Goal: Information Seeking & Learning: Learn about a topic

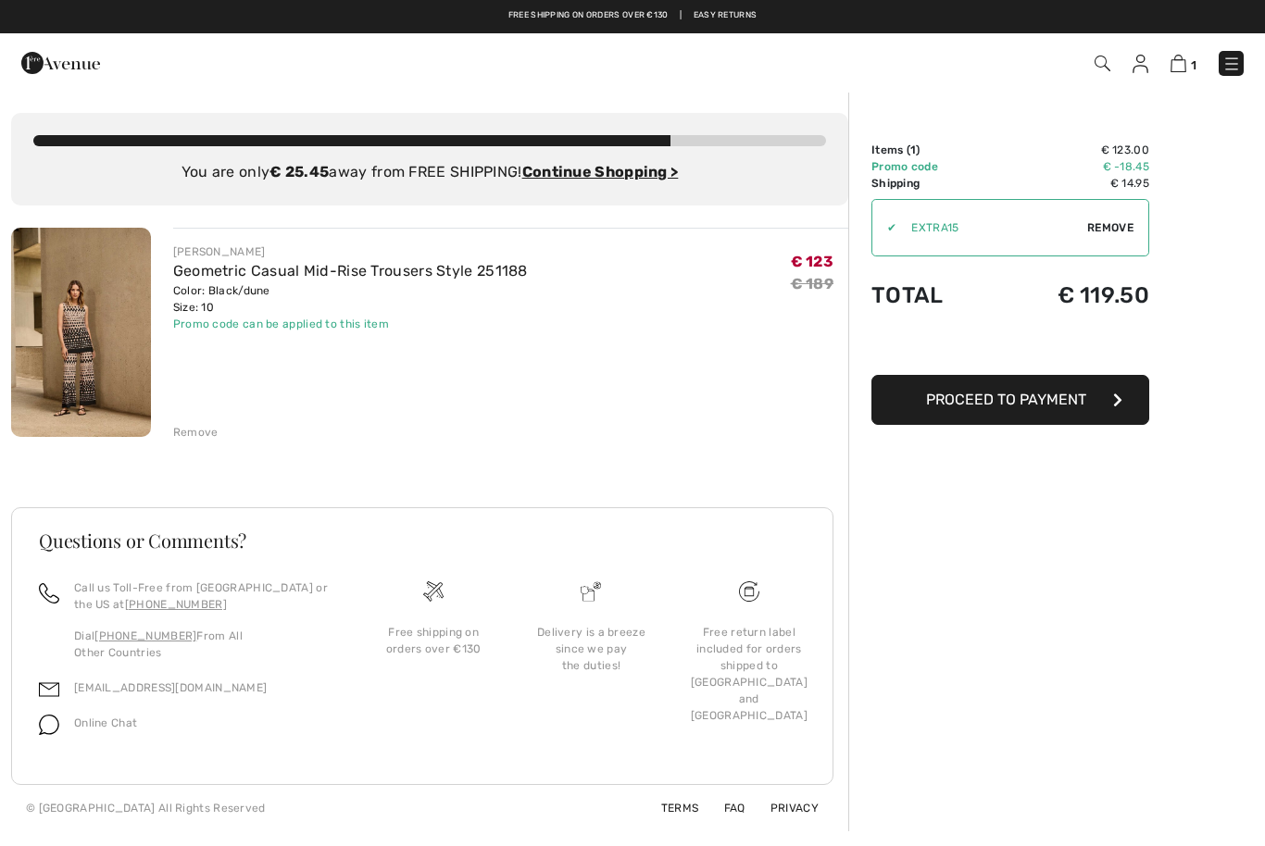
click at [1116, 222] on span "Remove" at bounding box center [1110, 227] width 46 height 17
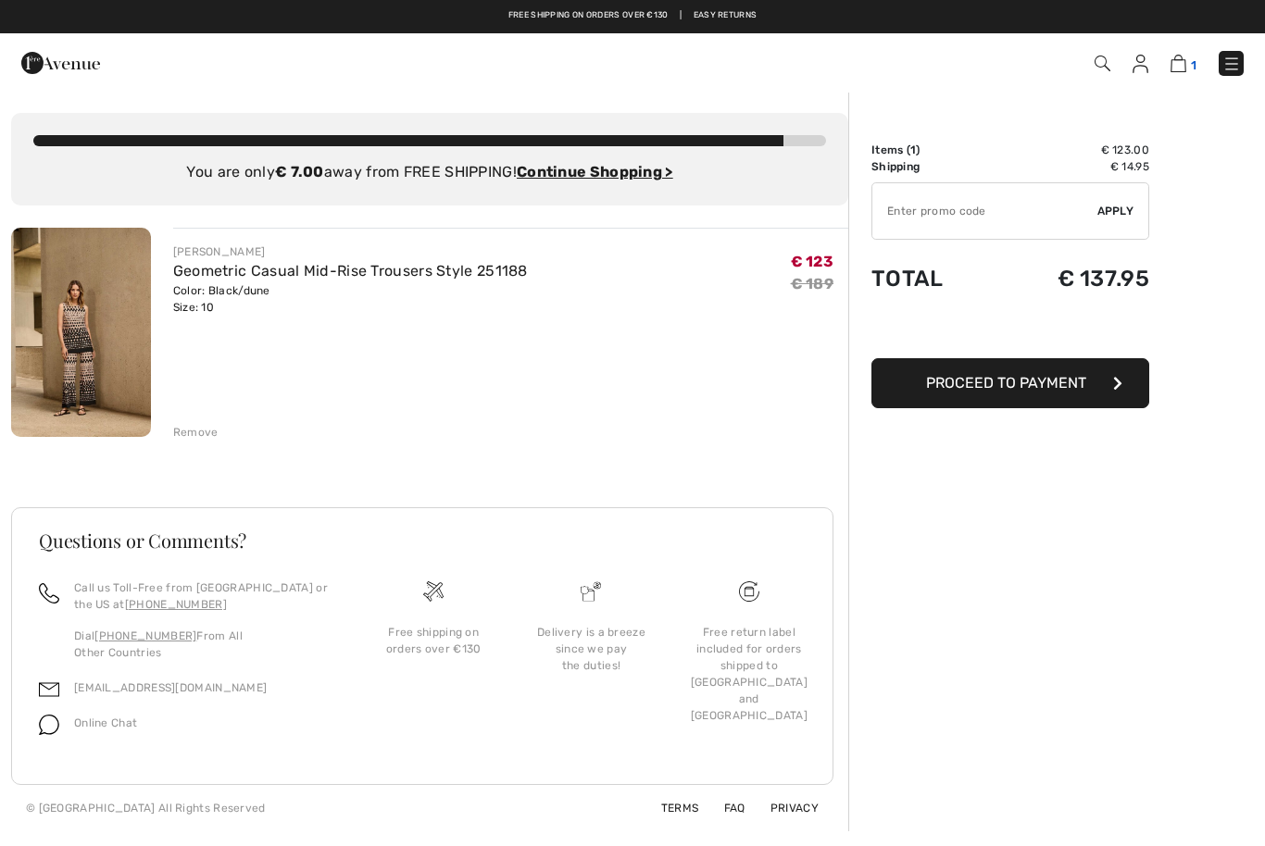
click at [1184, 69] on img at bounding box center [1178, 64] width 16 height 18
click at [1183, 57] on img at bounding box center [1178, 64] width 16 height 18
click at [197, 432] on div "Remove" at bounding box center [195, 432] width 45 height 17
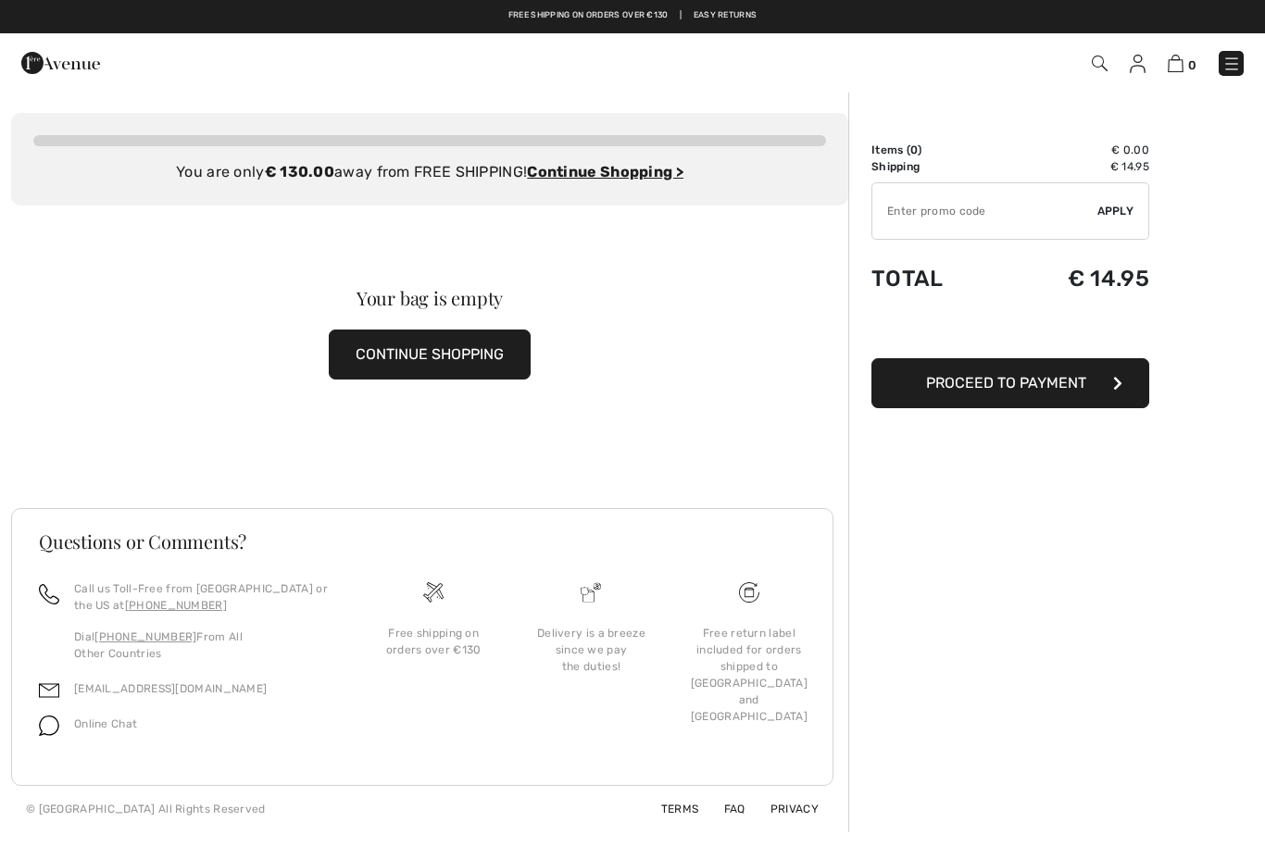
click at [65, 56] on img at bounding box center [60, 62] width 79 height 37
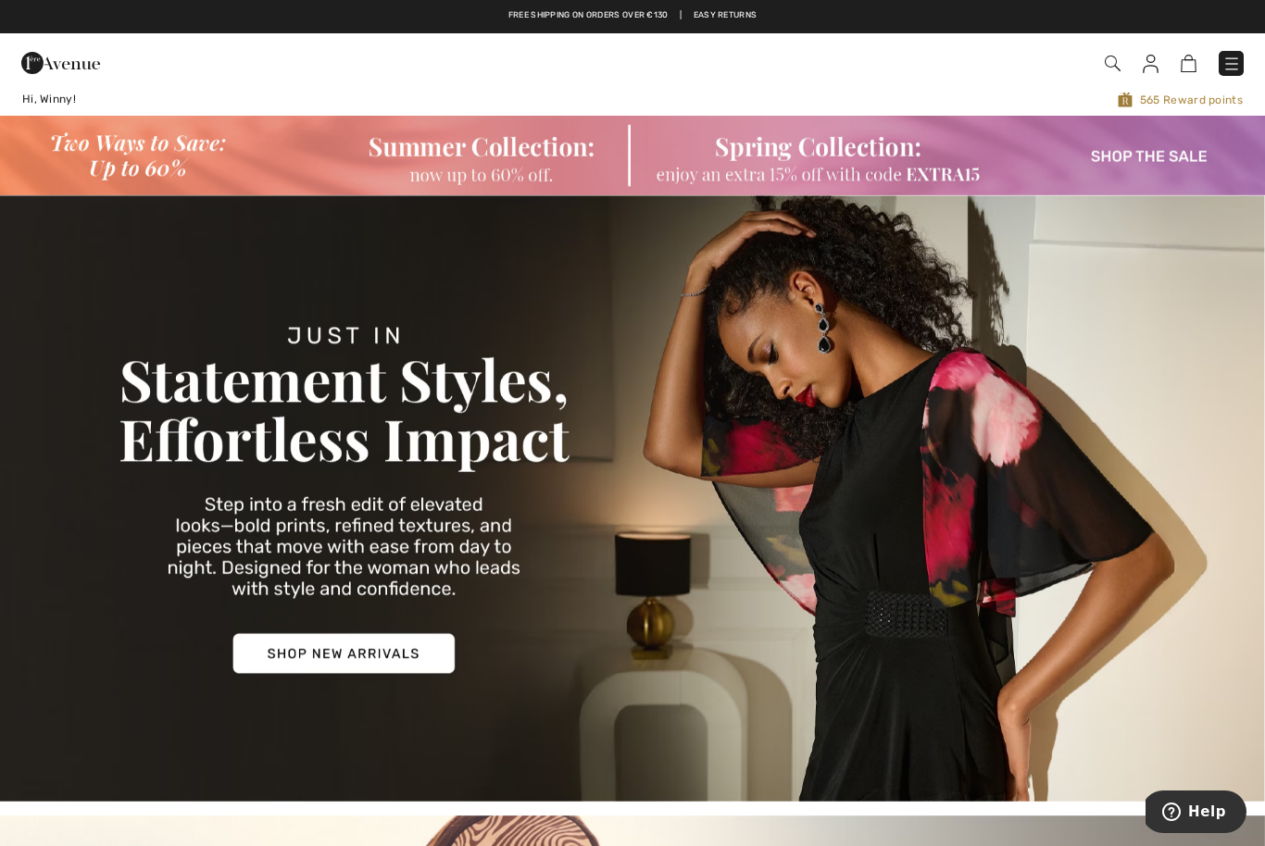
click at [466, 144] on img at bounding box center [632, 155] width 1265 height 79
click at [1150, 158] on img at bounding box center [632, 155] width 1265 height 79
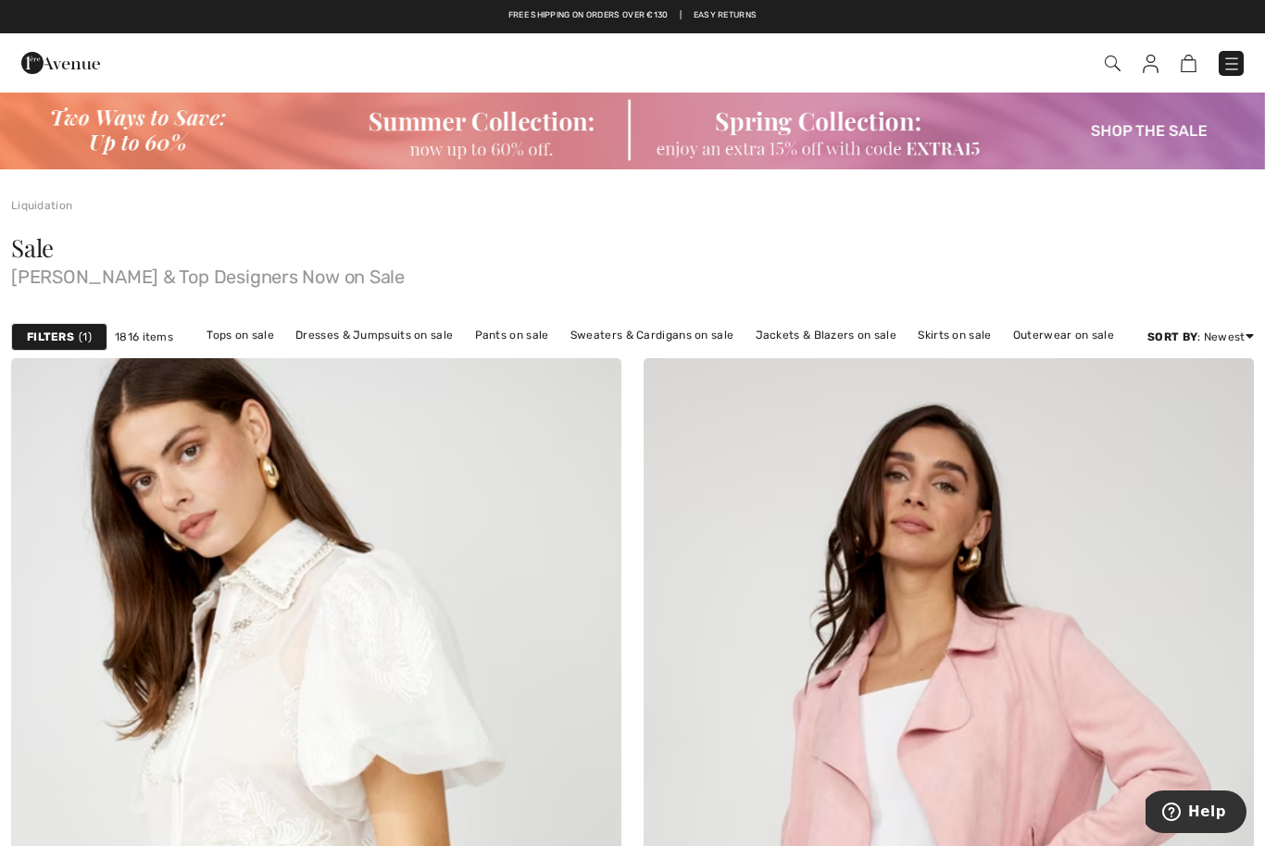
click at [754, 113] on img at bounding box center [632, 130] width 1265 height 79
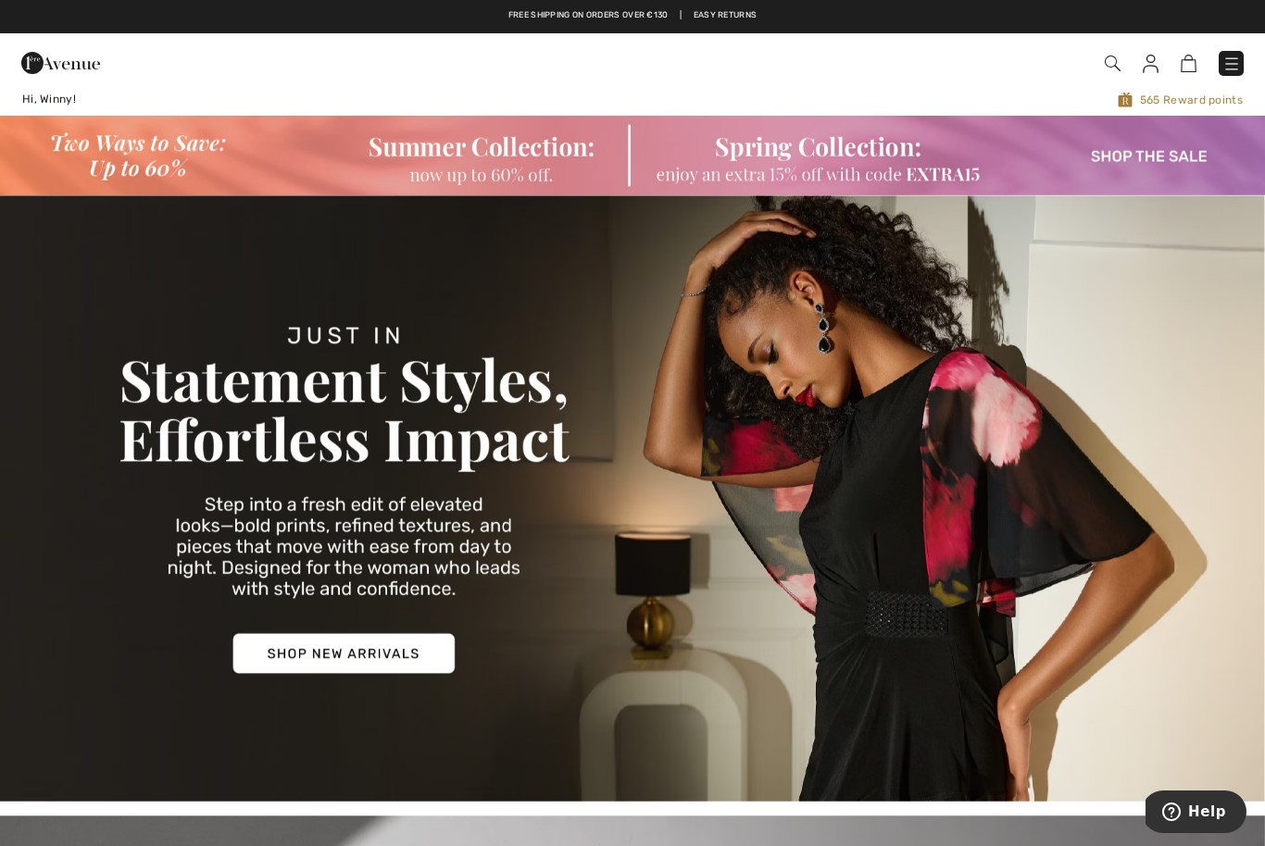
click at [386, 656] on img at bounding box center [632, 498] width 1265 height 606
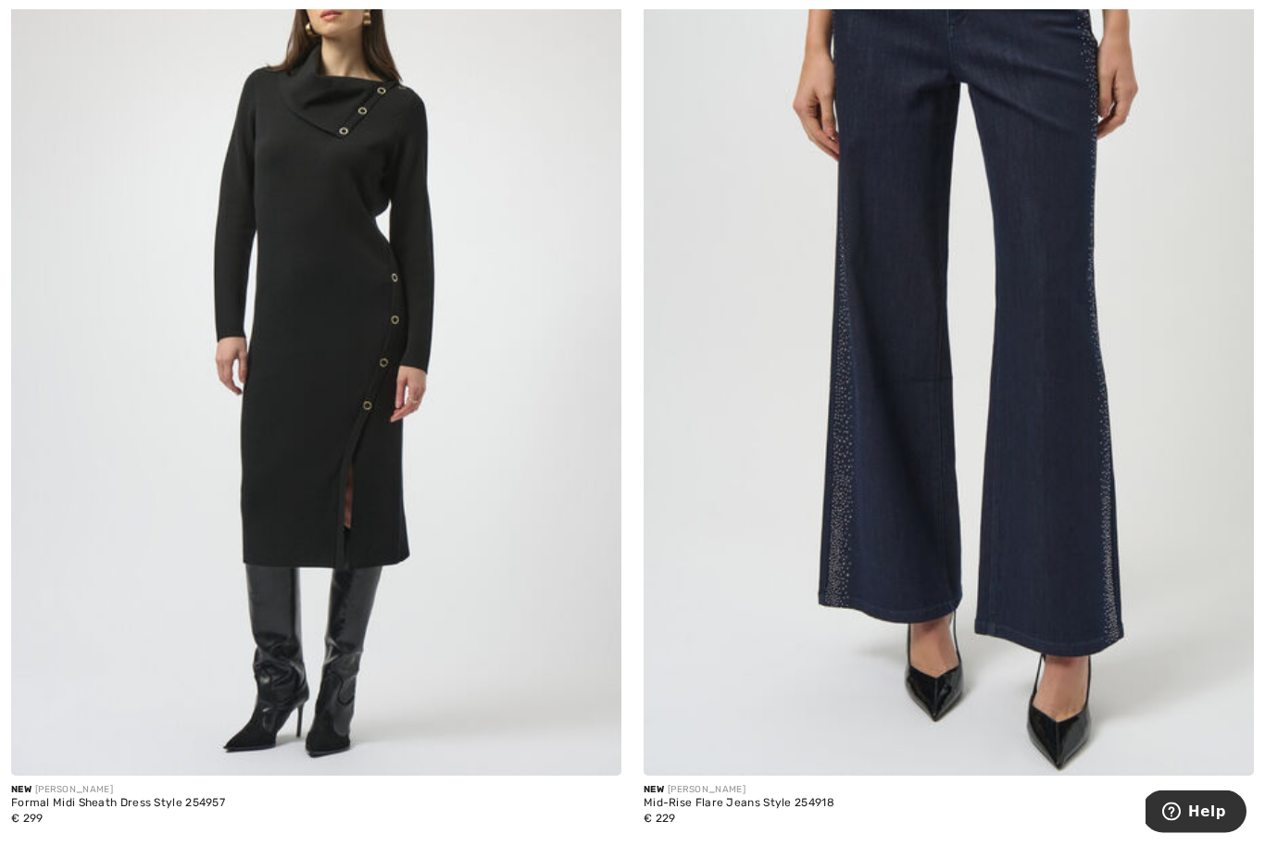
scroll to position [10624, 0]
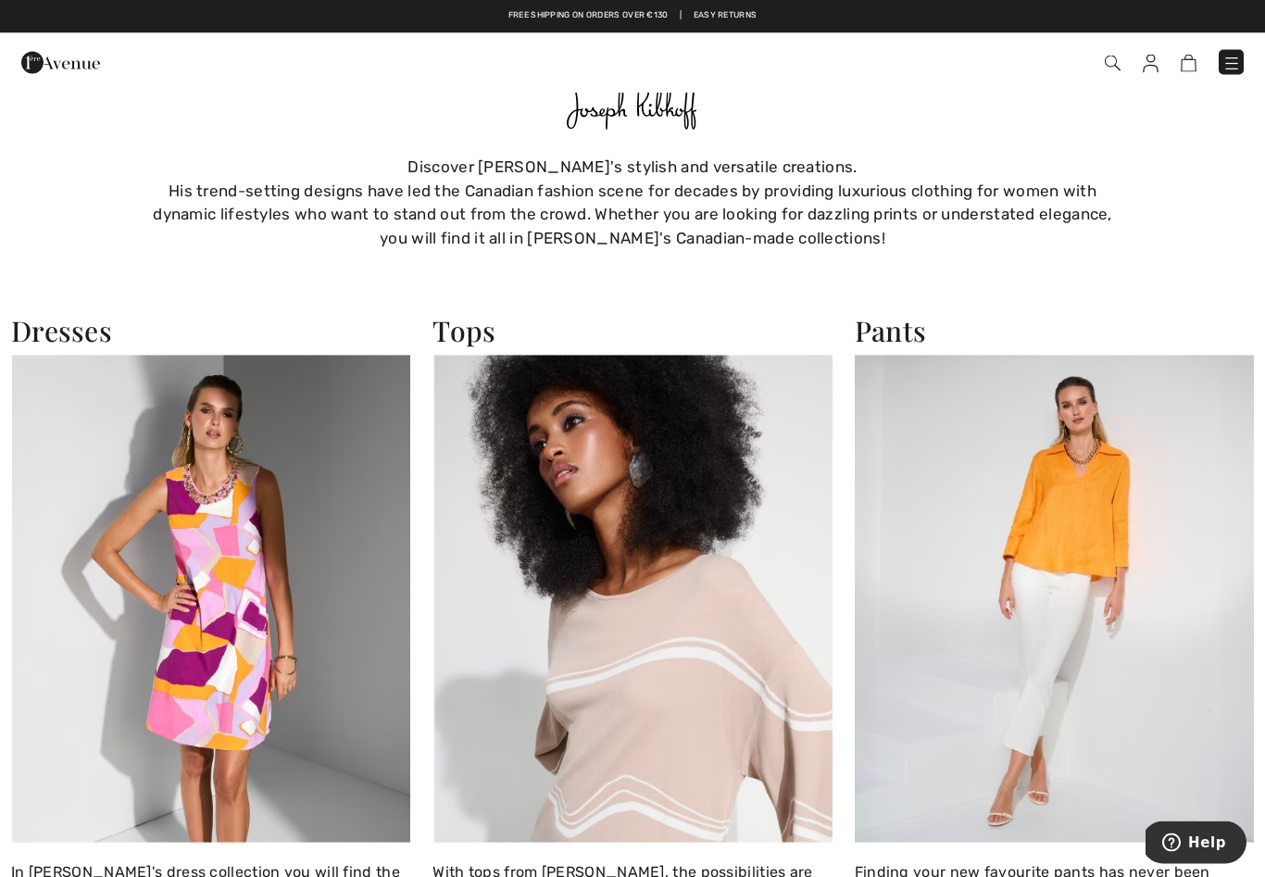
scroll to position [1379, 0]
click at [1085, 517] on img at bounding box center [1053, 599] width 399 height 488
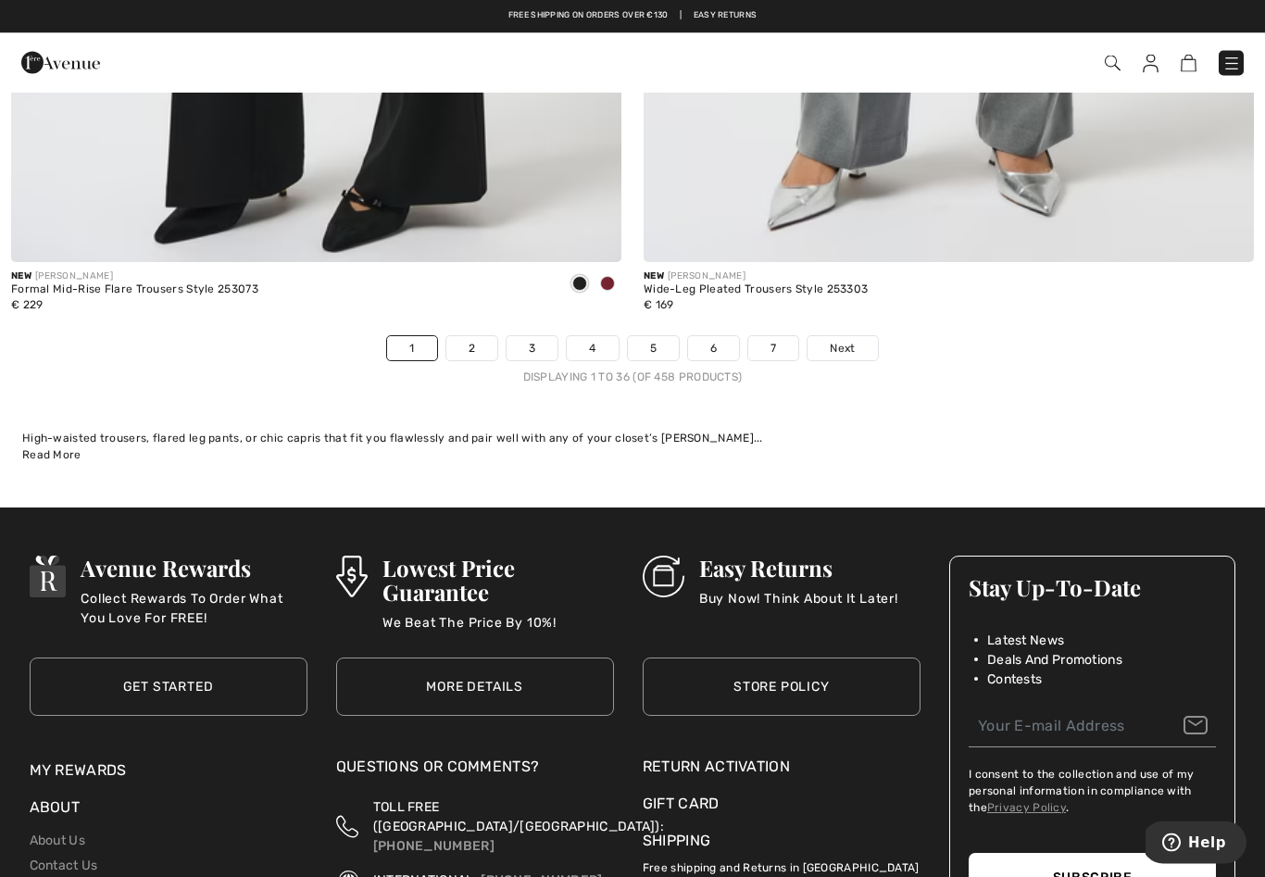
scroll to position [18170, 0]
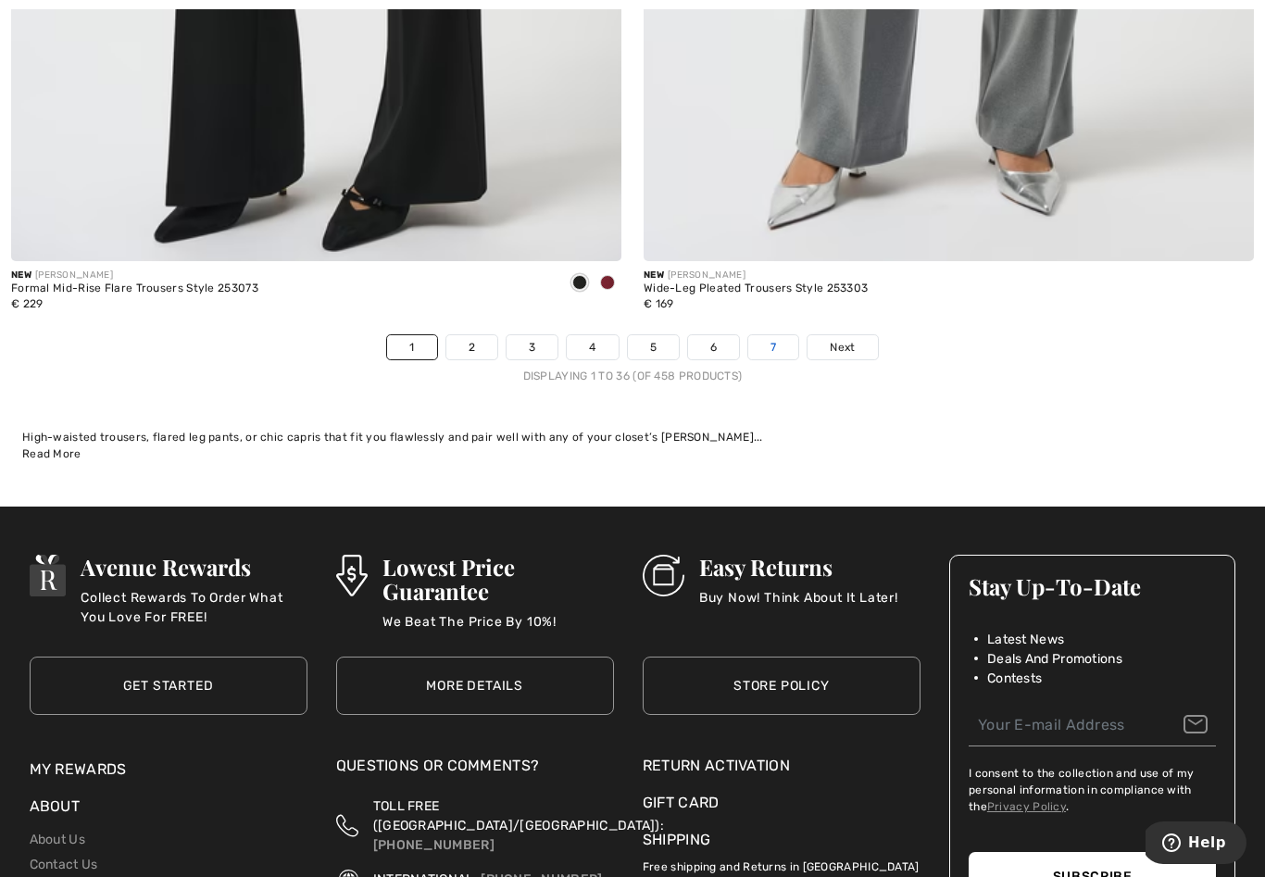
click at [789, 335] on link "7" at bounding box center [773, 347] width 50 height 24
click at [785, 335] on link "7" at bounding box center [773, 347] width 50 height 24
click at [773, 335] on link "7" at bounding box center [773, 347] width 50 height 24
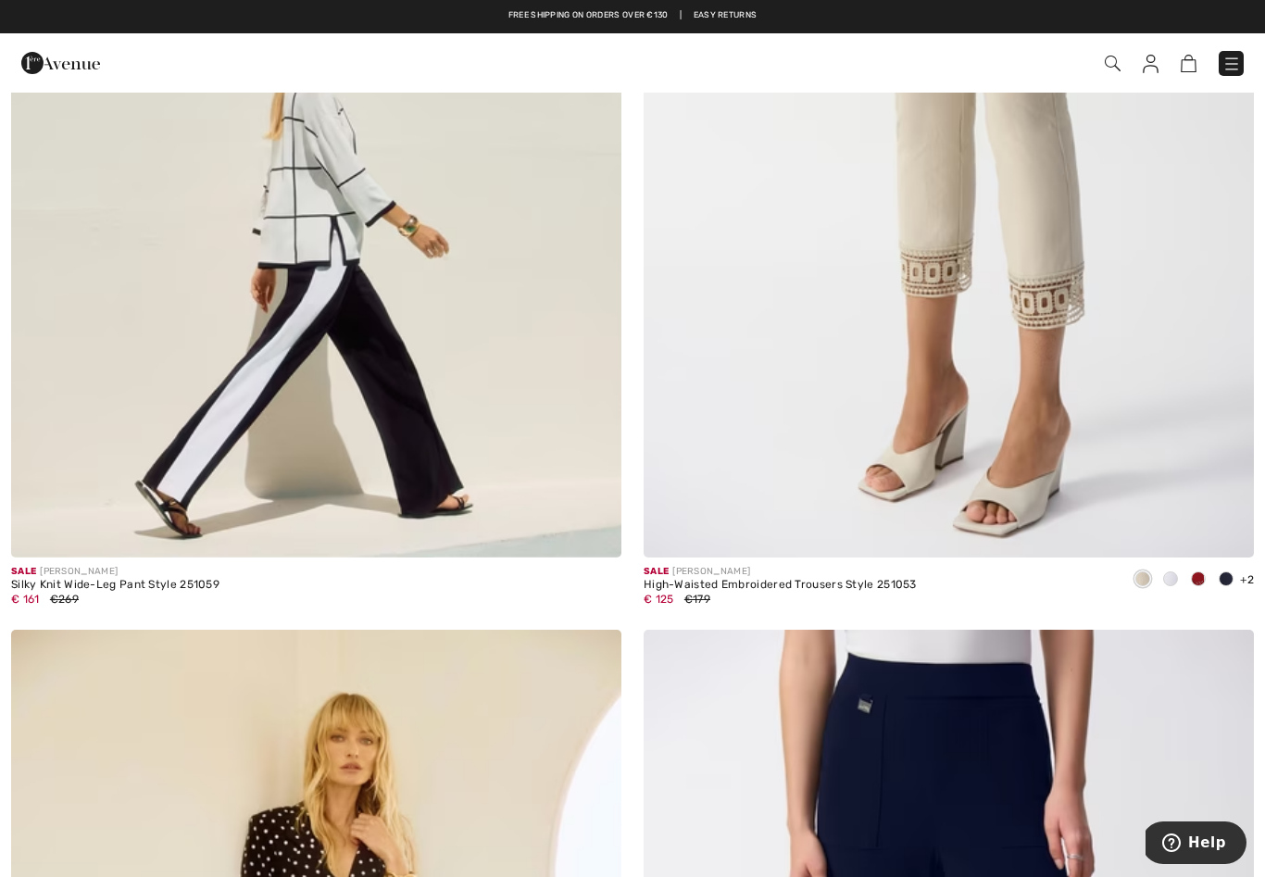
scroll to position [8780, 0]
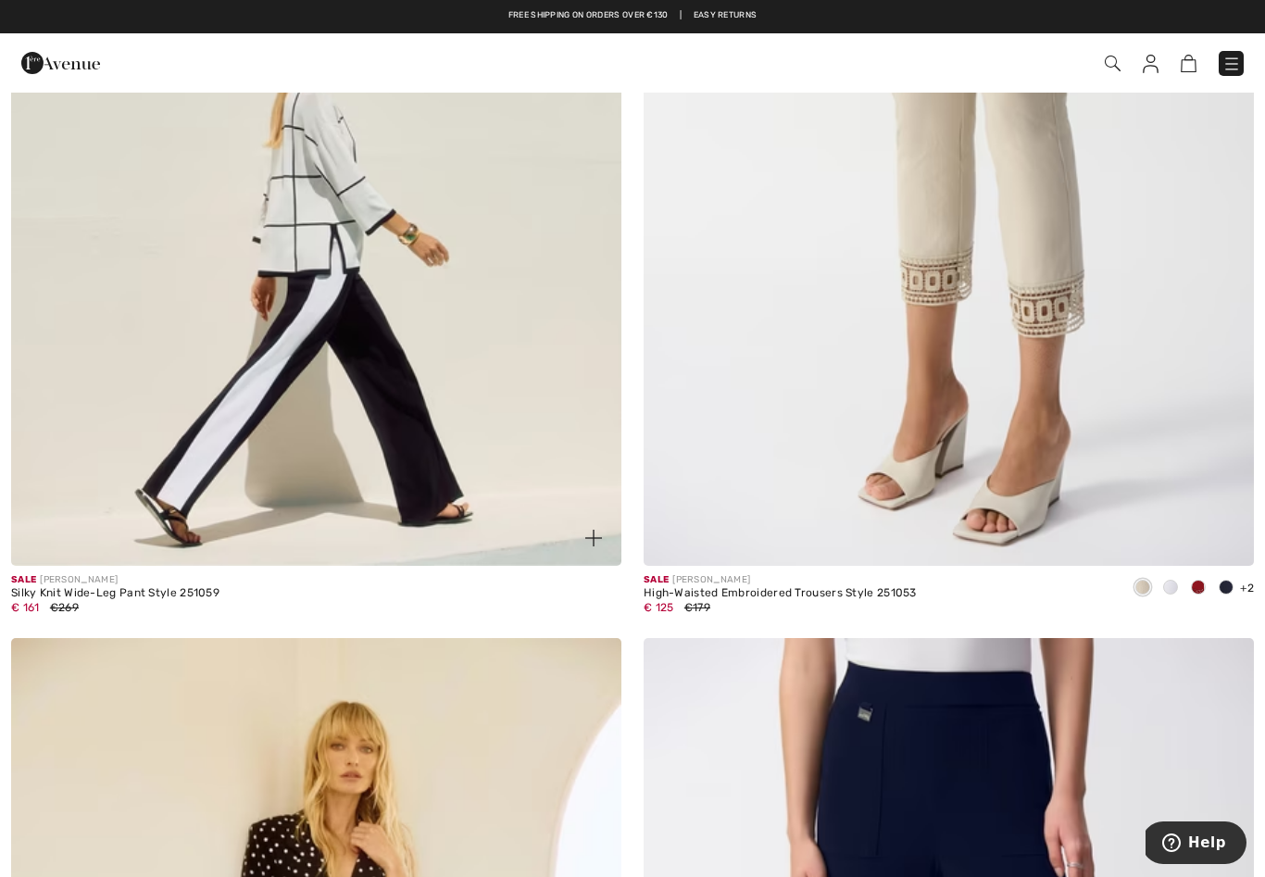
click at [318, 419] on img at bounding box center [316, 108] width 610 height 916
click at [175, 593] on div "Silky Knit Wide-Leg Pant Style 251059" at bounding box center [115, 593] width 208 height 13
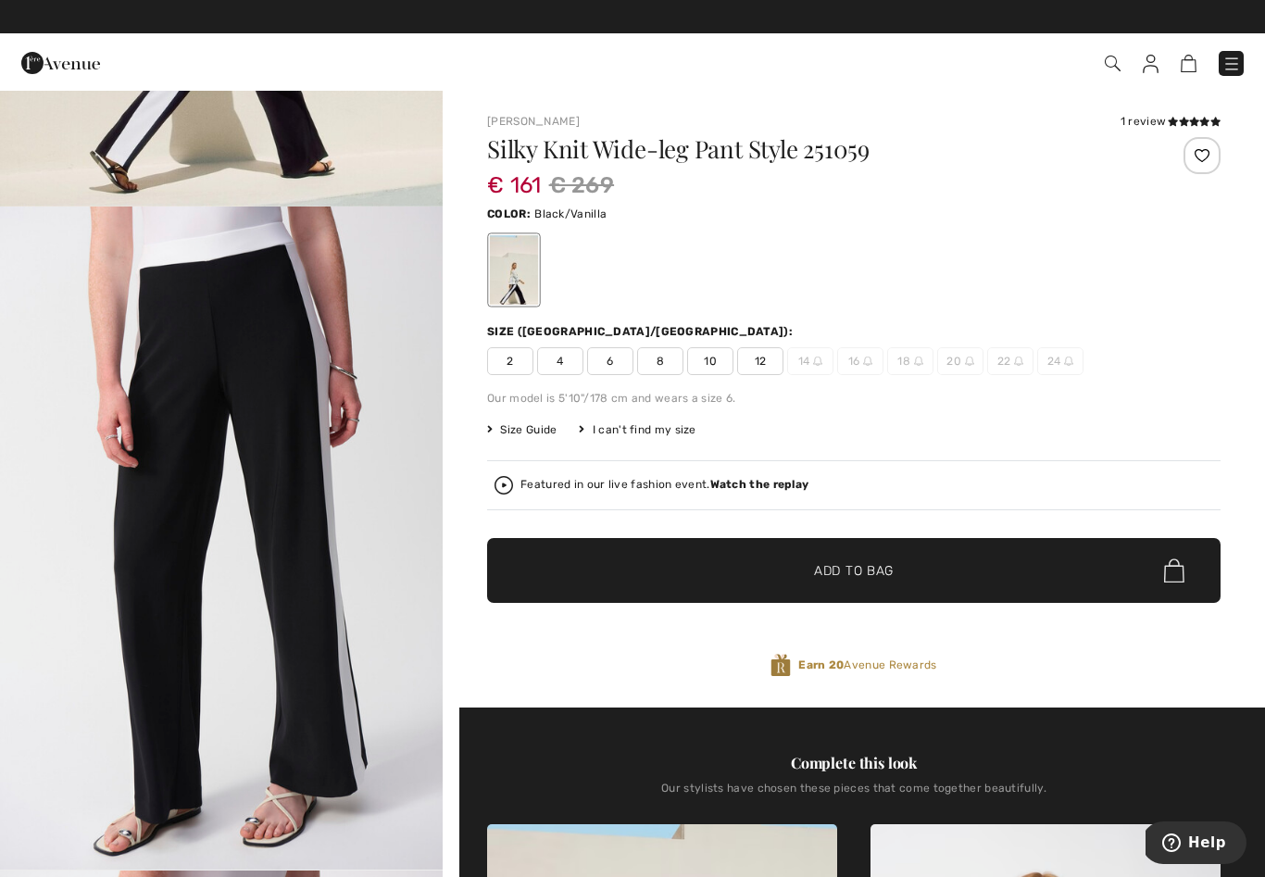
scroll to position [560, 0]
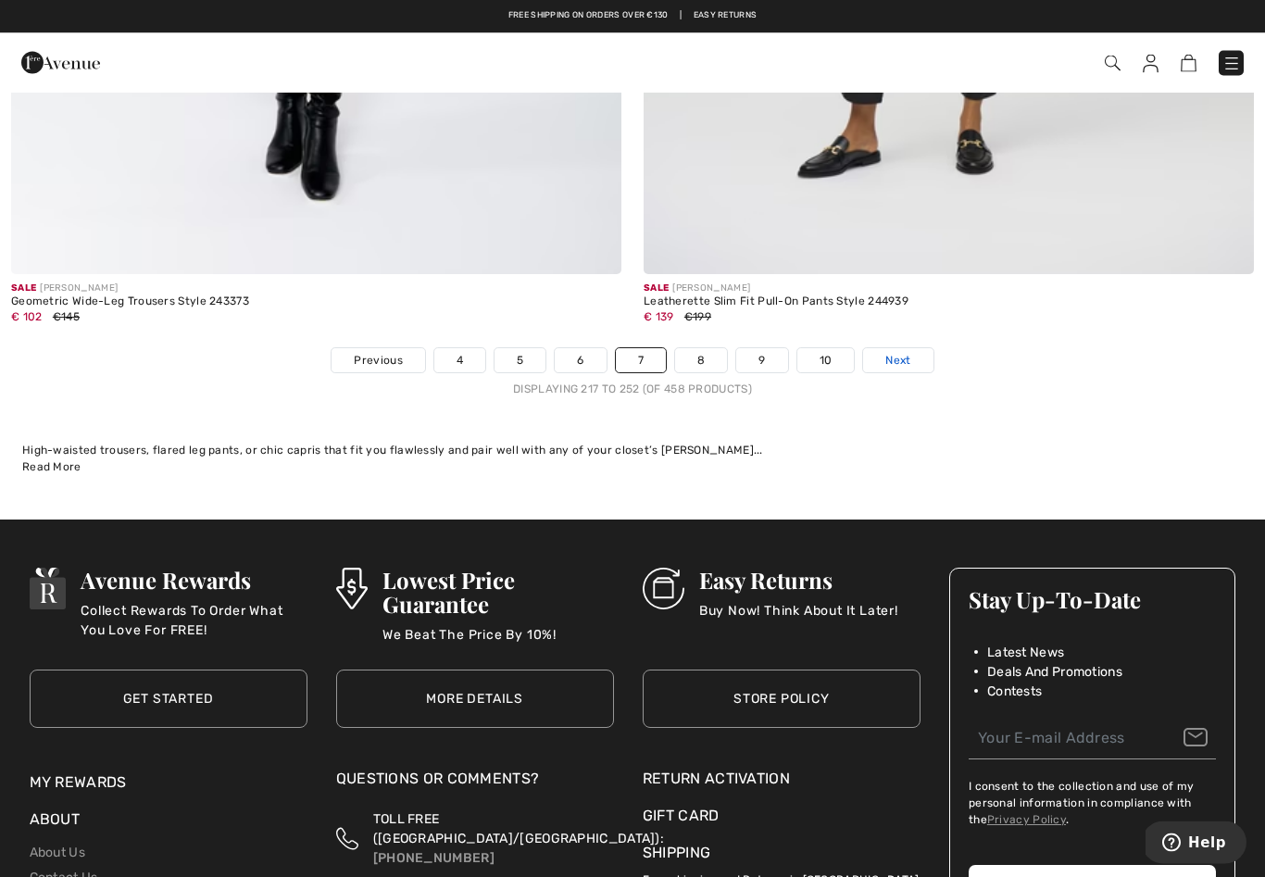
scroll to position [18157, 0]
click at [903, 352] on span "Next" at bounding box center [897, 360] width 25 height 17
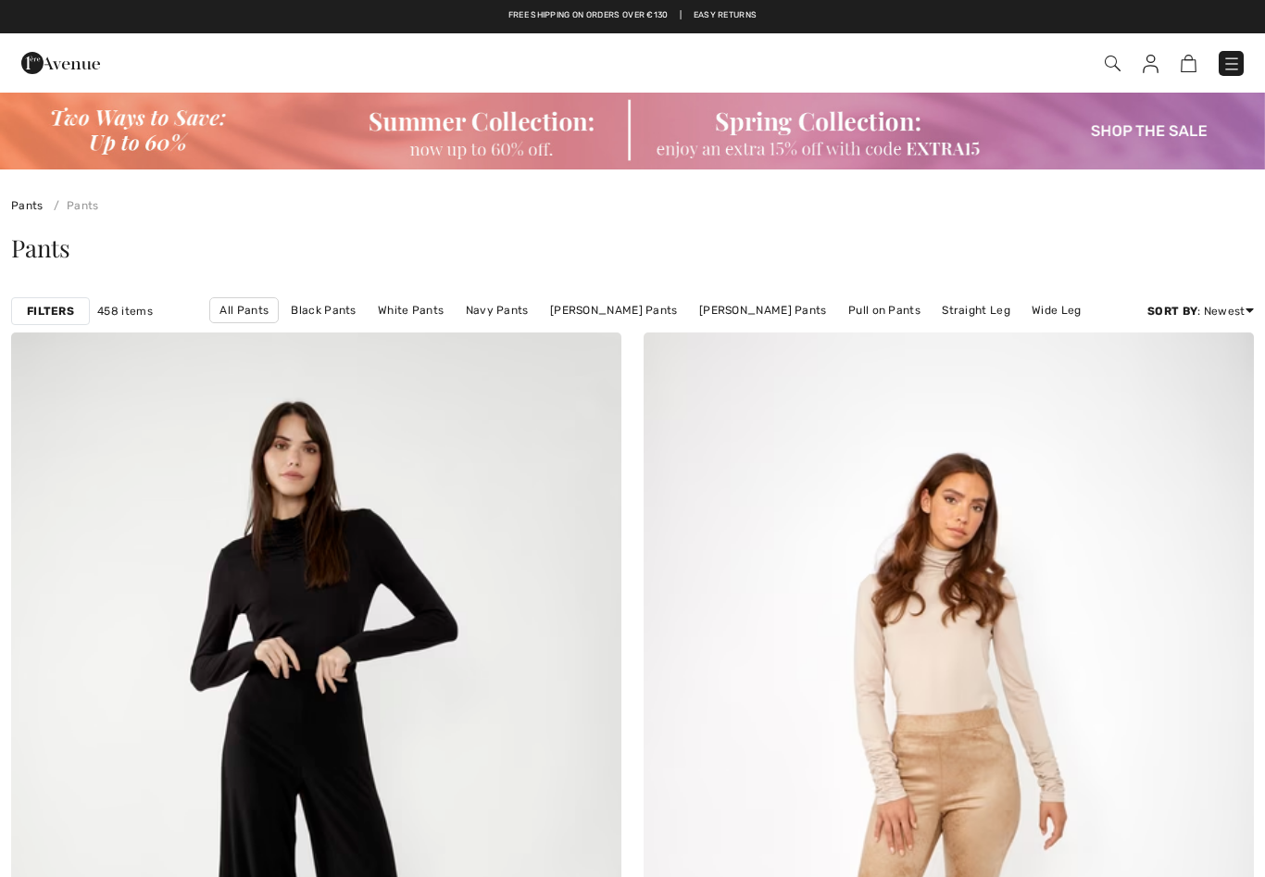
checkbox input "true"
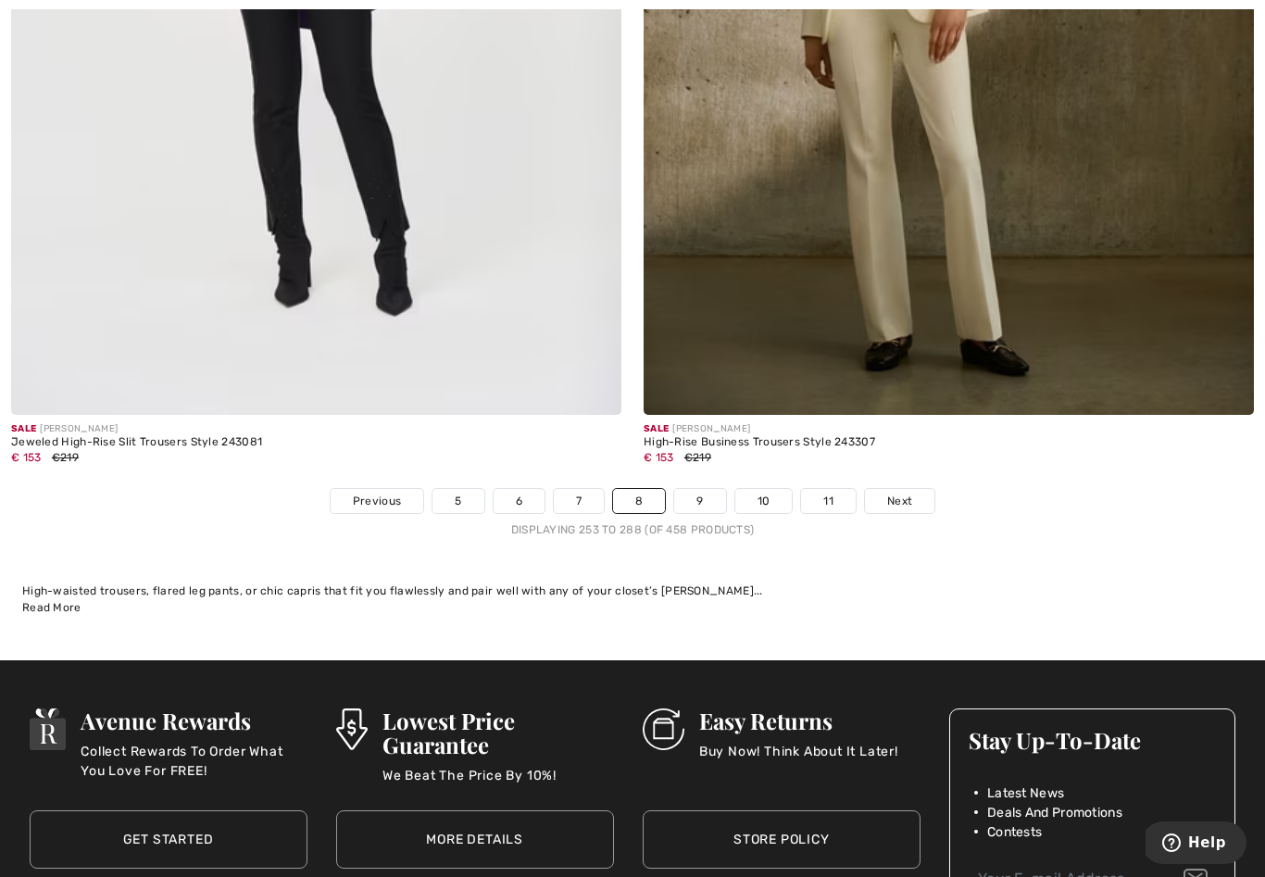
scroll to position [18015, 0]
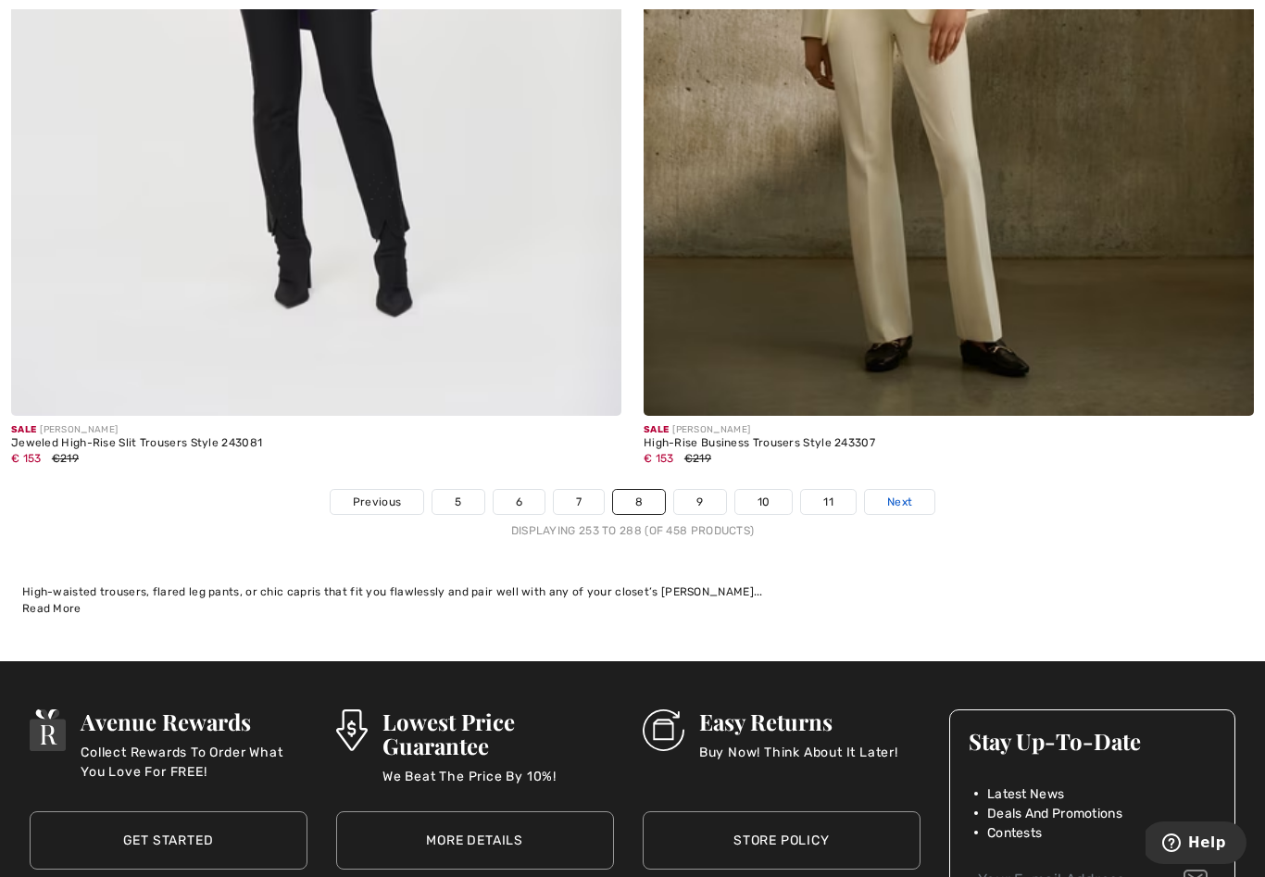
click at [900, 493] on span "Next" at bounding box center [899, 501] width 25 height 17
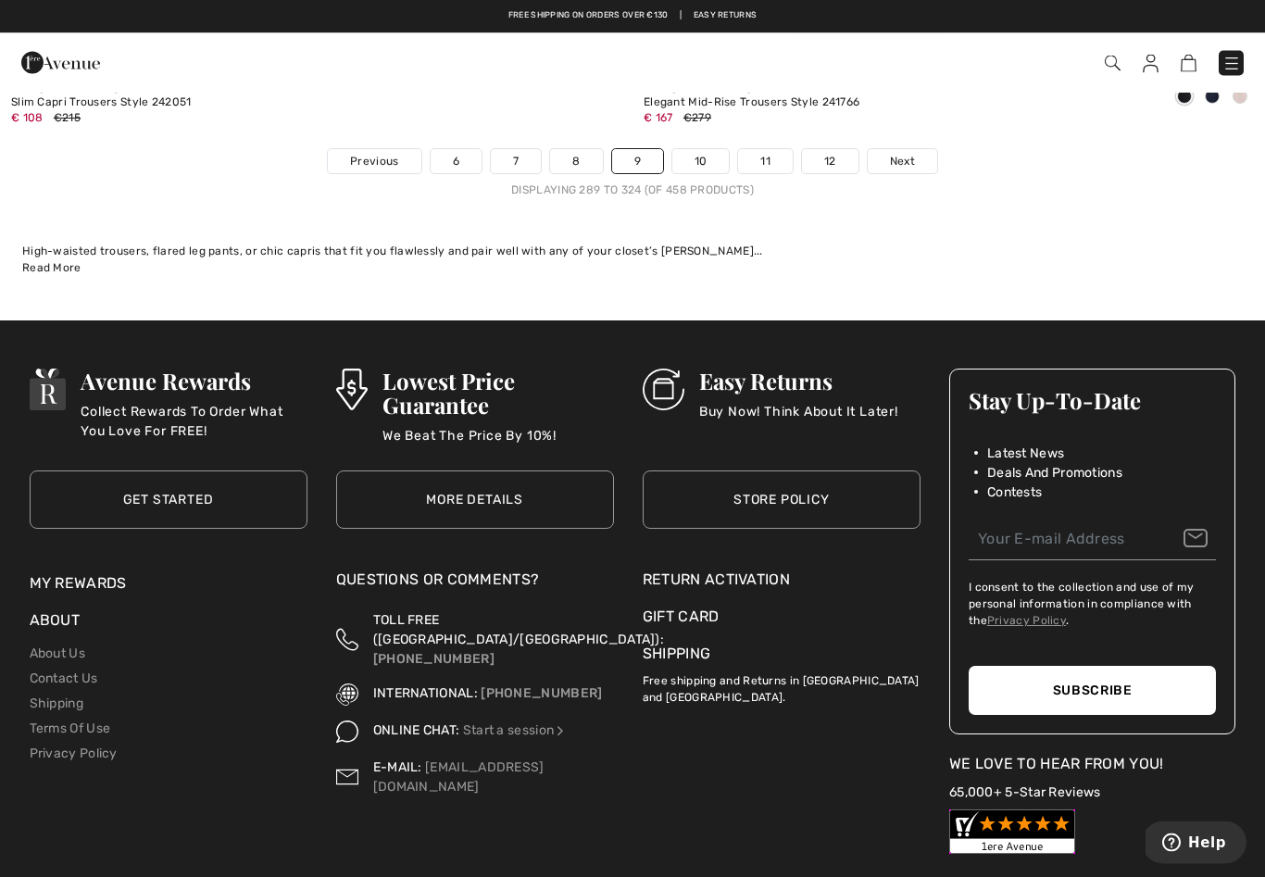
scroll to position [18350, 0]
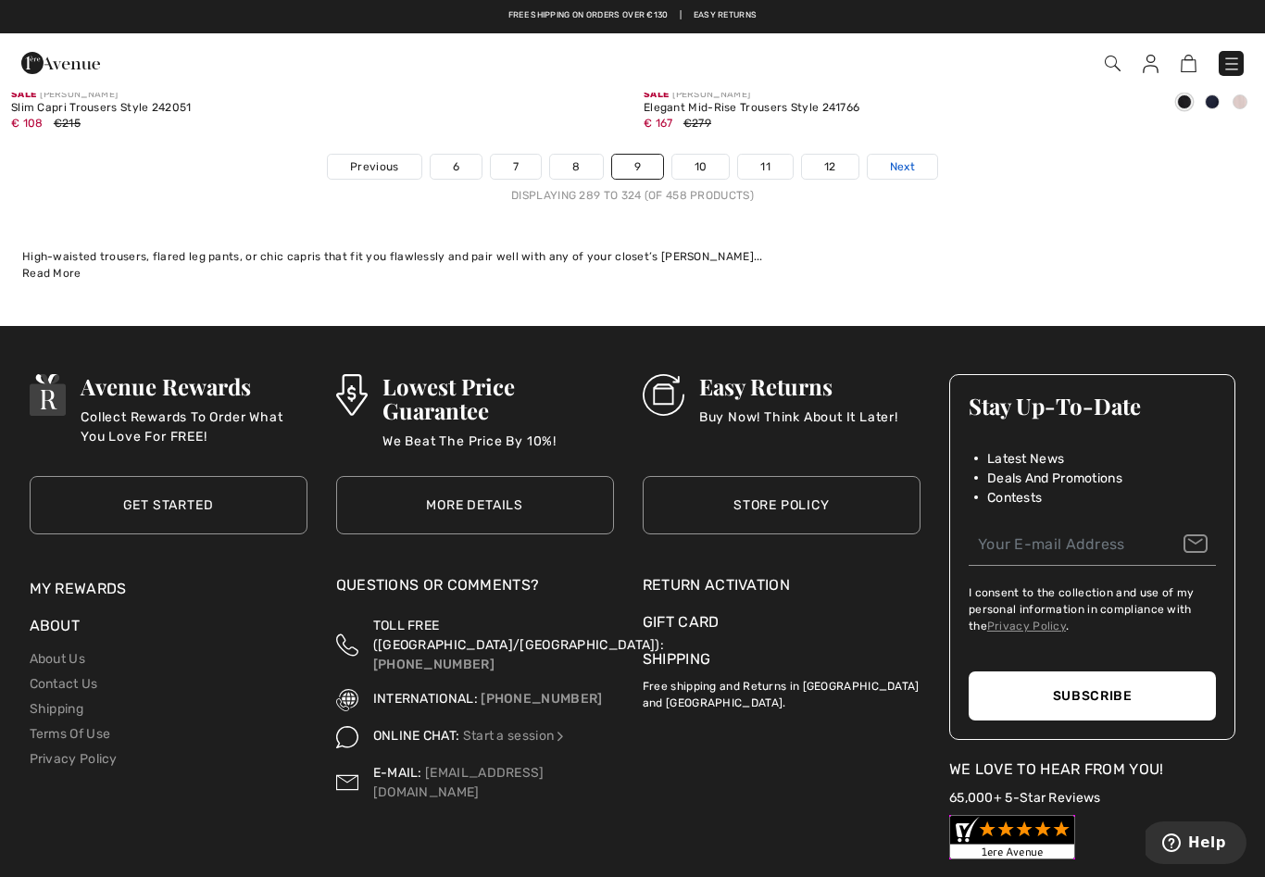
click at [901, 158] on span "Next" at bounding box center [902, 166] width 25 height 17
click at [912, 158] on span "Next" at bounding box center [902, 166] width 25 height 17
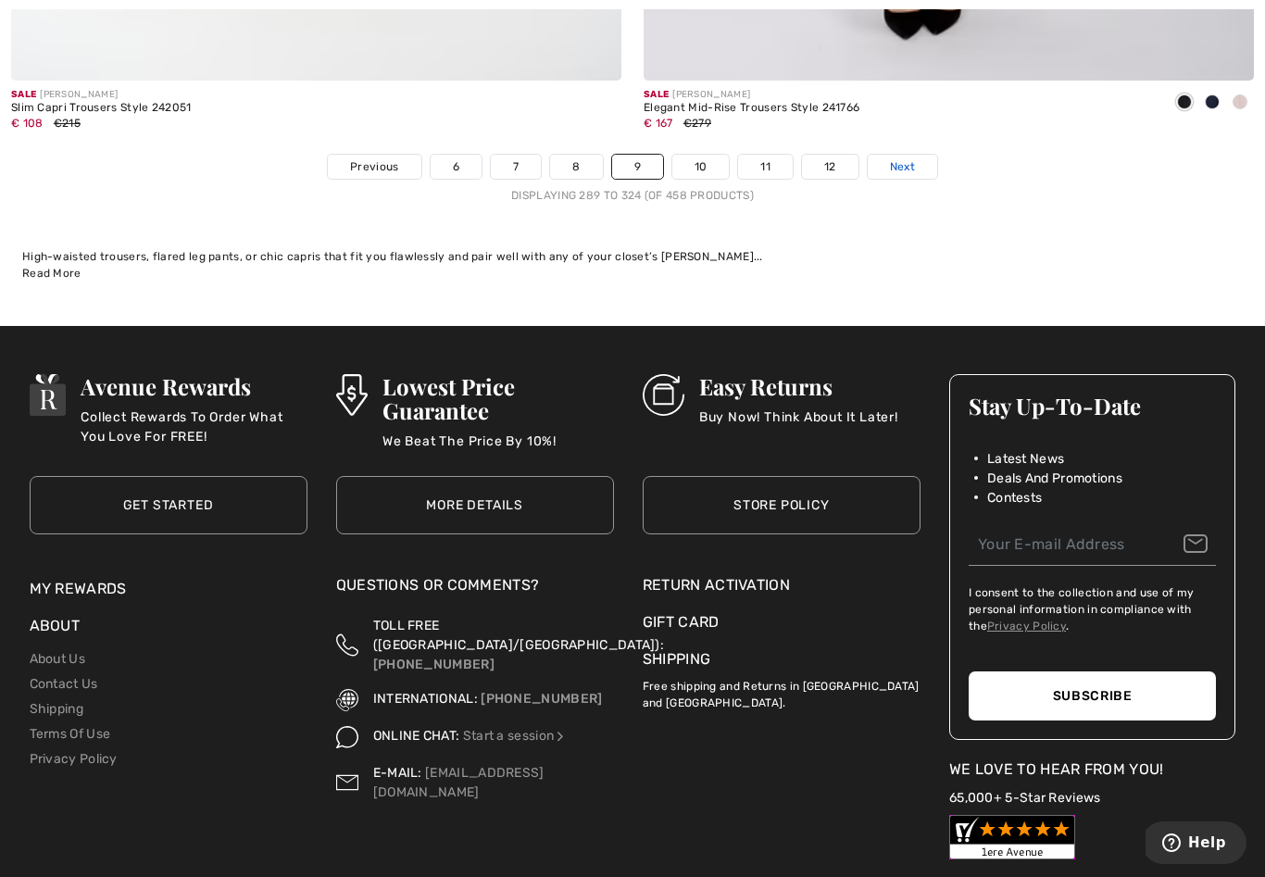
scroll to position [18381, 0]
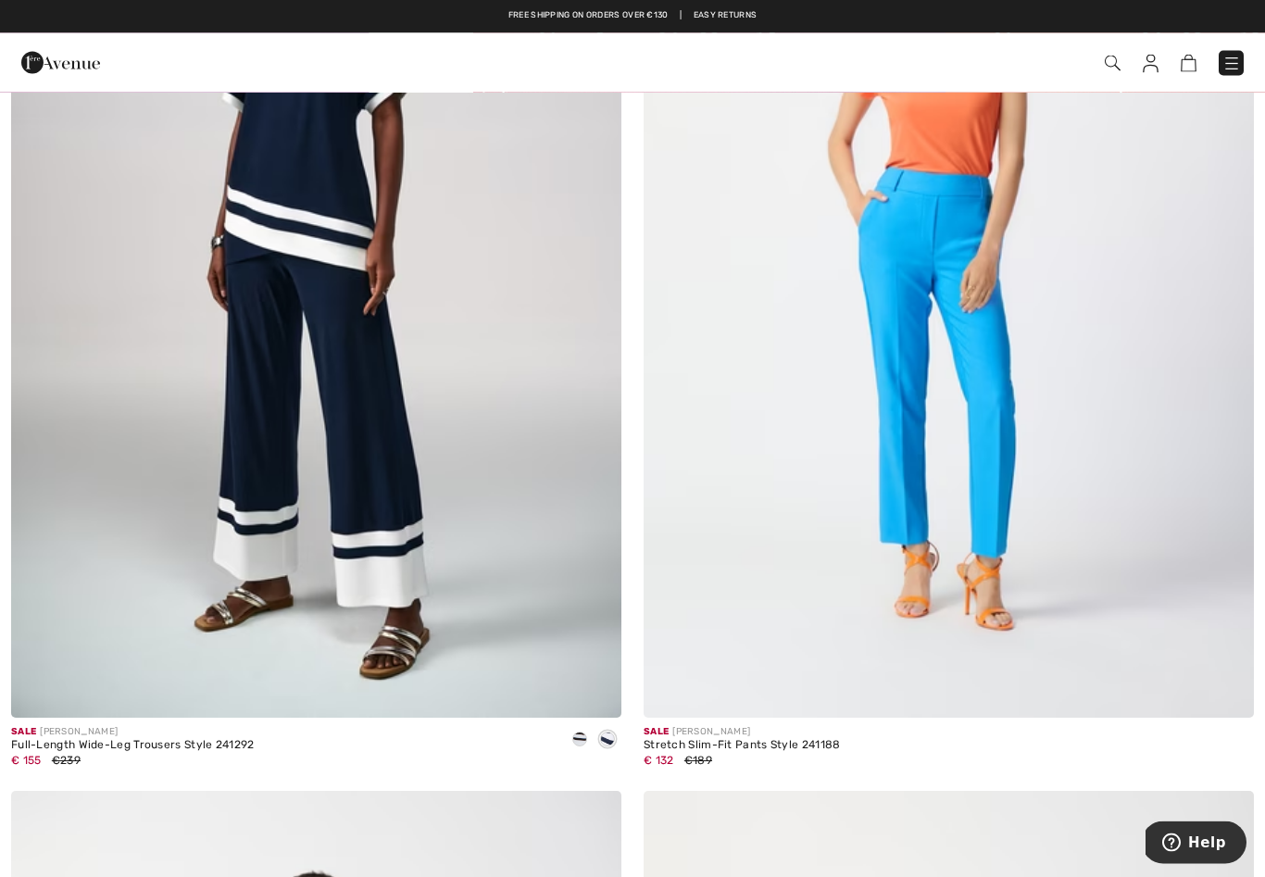
scroll to position [12772, 0]
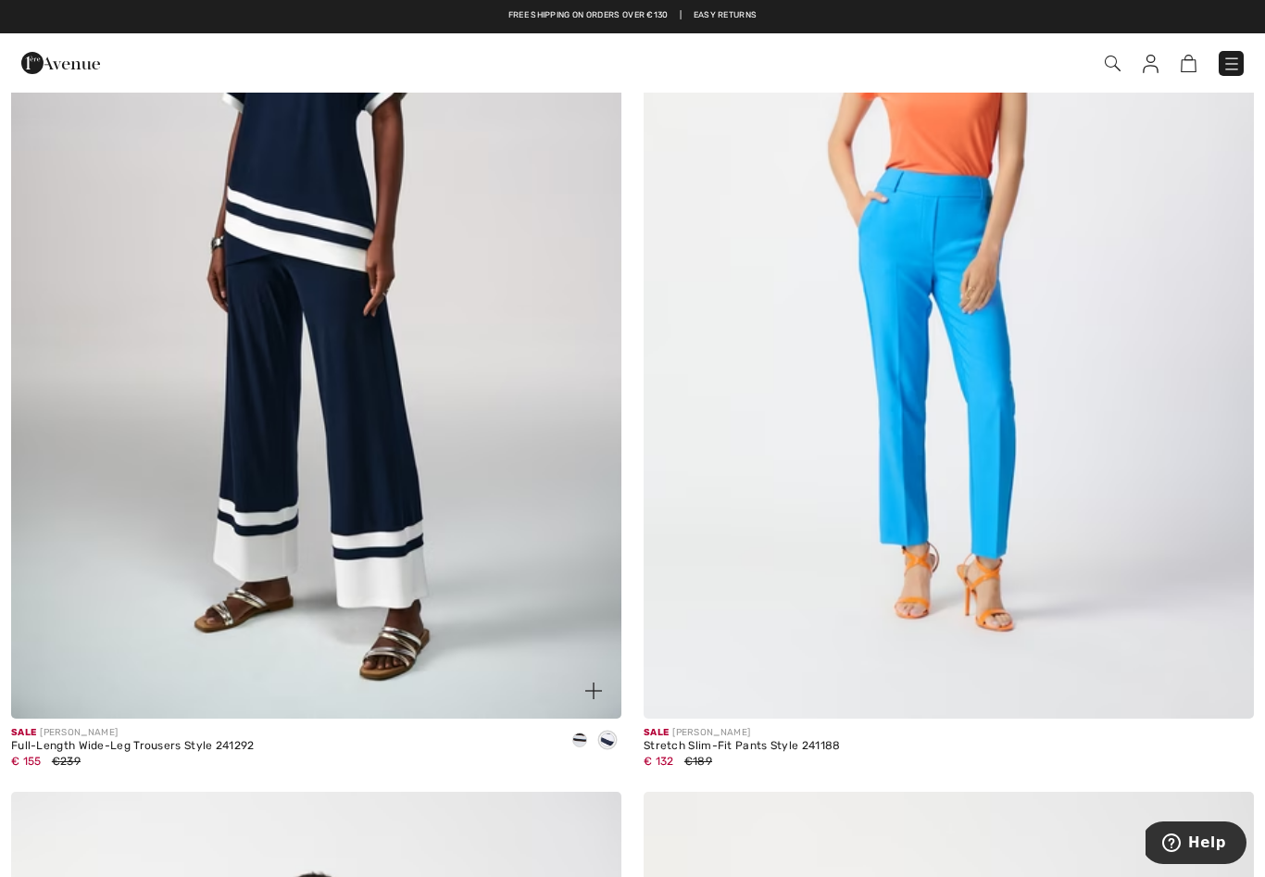
click at [421, 480] on img at bounding box center [316, 262] width 610 height 916
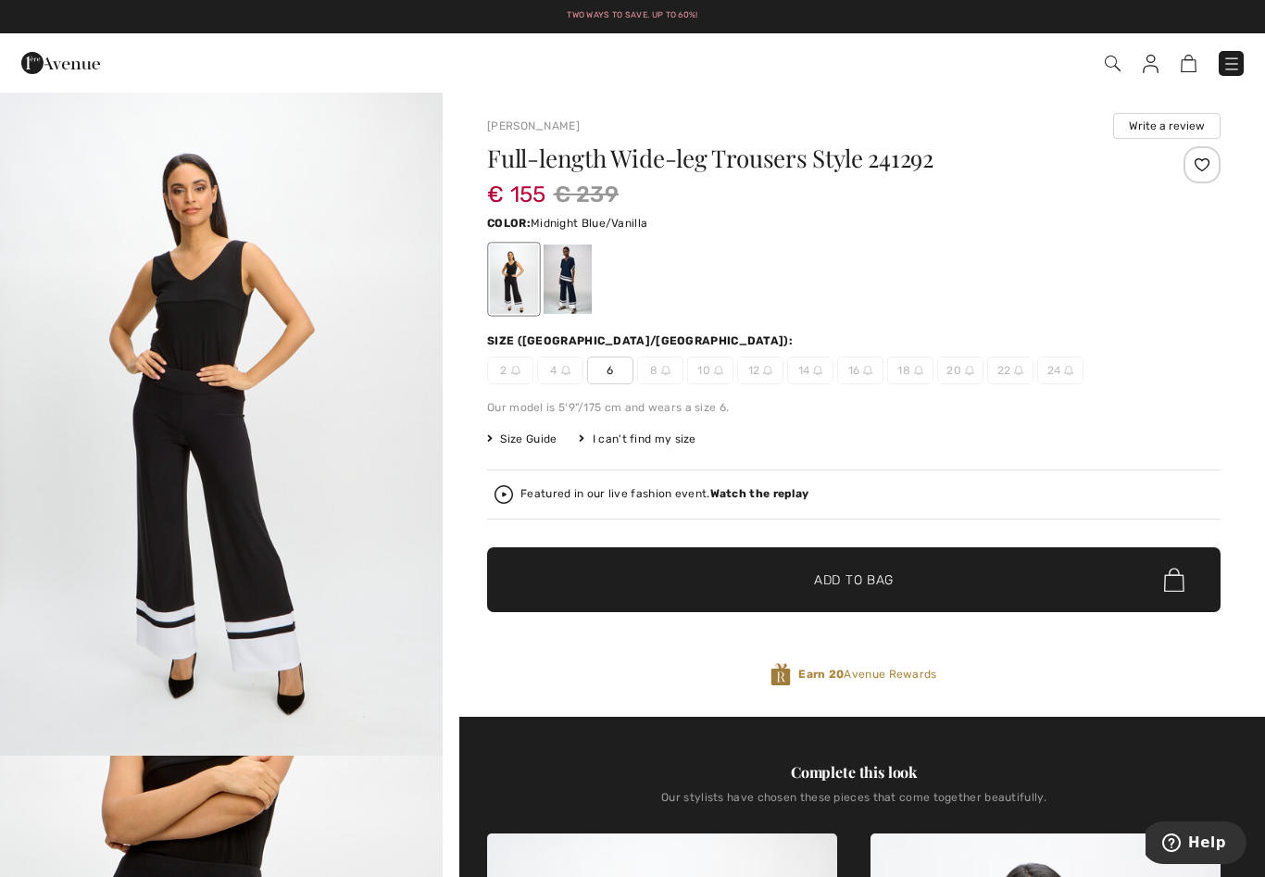
click at [574, 285] on div at bounding box center [567, 278] width 48 height 69
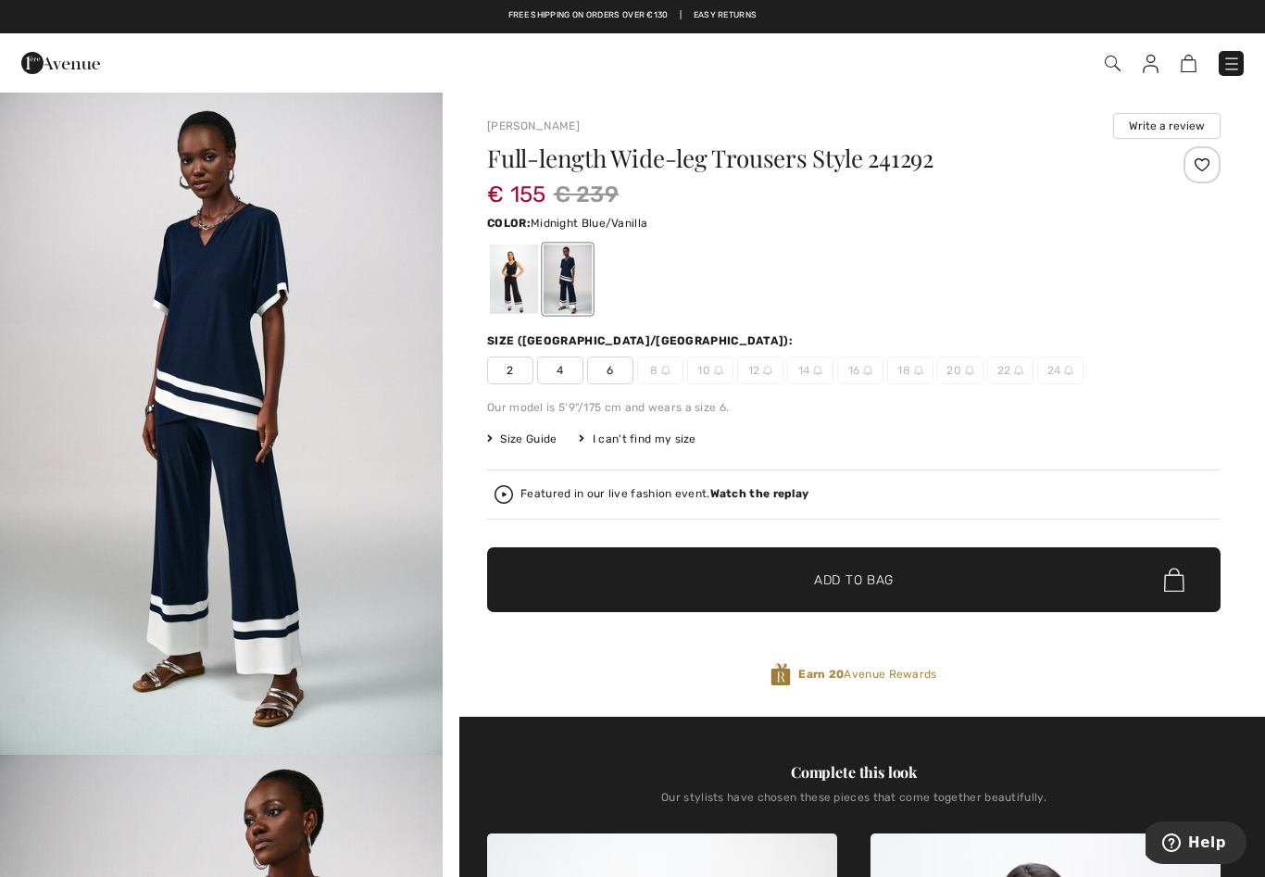
click at [499, 276] on div at bounding box center [514, 278] width 48 height 69
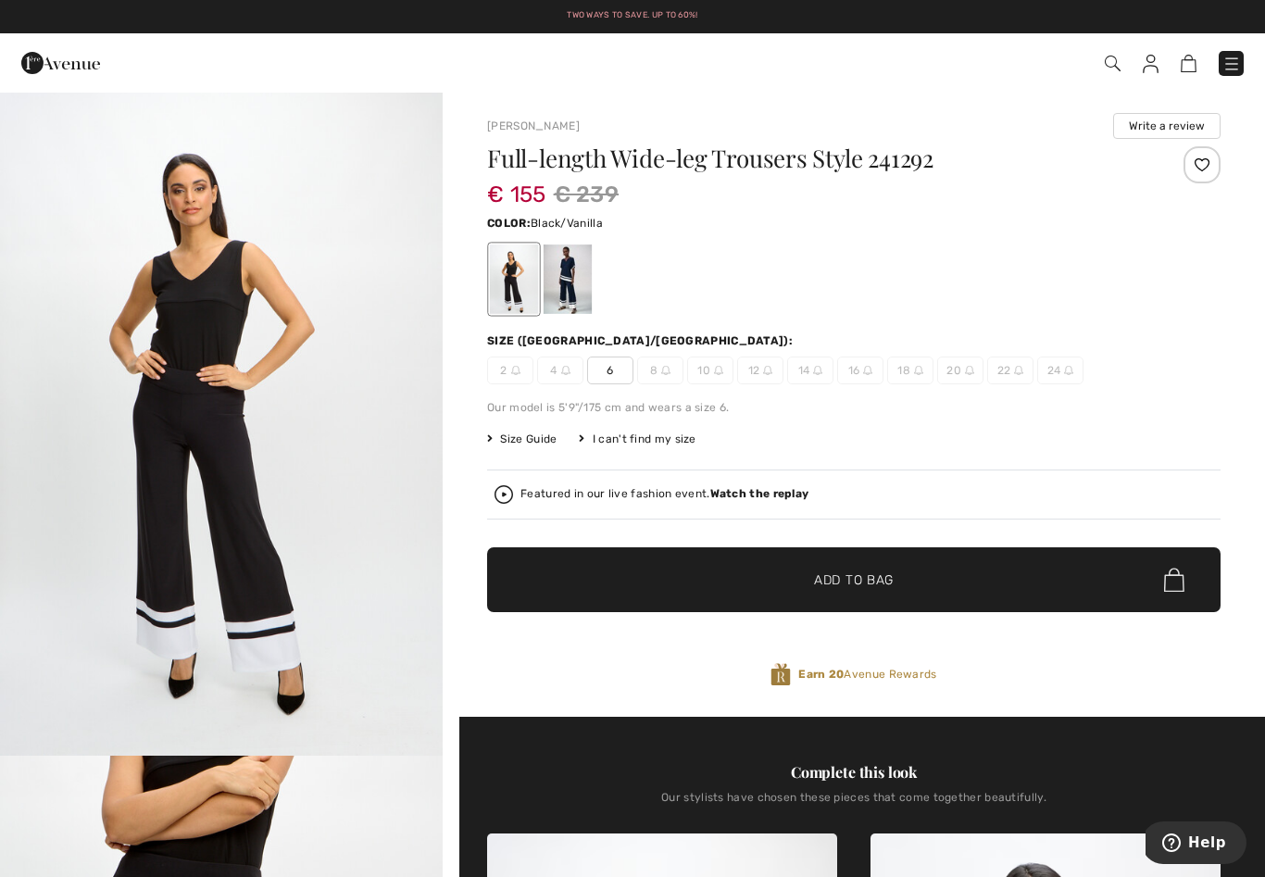
click at [569, 272] on div at bounding box center [567, 278] width 48 height 69
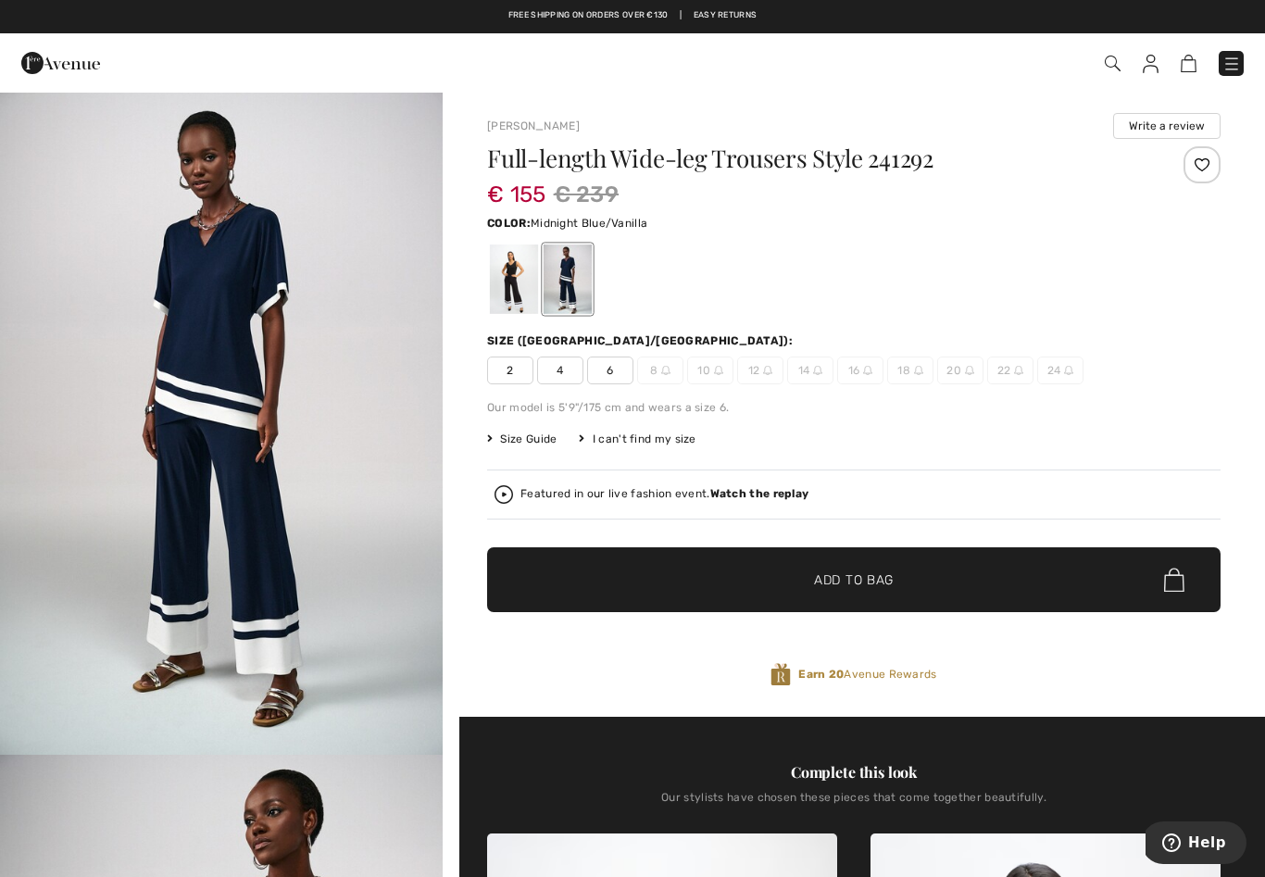
click at [581, 280] on div at bounding box center [567, 278] width 48 height 69
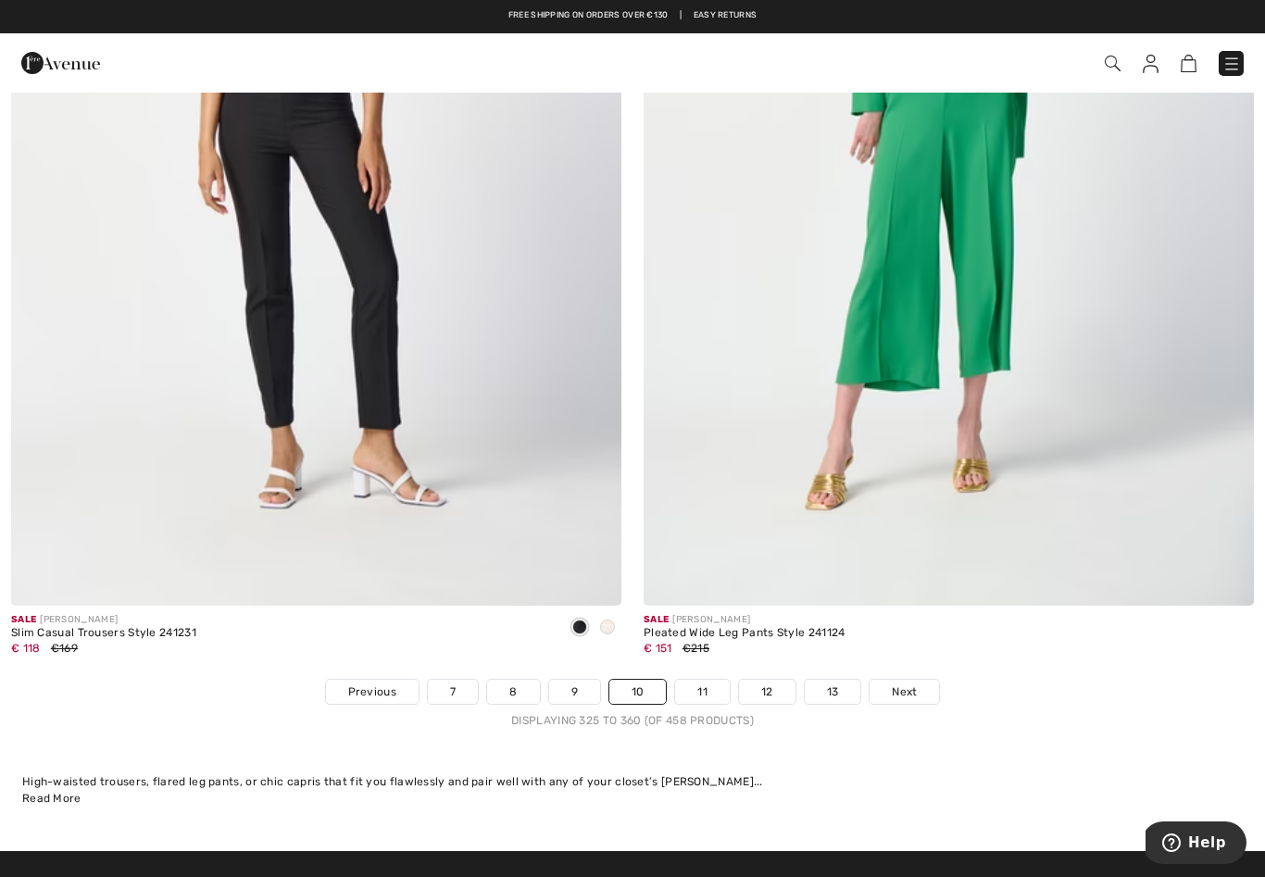
scroll to position [17821, 0]
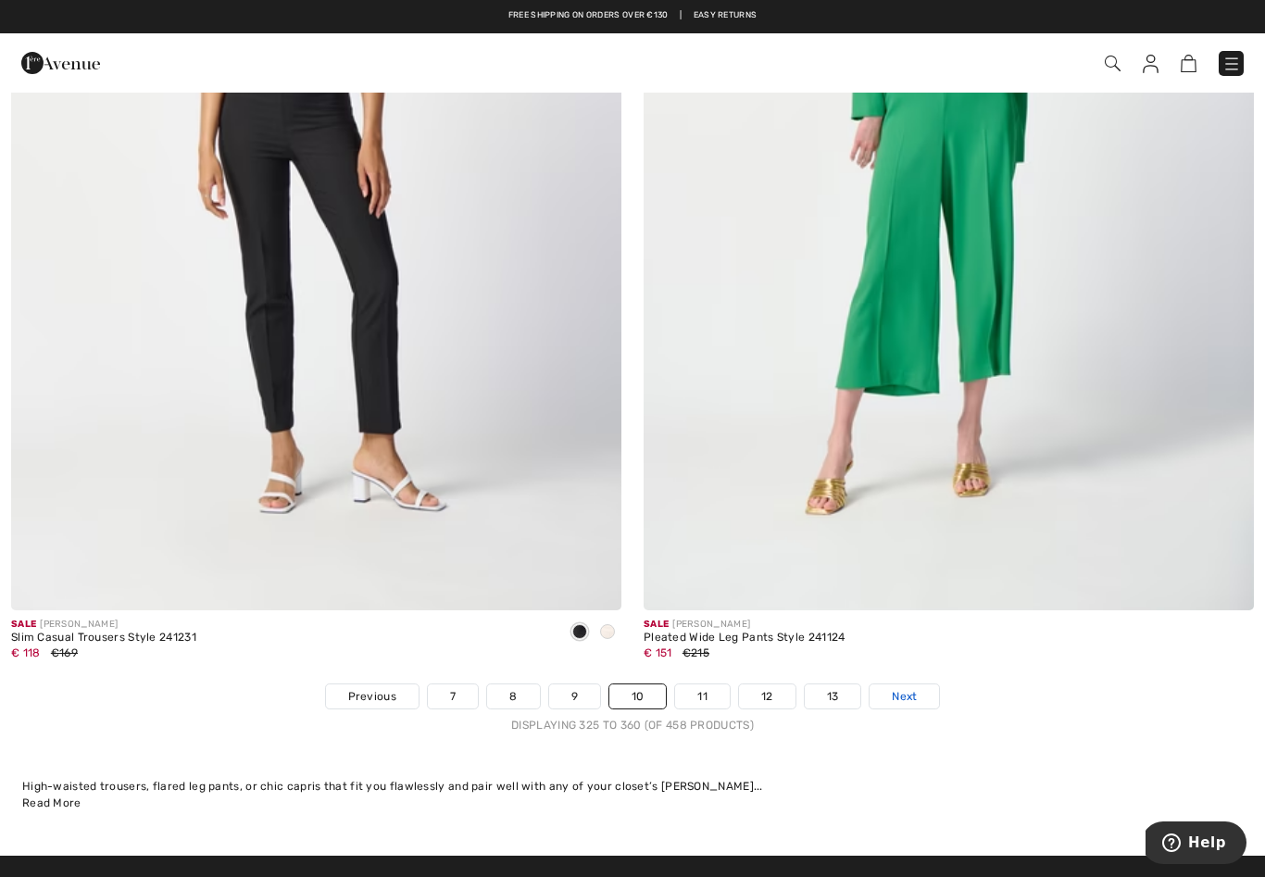
click at [914, 688] on span "Next" at bounding box center [903, 696] width 25 height 17
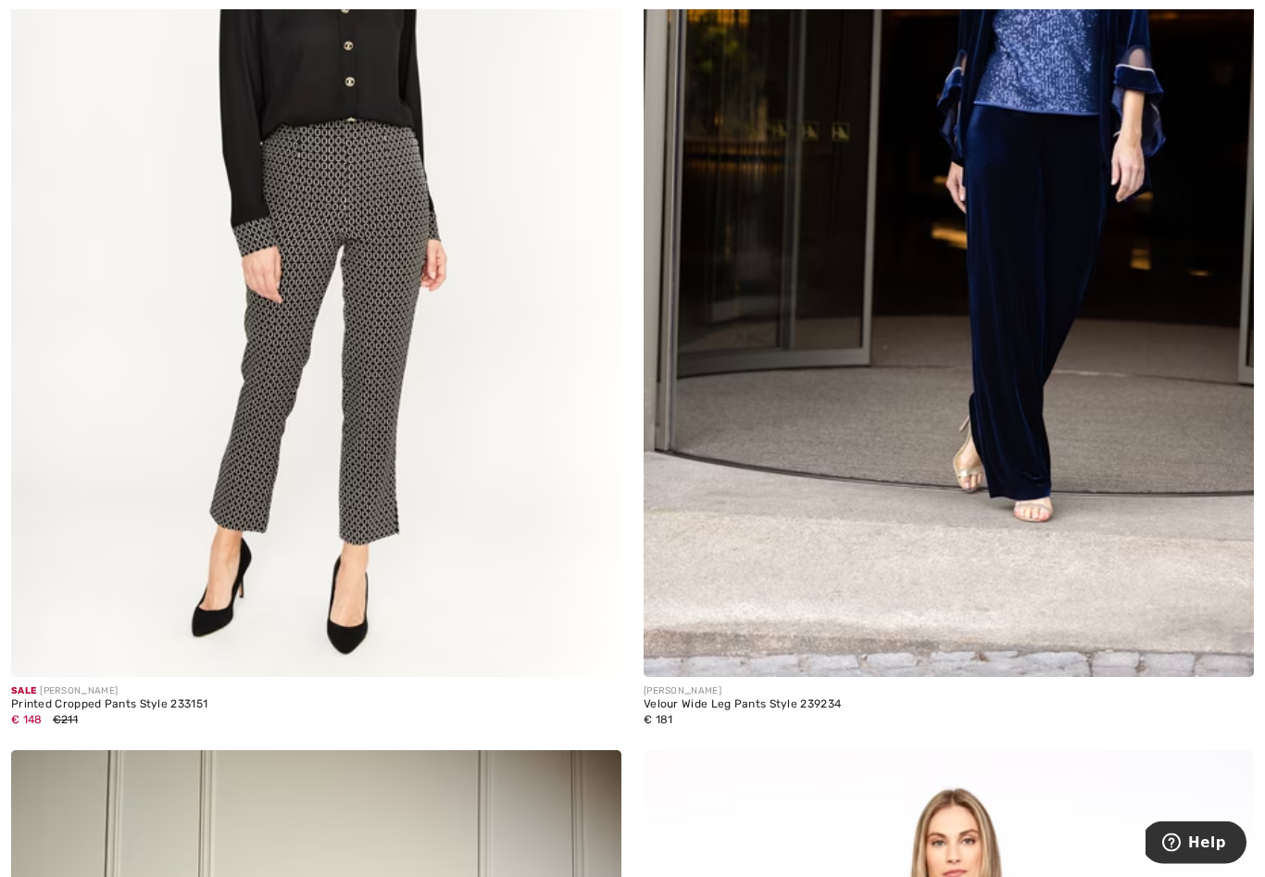
scroll to position [14791, 0]
click at [1009, 358] on img at bounding box center [948, 218] width 610 height 916
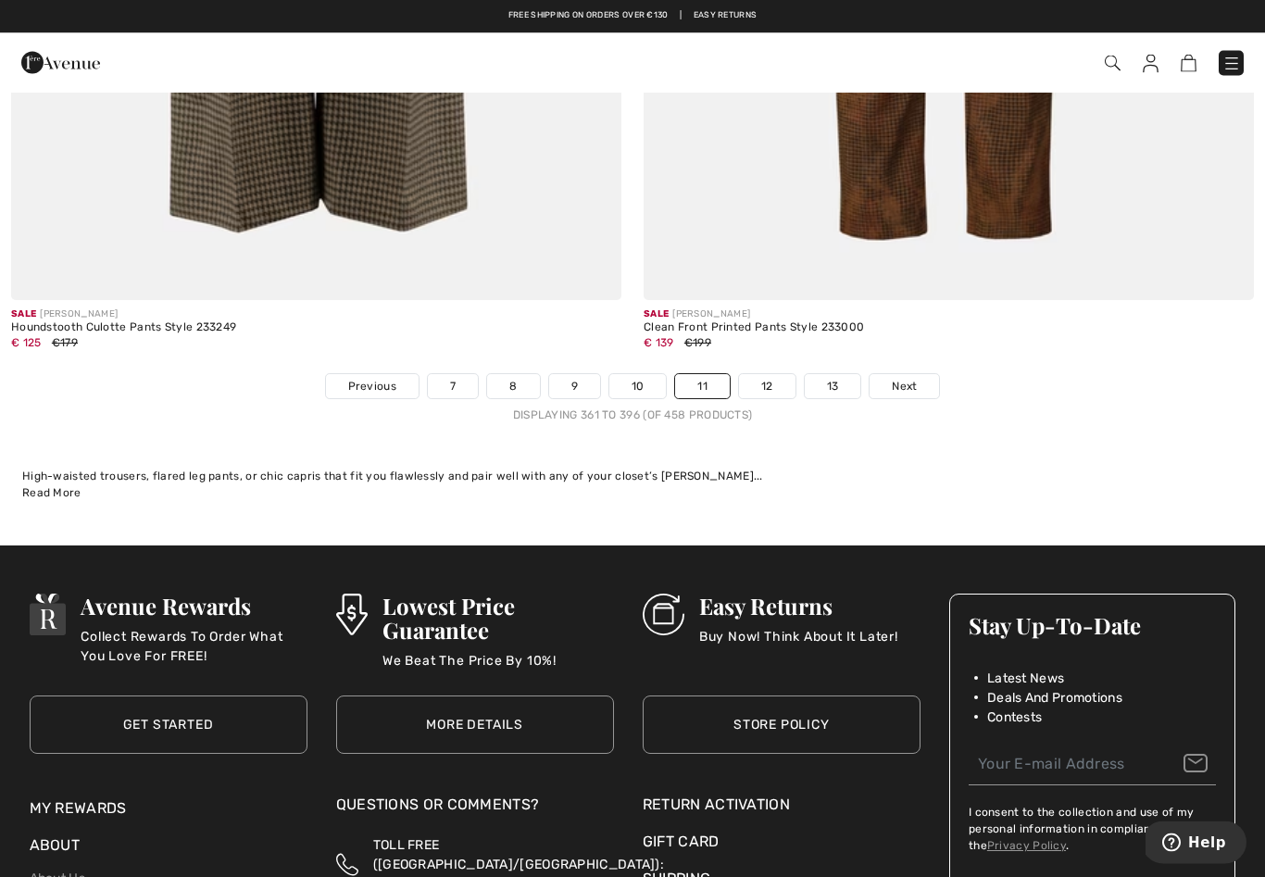
scroll to position [18093, 0]
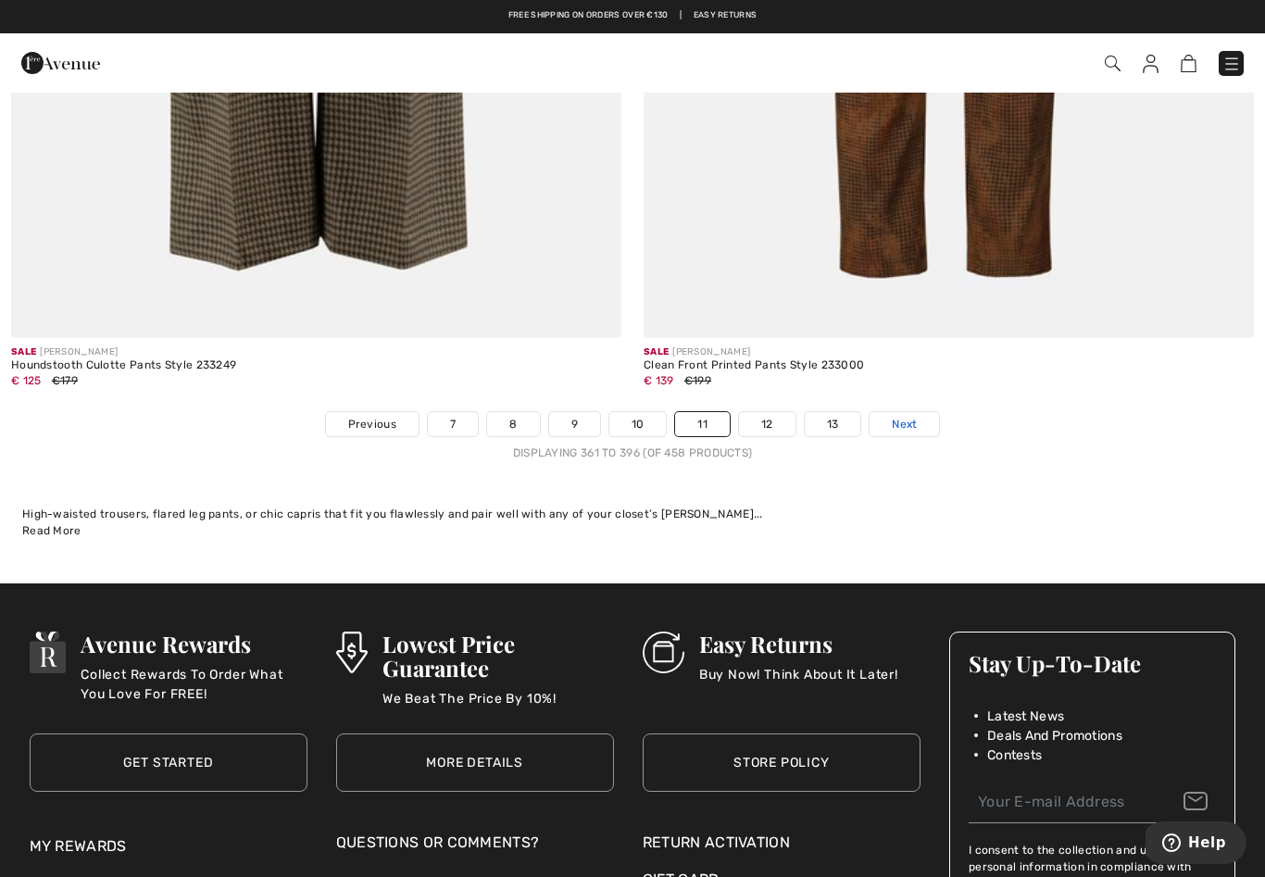
click at [917, 412] on link "Next" at bounding box center [903, 424] width 69 height 24
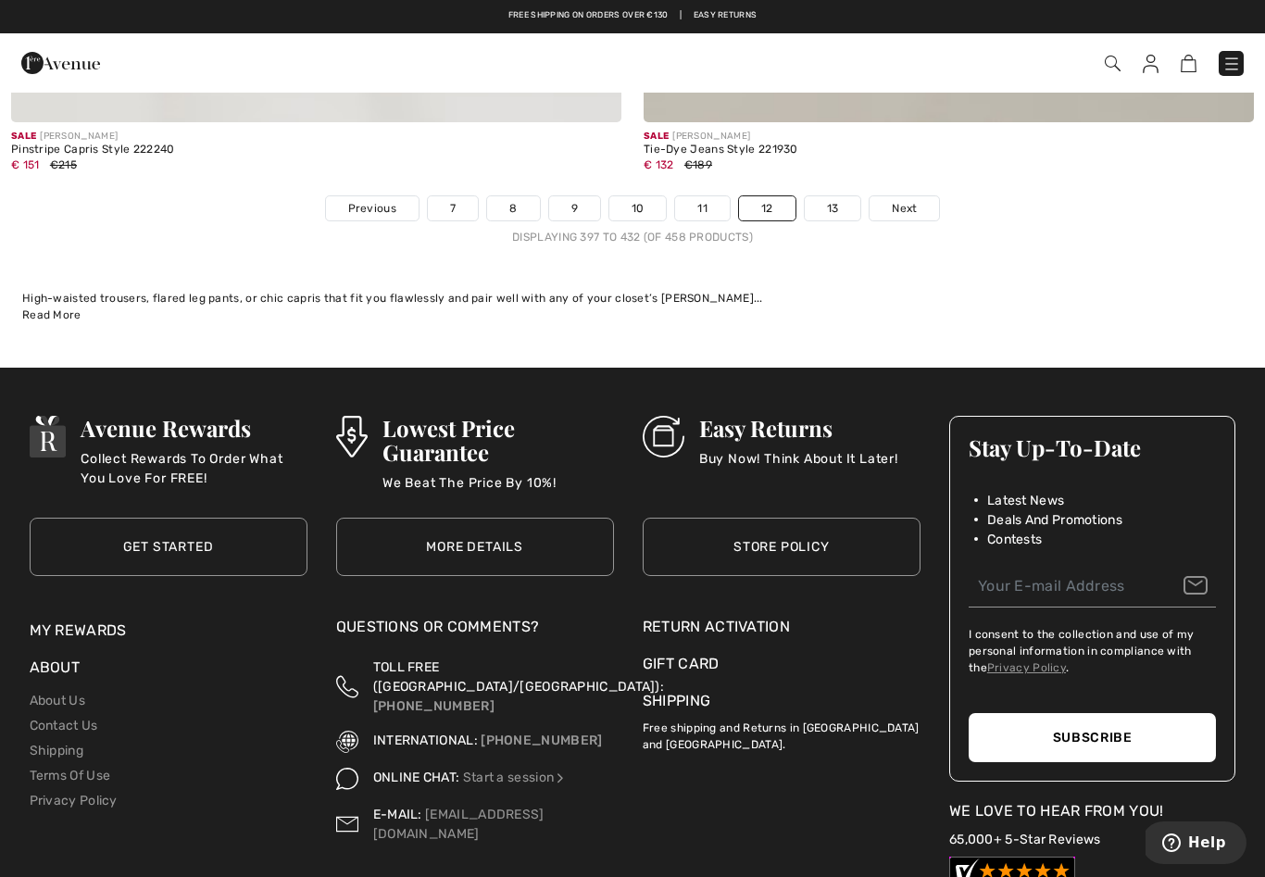
scroll to position [18307, 0]
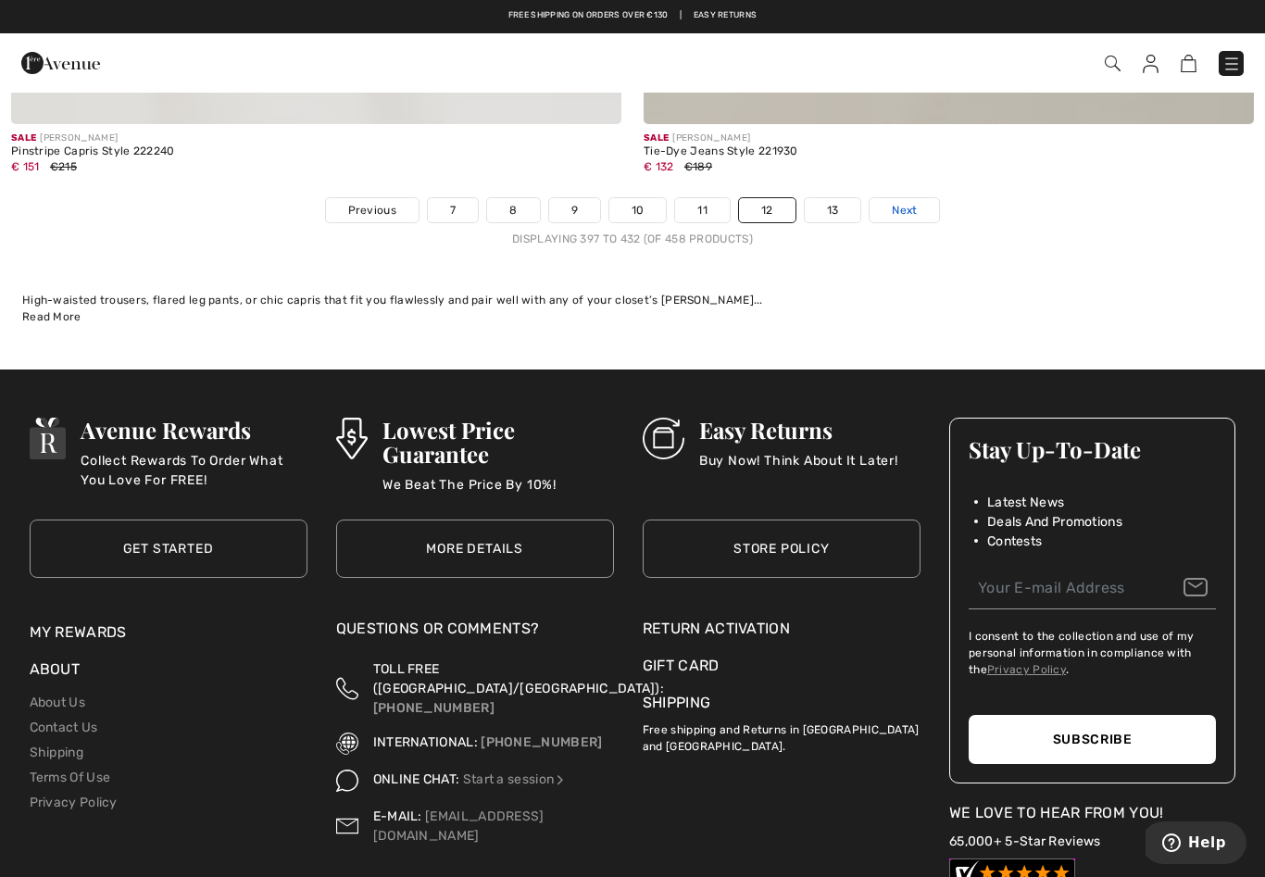
click at [904, 202] on span "Next" at bounding box center [903, 210] width 25 height 17
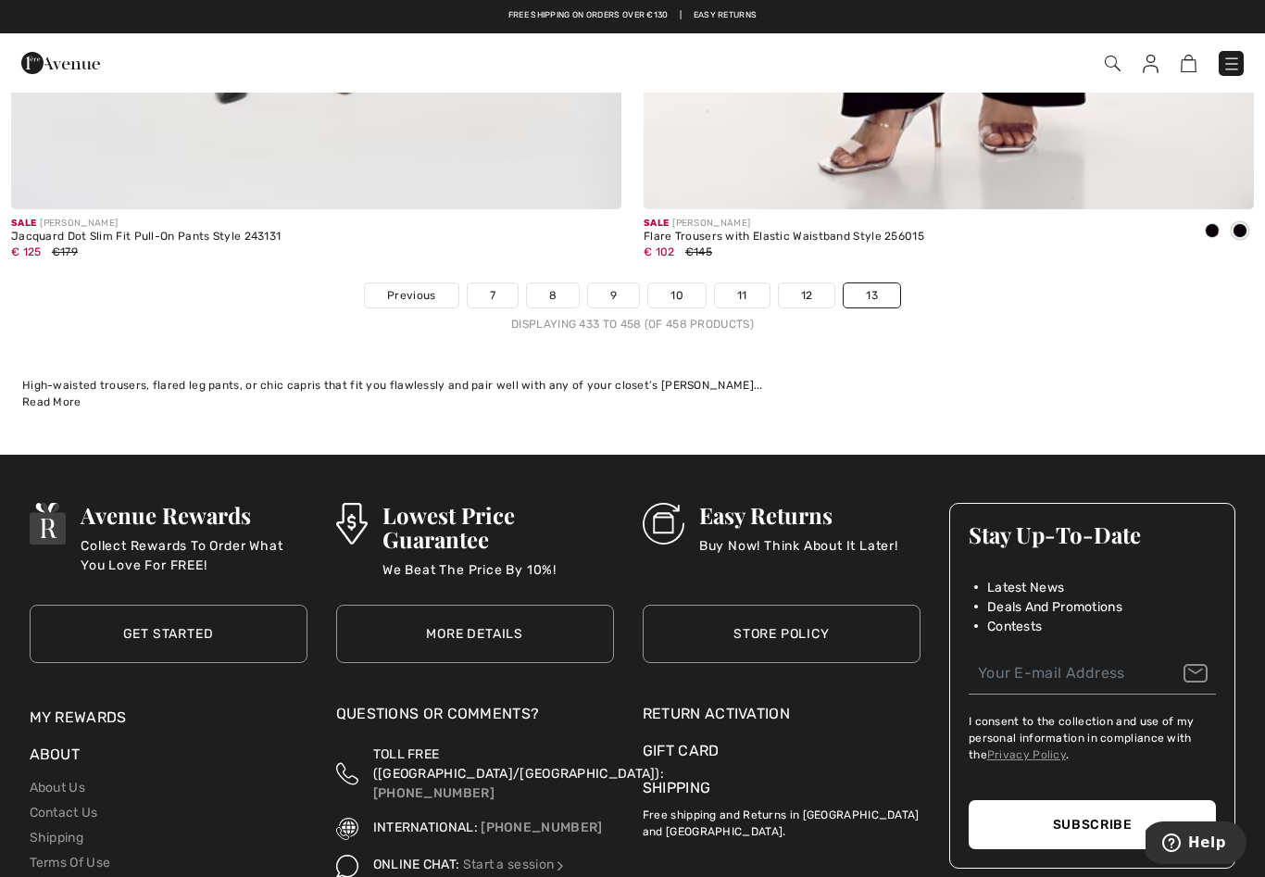
scroll to position [13266, 0]
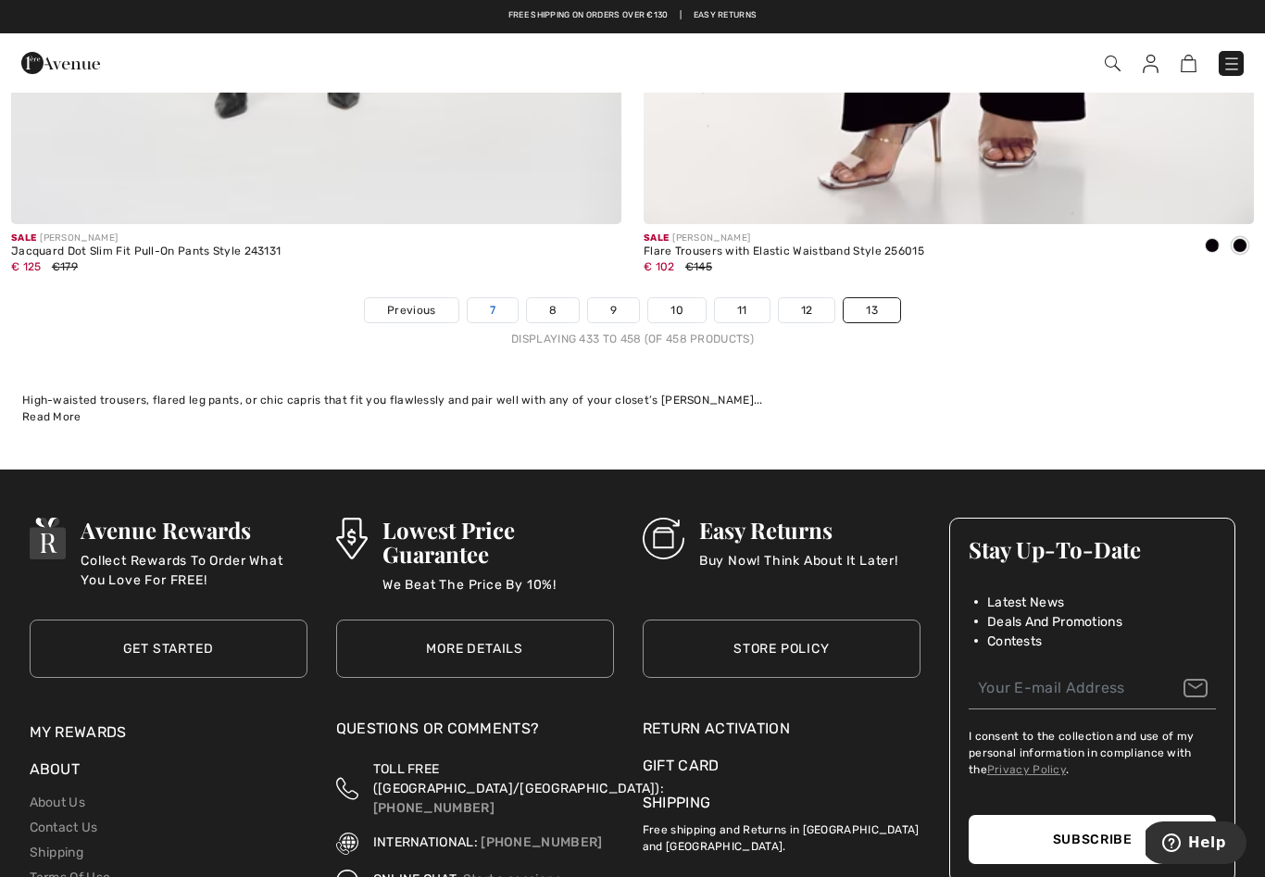
click at [489, 298] on link "7" at bounding box center [493, 310] width 50 height 24
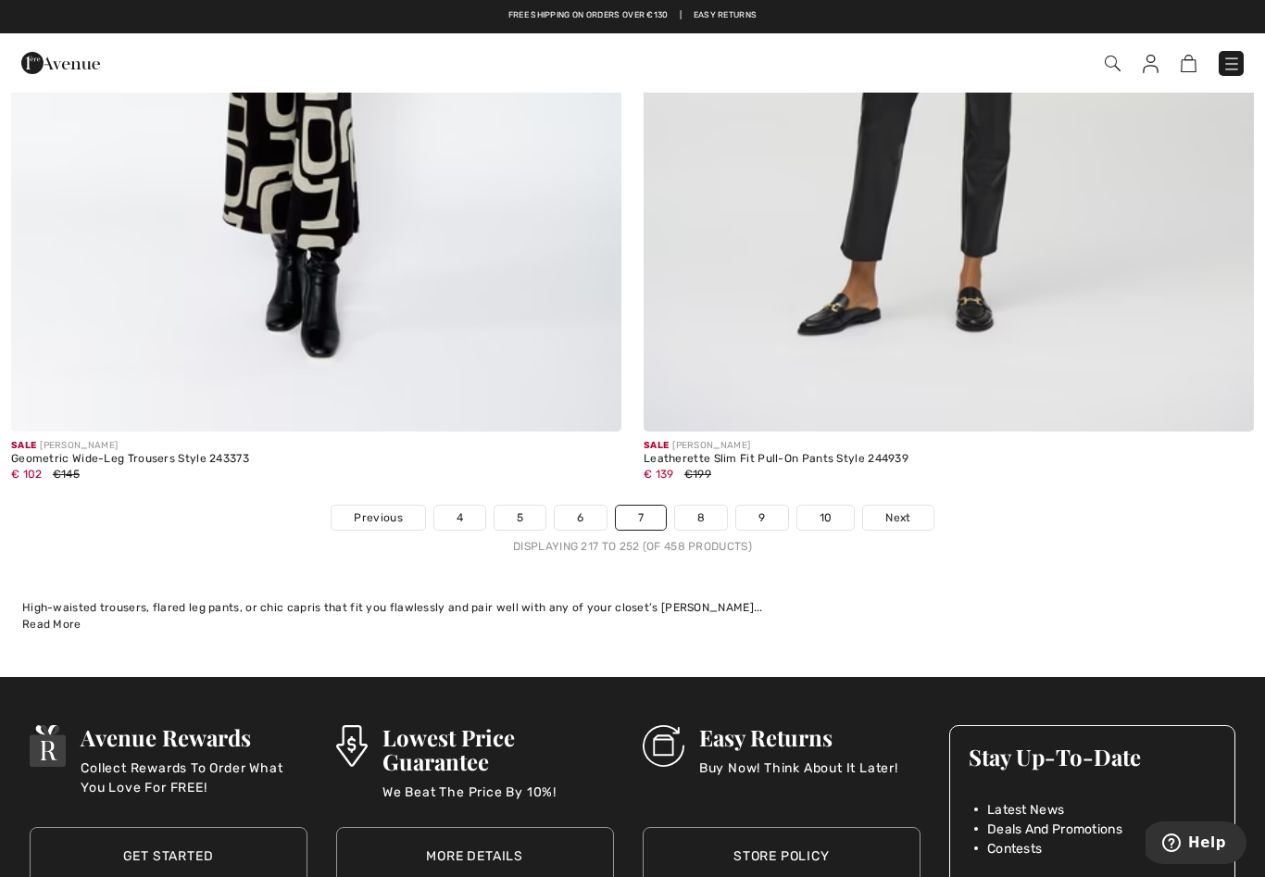
scroll to position [17985, 0]
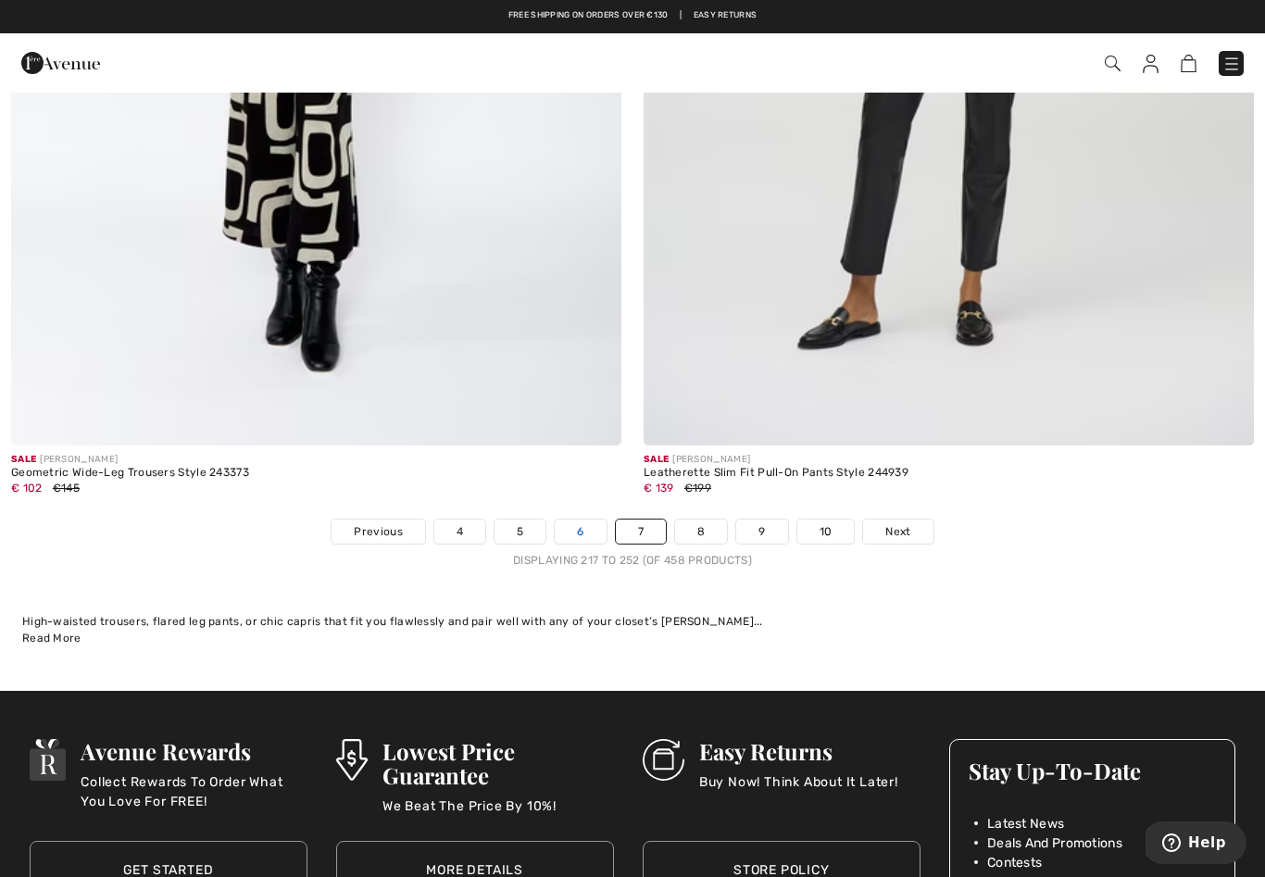
click at [578, 519] on link "6" at bounding box center [580, 531] width 51 height 24
click at [583, 519] on link "6" at bounding box center [580, 531] width 51 height 24
click at [586, 521] on link "6" at bounding box center [580, 531] width 51 height 24
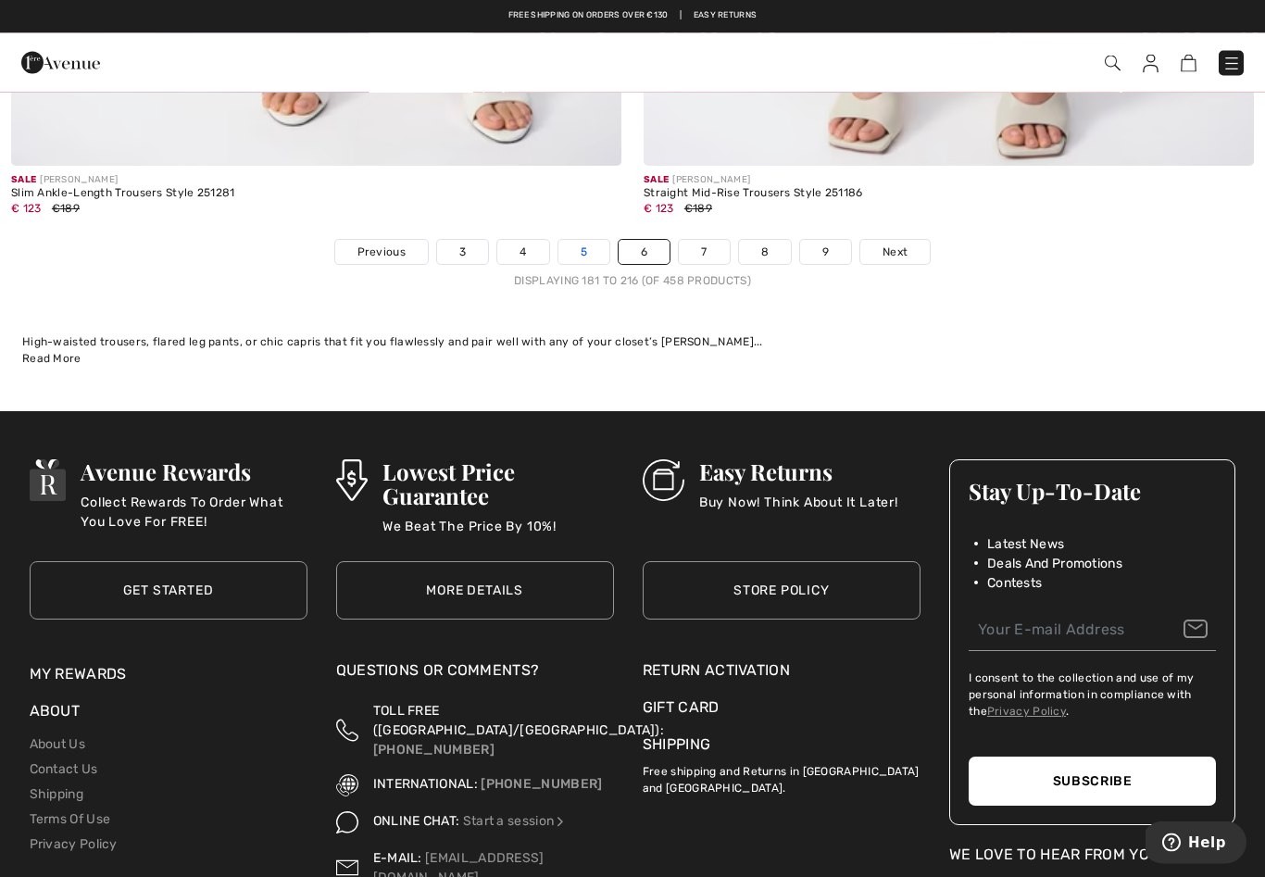
scroll to position [18265, 0]
click at [581, 240] on link "5" at bounding box center [583, 252] width 51 height 24
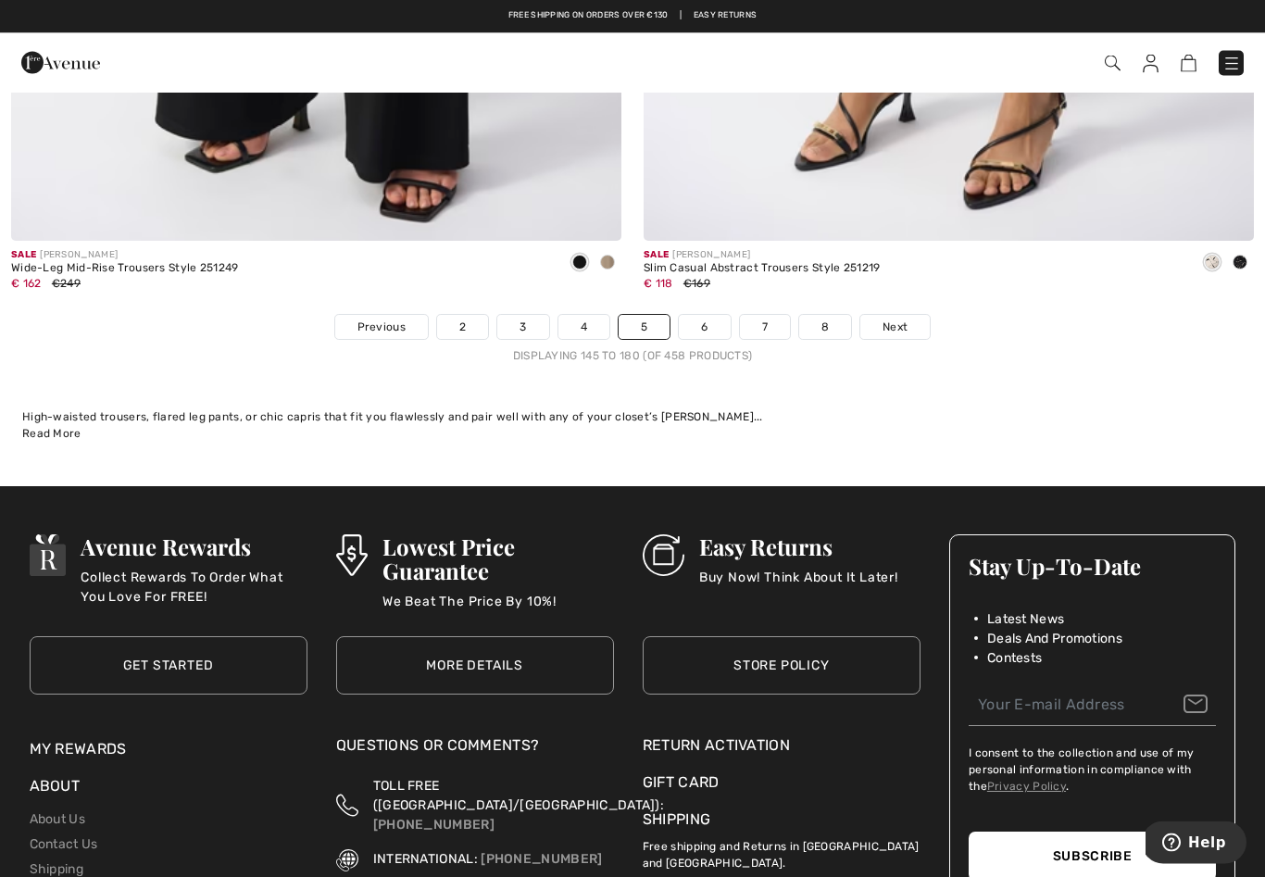
scroll to position [18183, 0]
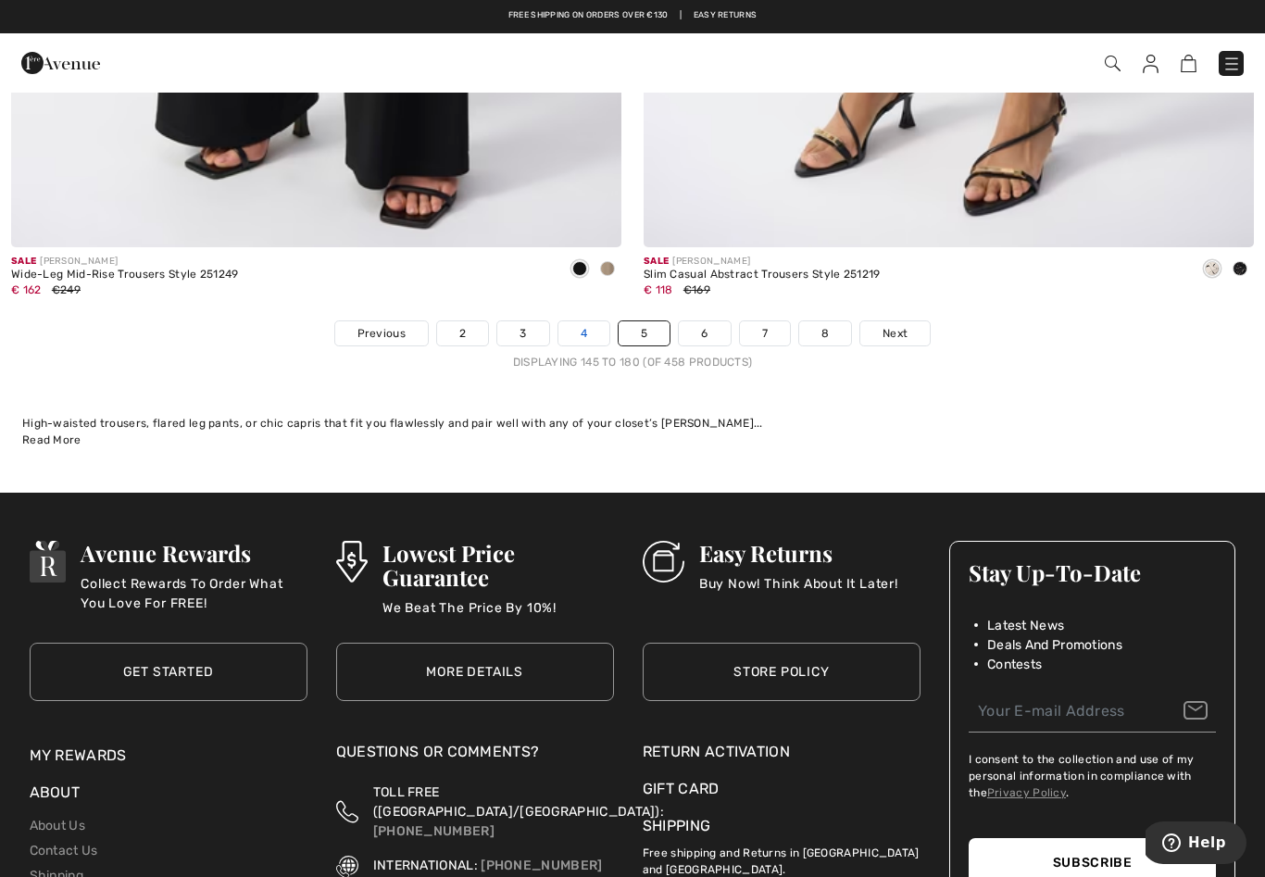
click at [566, 321] on link "4" at bounding box center [583, 333] width 51 height 24
click at [577, 321] on link "4" at bounding box center [583, 333] width 51 height 24
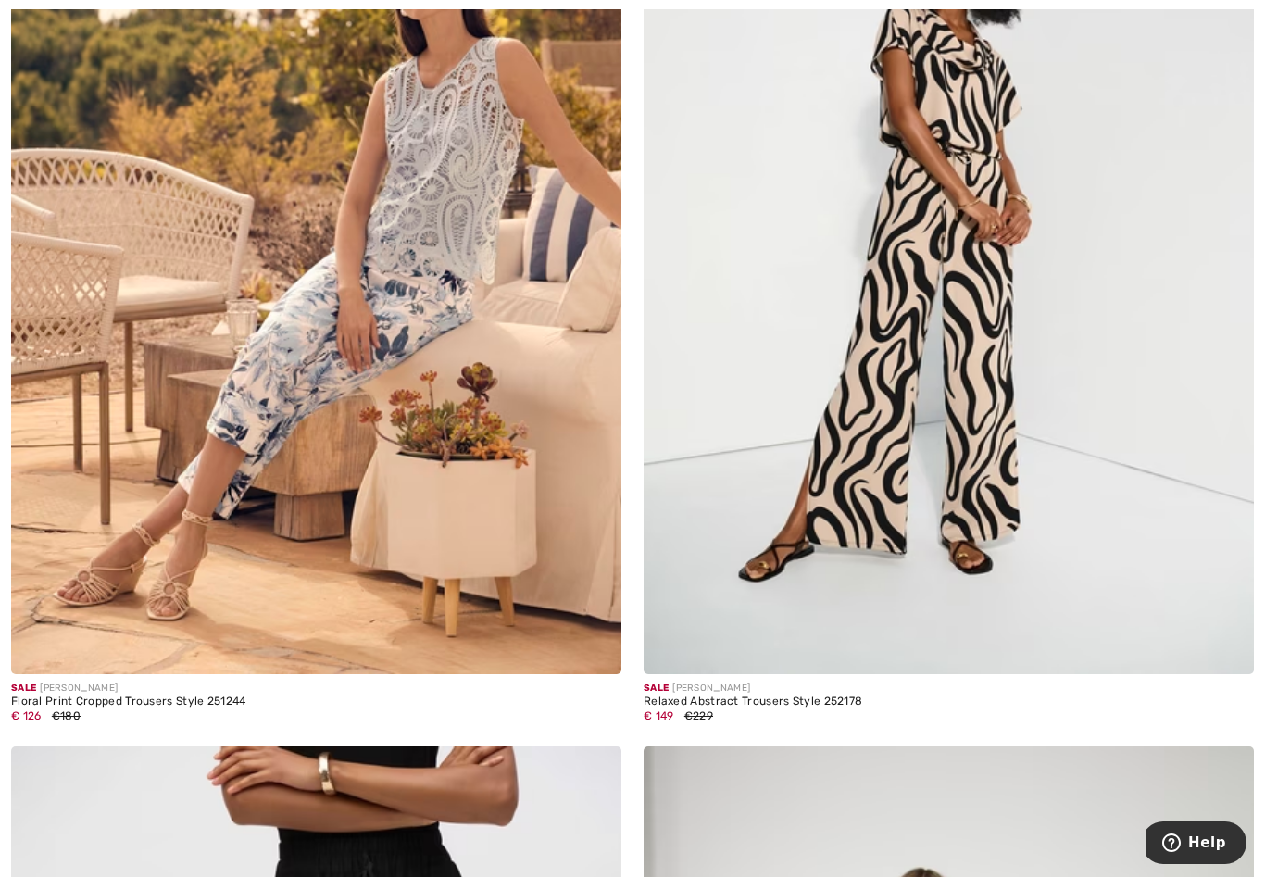
scroll to position [13814, 0]
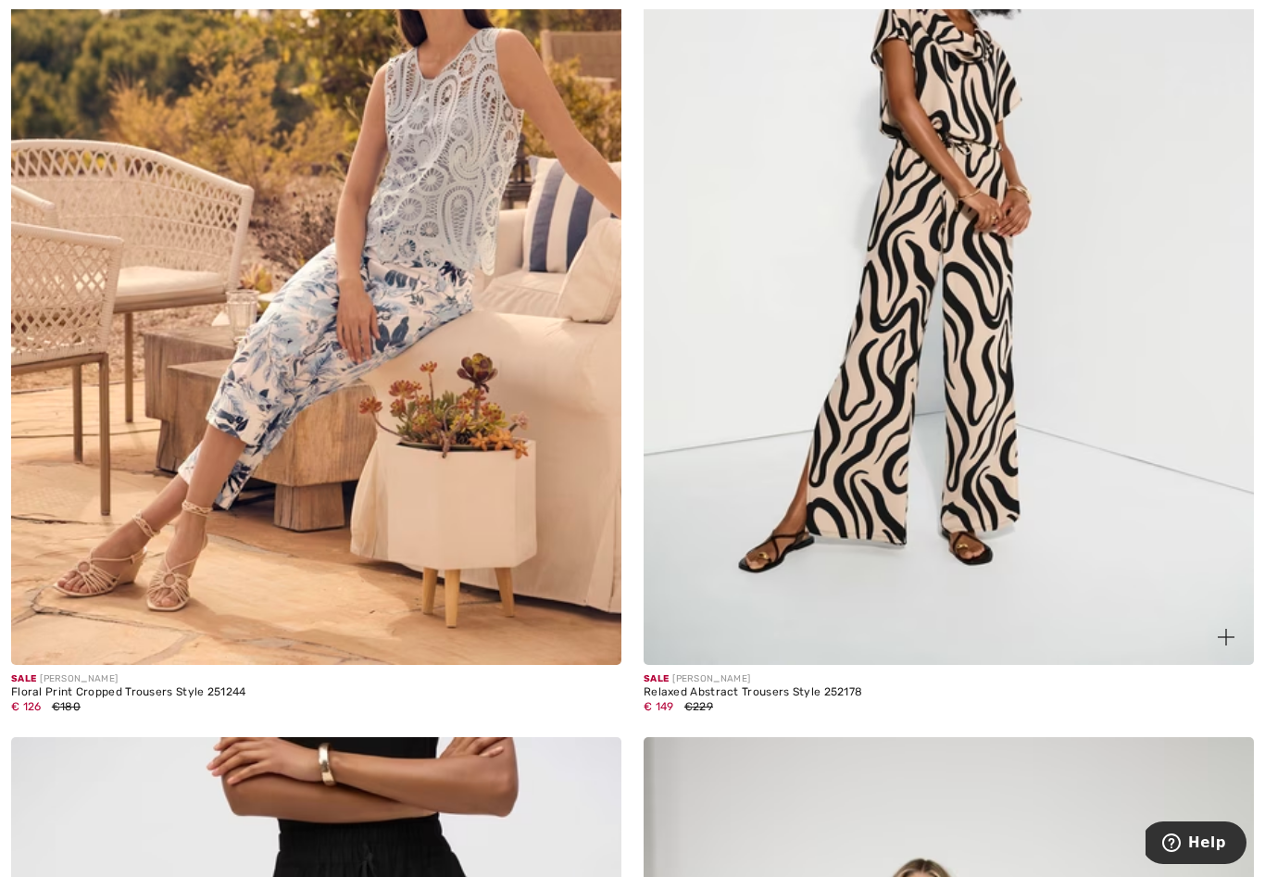
click at [899, 449] on img at bounding box center [948, 207] width 610 height 916
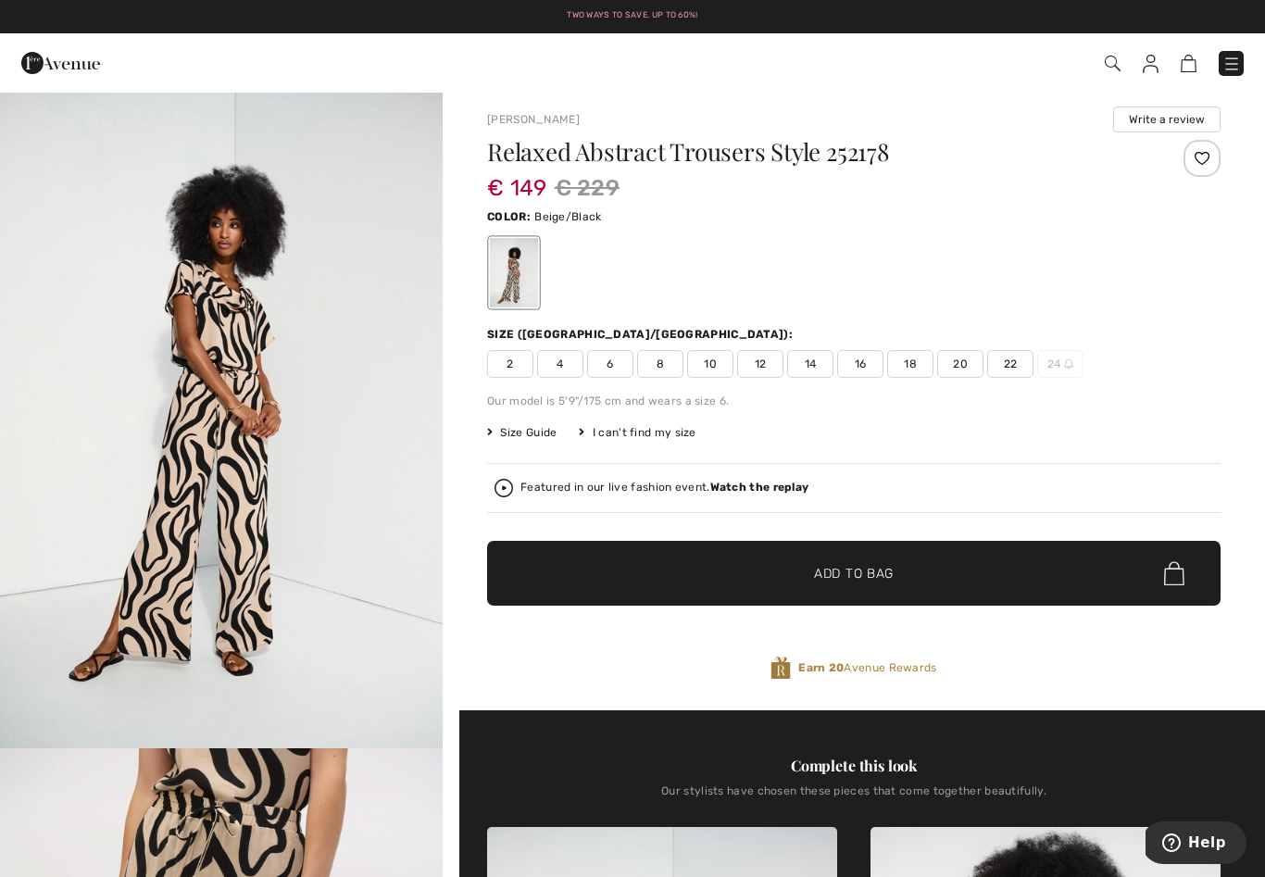
click at [708, 366] on span "10" at bounding box center [710, 364] width 46 height 28
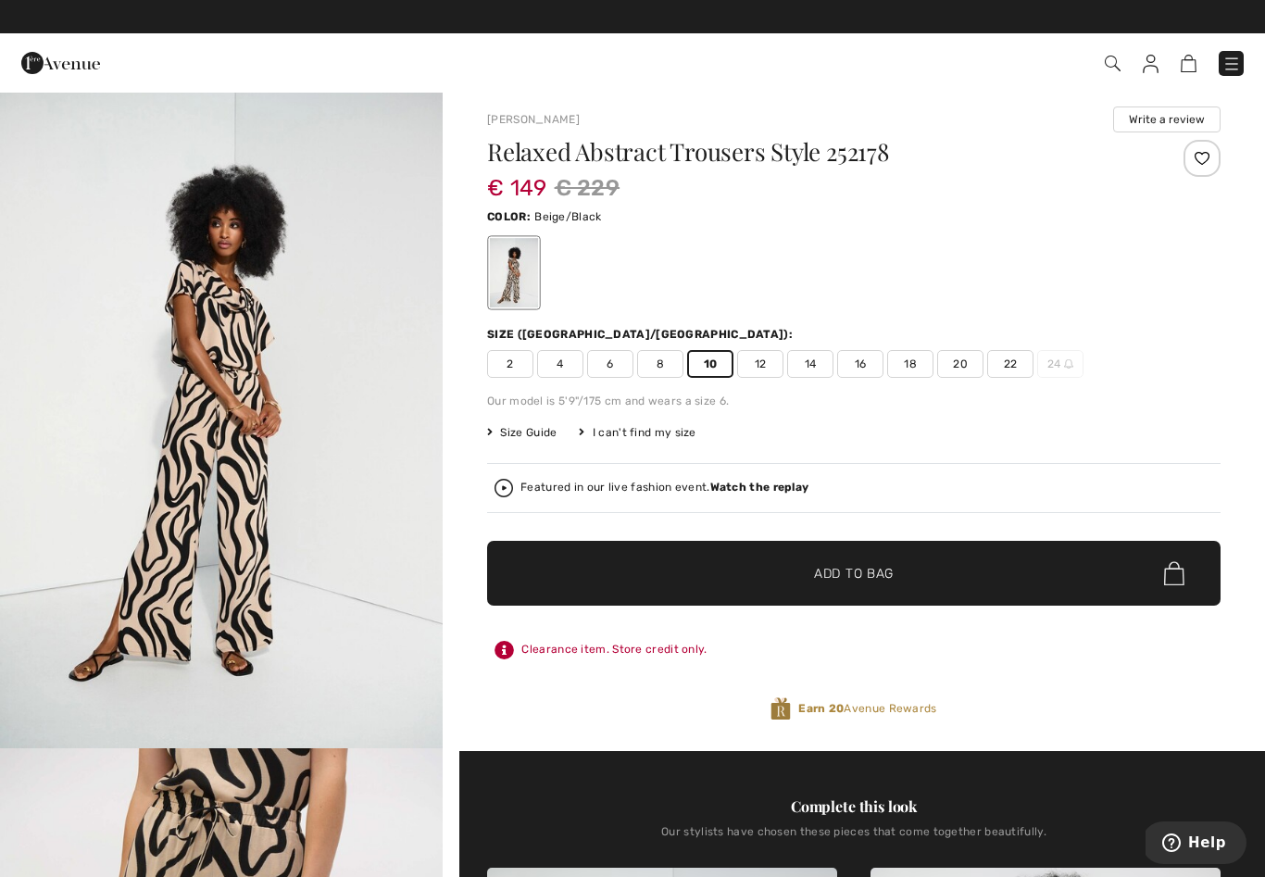
click at [1209, 154] on div at bounding box center [1201, 158] width 37 height 37
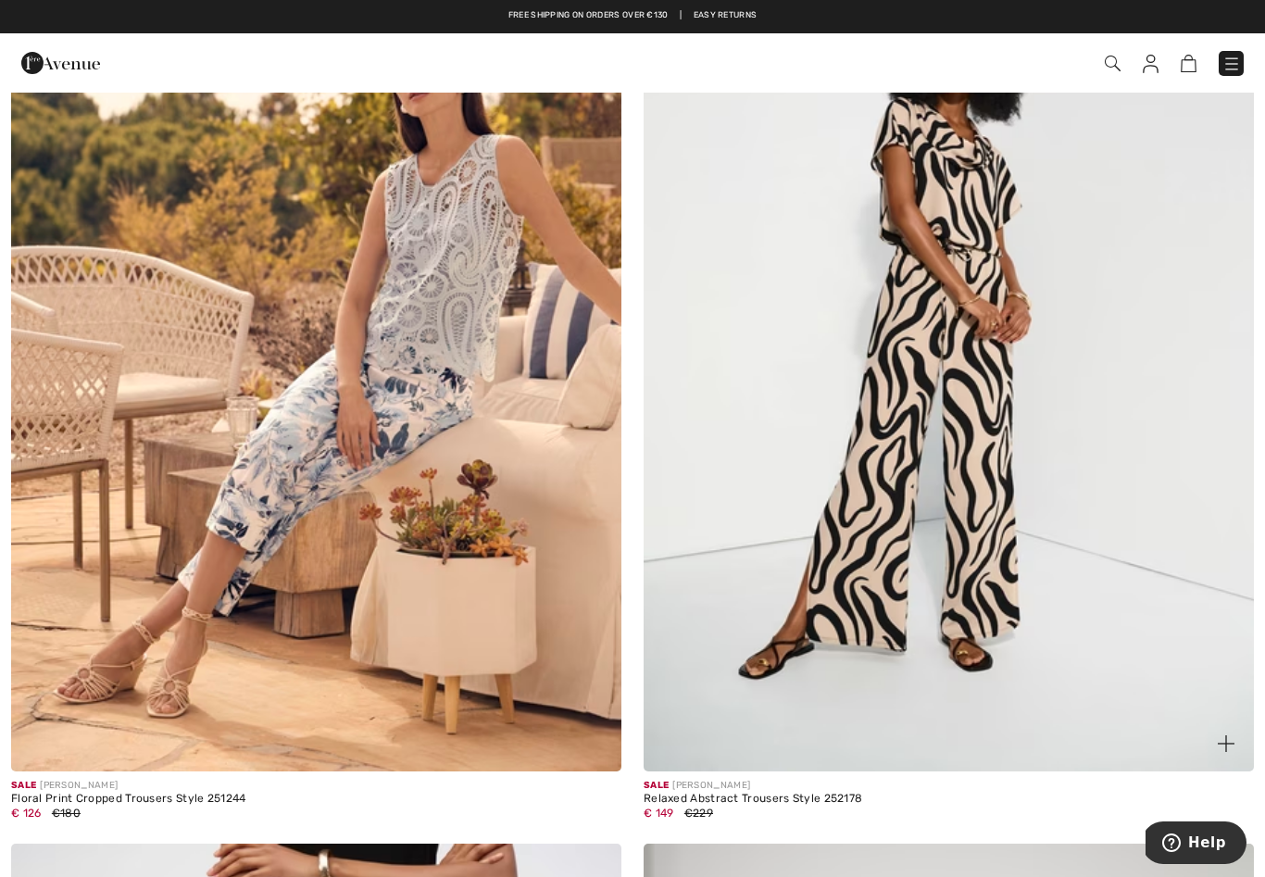
click at [1221, 735] on img at bounding box center [1225, 743] width 17 height 17
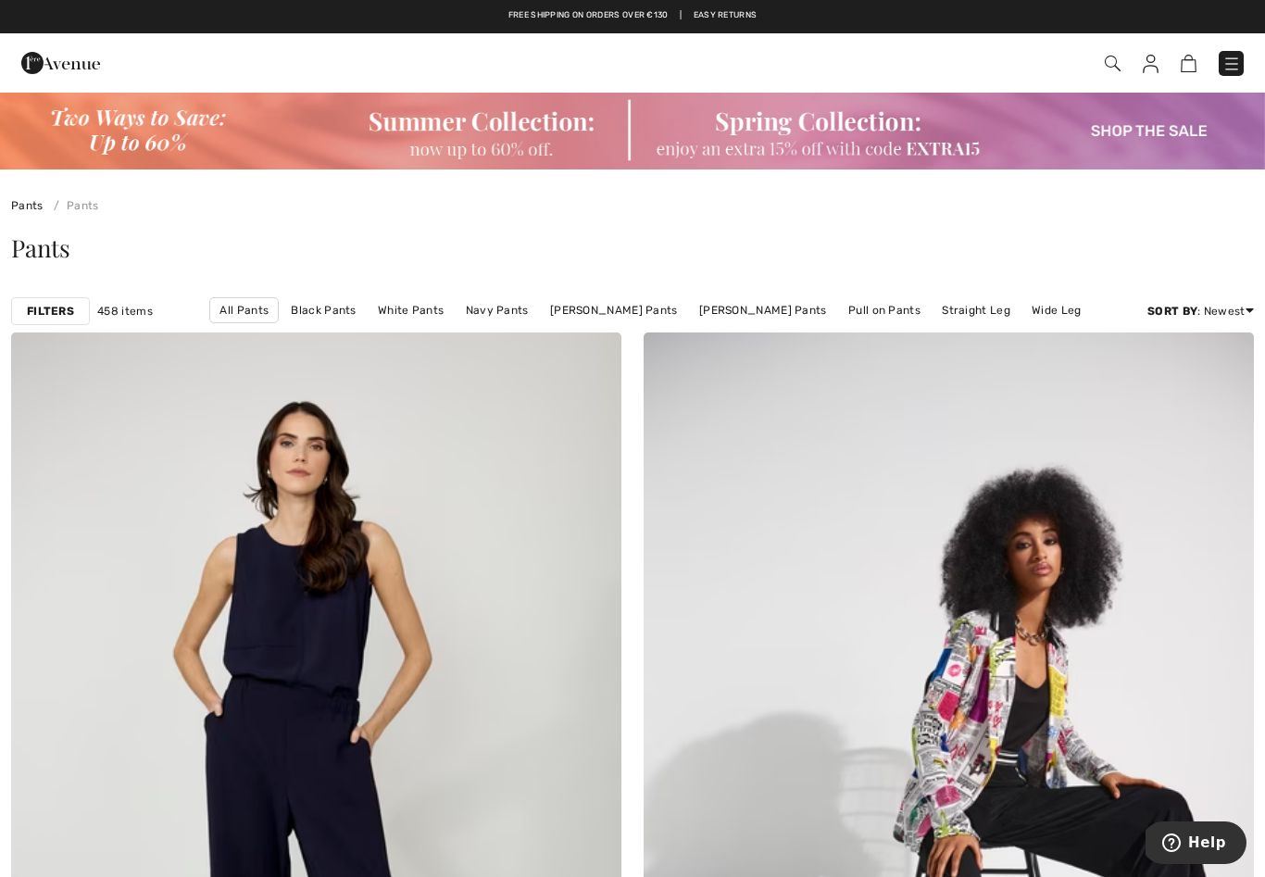
click at [57, 302] on div "Filters" at bounding box center [50, 311] width 79 height 28
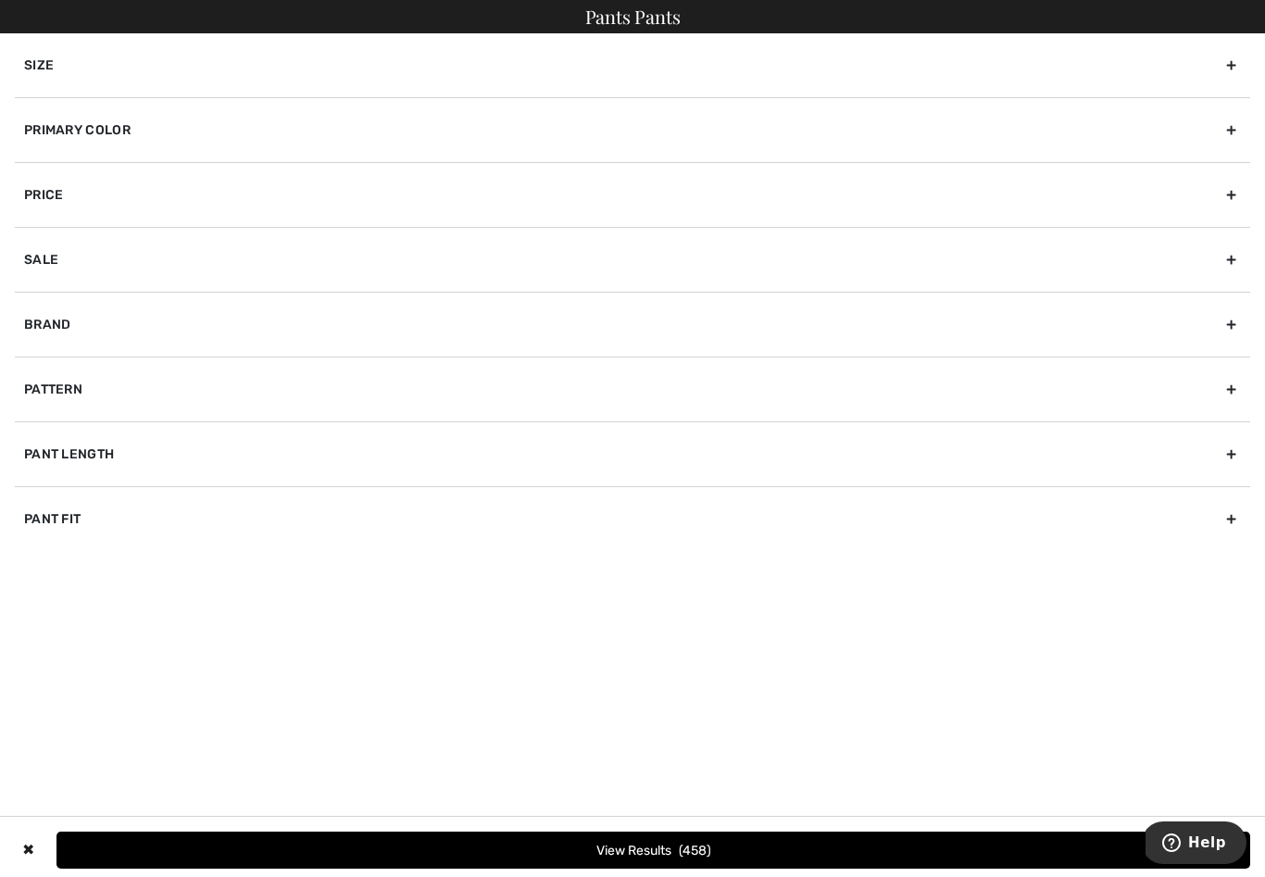
click at [44, 260] on div "Sale" at bounding box center [632, 259] width 1235 height 65
click at [33, 285] on div "Sale" at bounding box center [632, 259] width 1235 height 65
click at [51, 250] on div "Sale" at bounding box center [632, 259] width 1235 height 65
click at [44, 294] on label "Show only sale items" at bounding box center [637, 300] width 1226 height 17
click at [38, 294] on input "Show only sale items" at bounding box center [31, 300] width 14 height 14
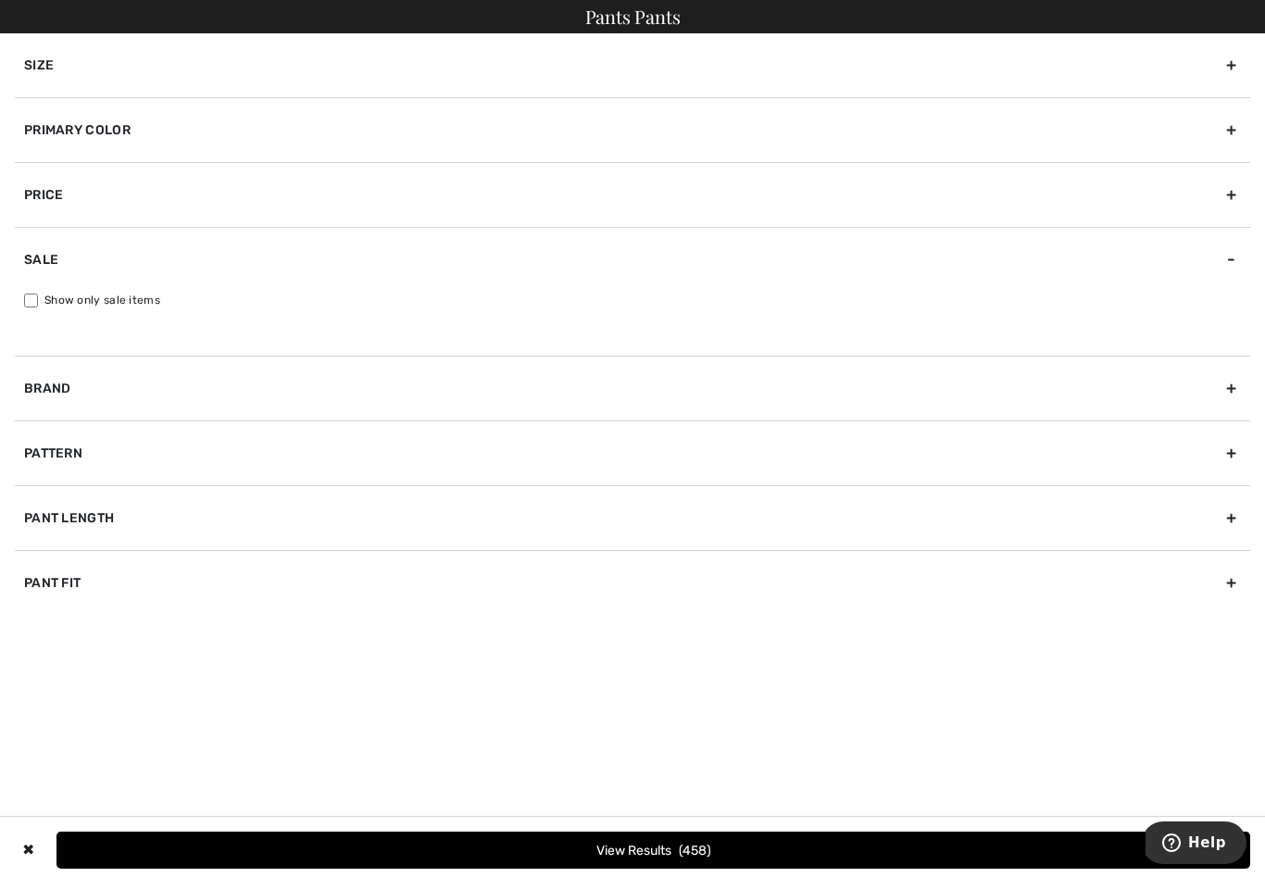
checkbox input "true"
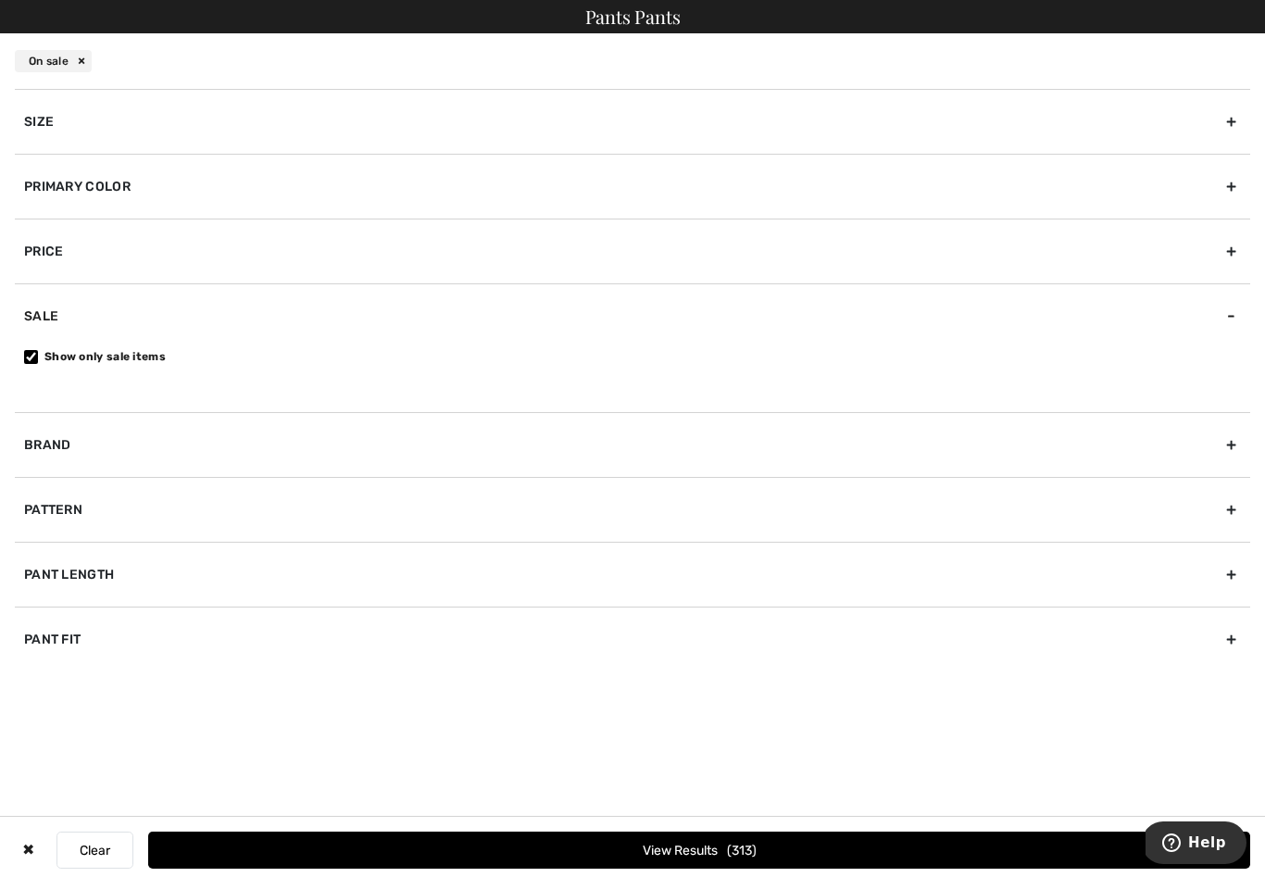
click at [667, 854] on button "View Results 313" at bounding box center [699, 849] width 1102 height 37
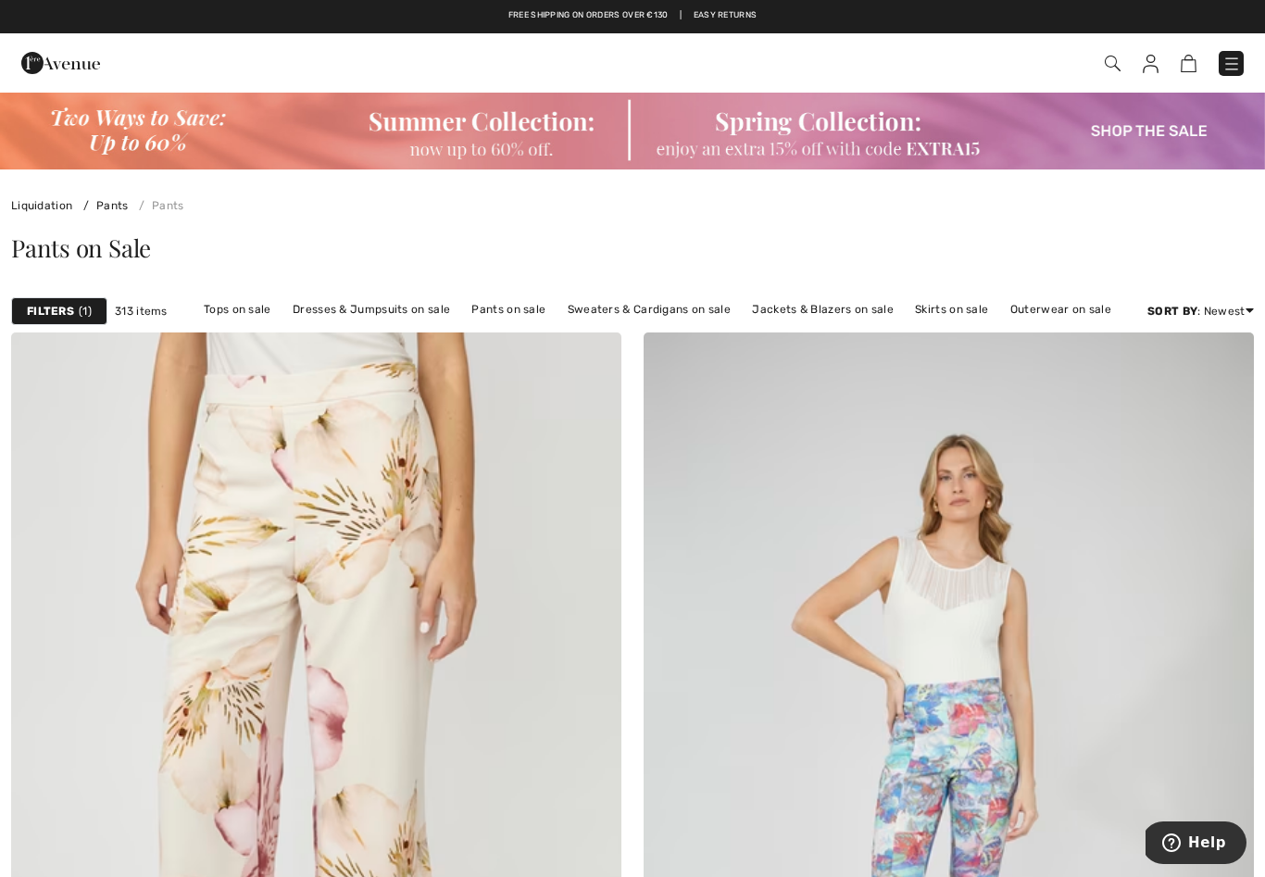
click at [64, 295] on div "Filters 1 313 items Tops on sale Dresses & Jumpsuits on sale Pants on sale Swea…" at bounding box center [632, 311] width 1265 height 43
click at [73, 303] on strong "Filters" at bounding box center [50, 311] width 47 height 17
click at [240, 310] on link "Tops on sale" at bounding box center [237, 309] width 86 height 24
click at [246, 308] on link "Tops on sale" at bounding box center [237, 309] width 86 height 24
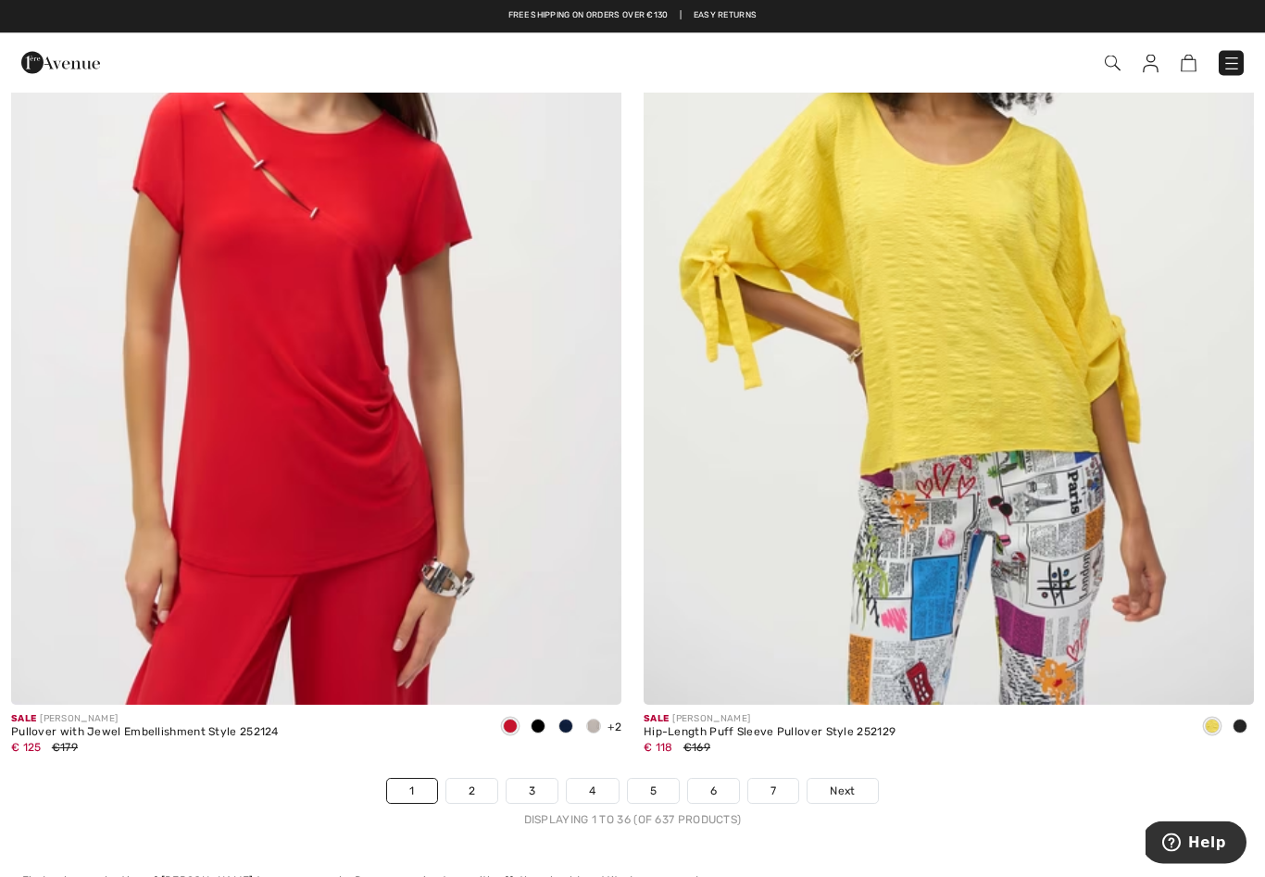
scroll to position [17721, 0]
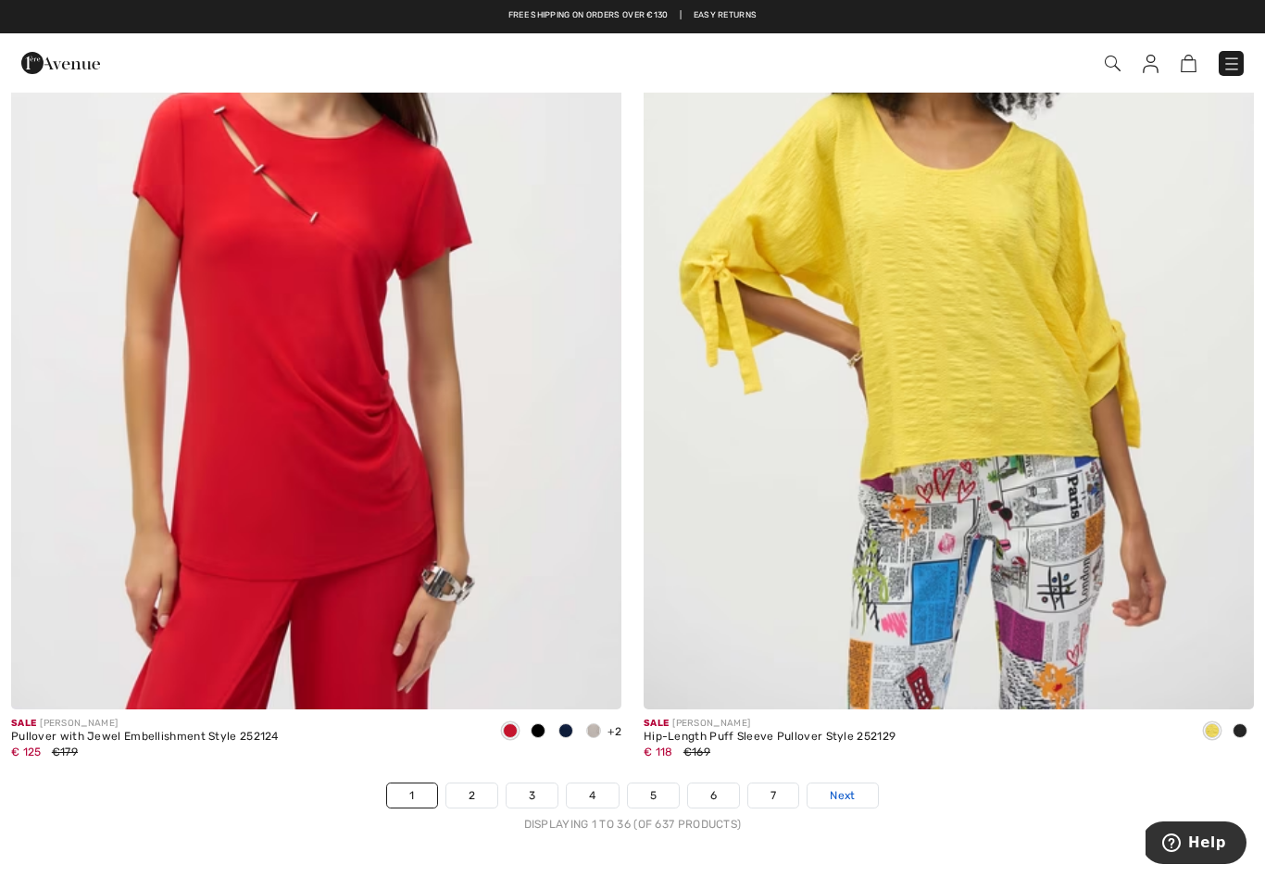
click at [844, 788] on span "Next" at bounding box center [841, 795] width 25 height 17
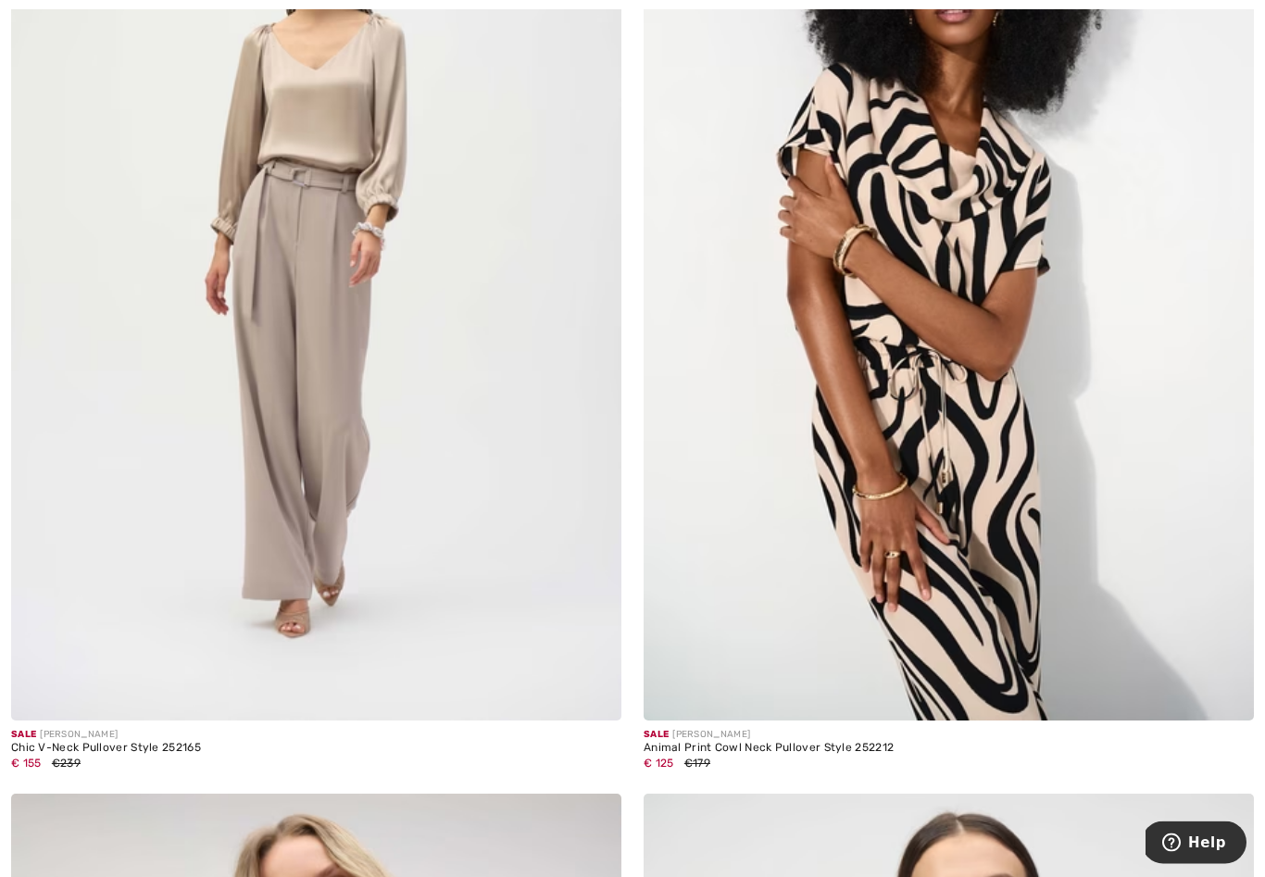
scroll to position [12770, 0]
click at [969, 508] on img at bounding box center [948, 264] width 610 height 916
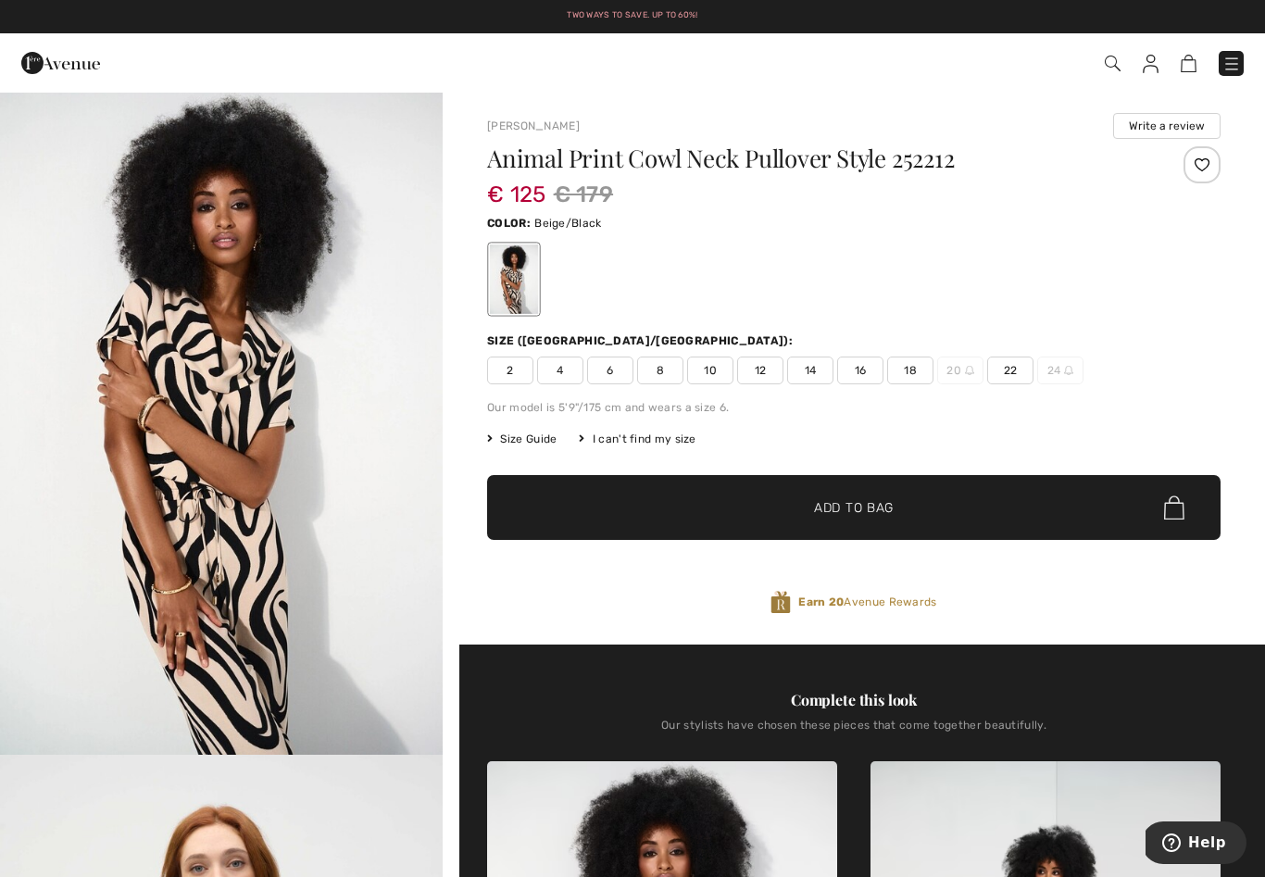
click at [767, 368] on span "12" at bounding box center [760, 370] width 46 height 28
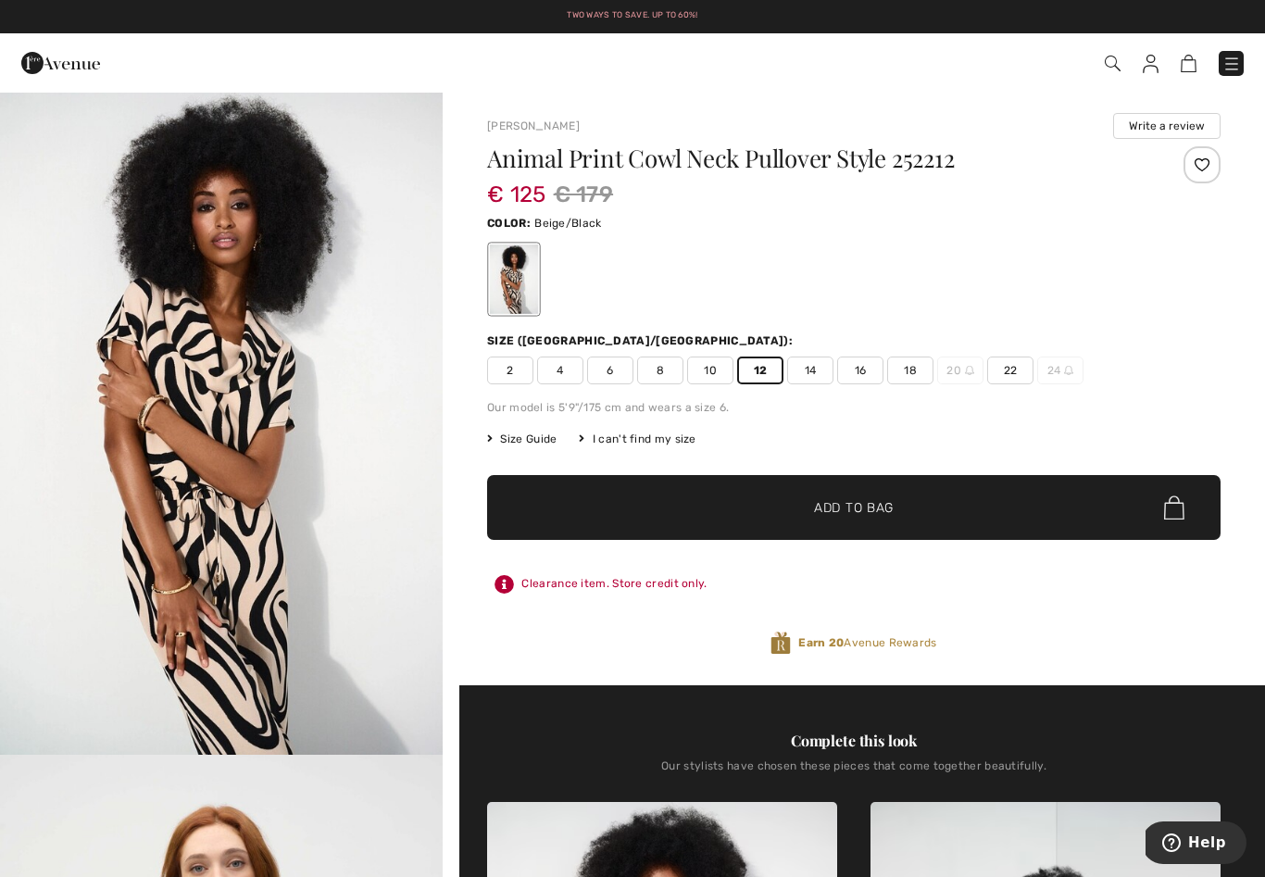
click at [1200, 166] on div at bounding box center [1201, 164] width 37 height 37
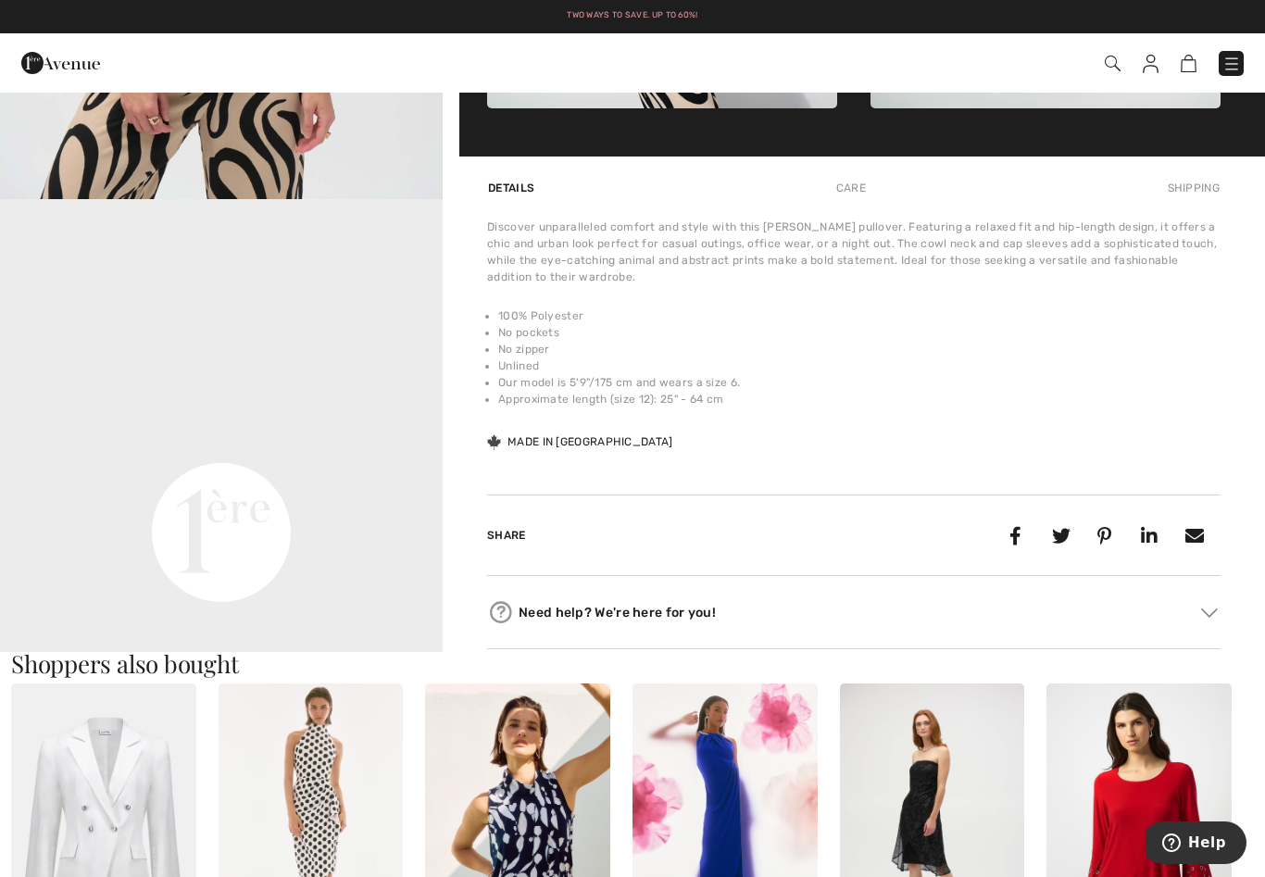
scroll to position [1220, 0]
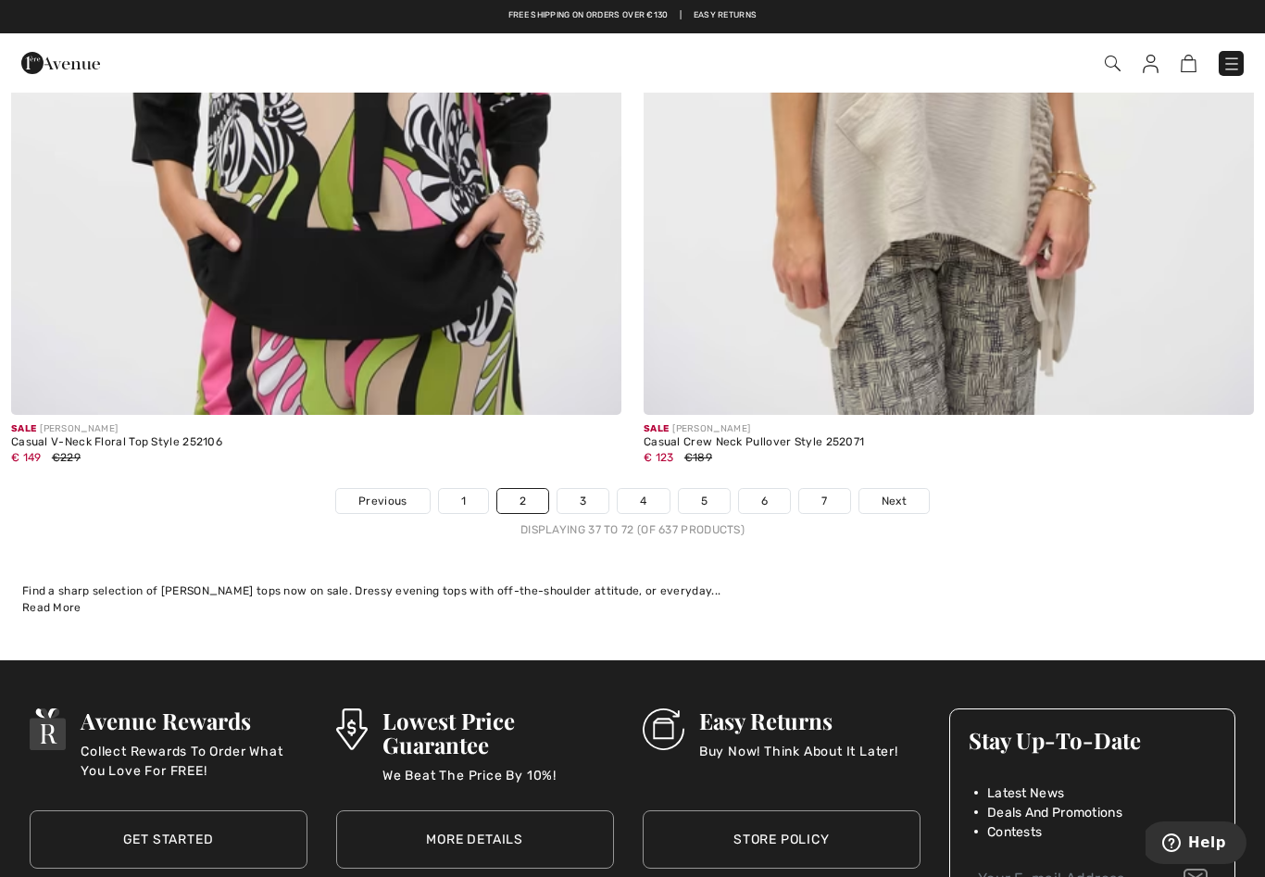
scroll to position [18017, 0]
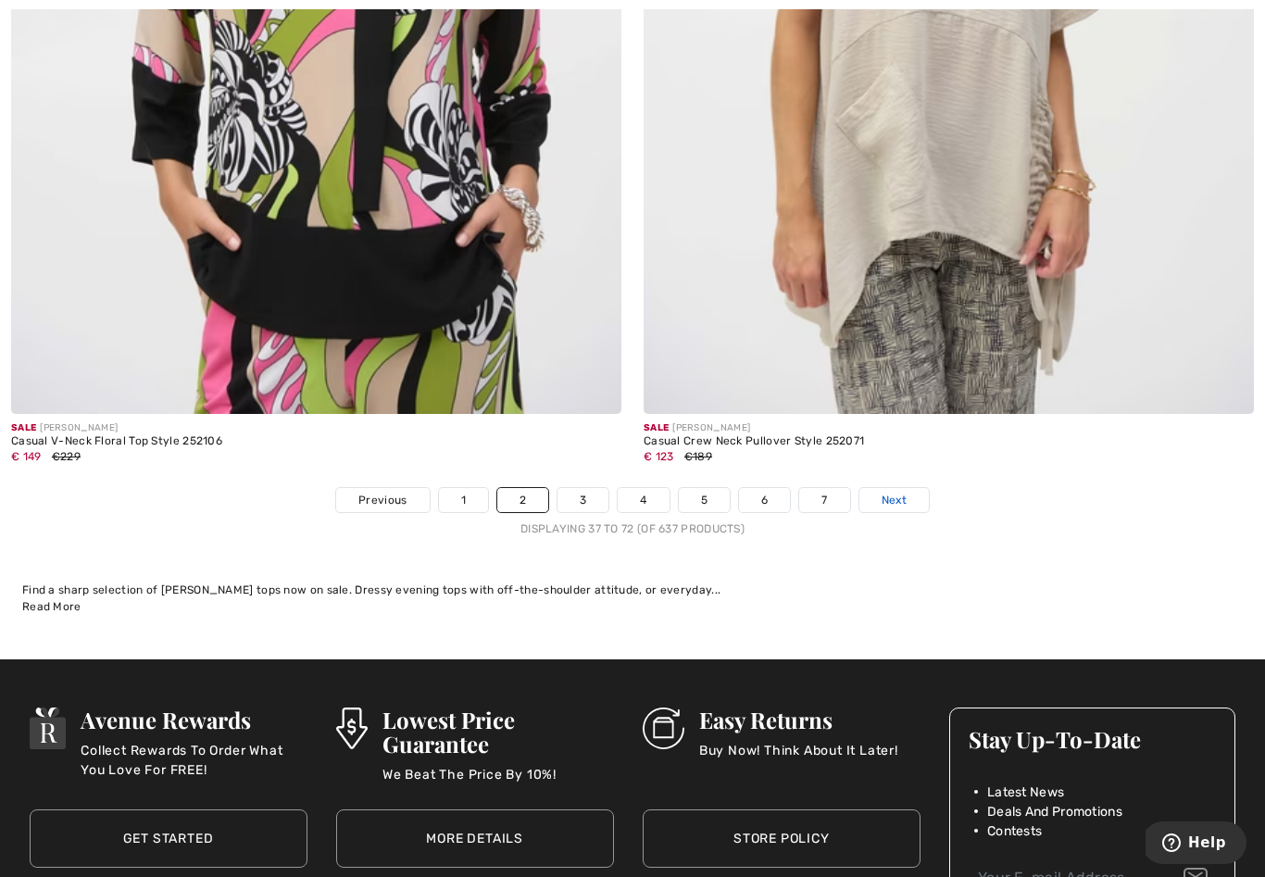
click at [890, 492] on span "Next" at bounding box center [893, 500] width 25 height 17
click at [893, 492] on span "Next" at bounding box center [893, 500] width 25 height 17
click at [898, 492] on span "Next" at bounding box center [893, 500] width 25 height 17
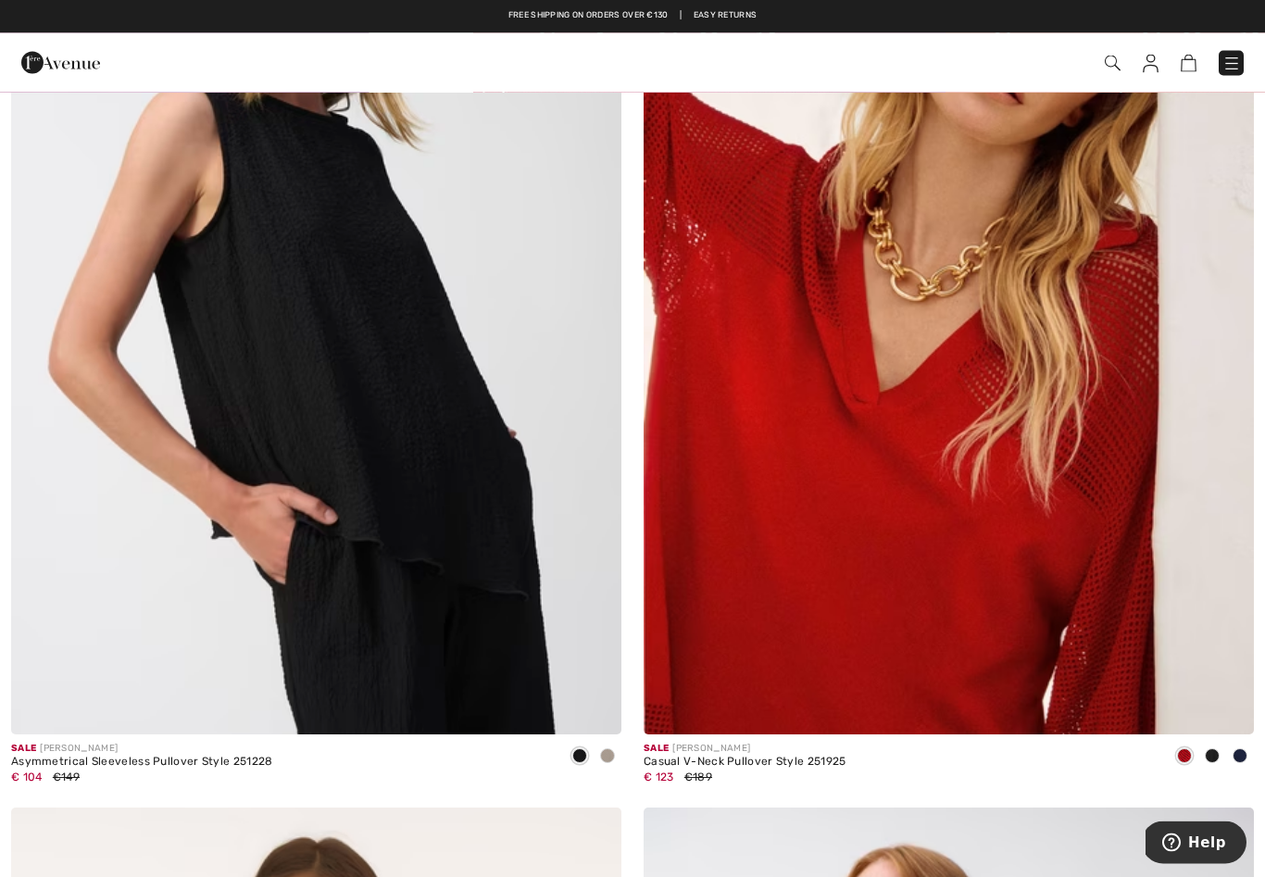
scroll to position [10587, 0]
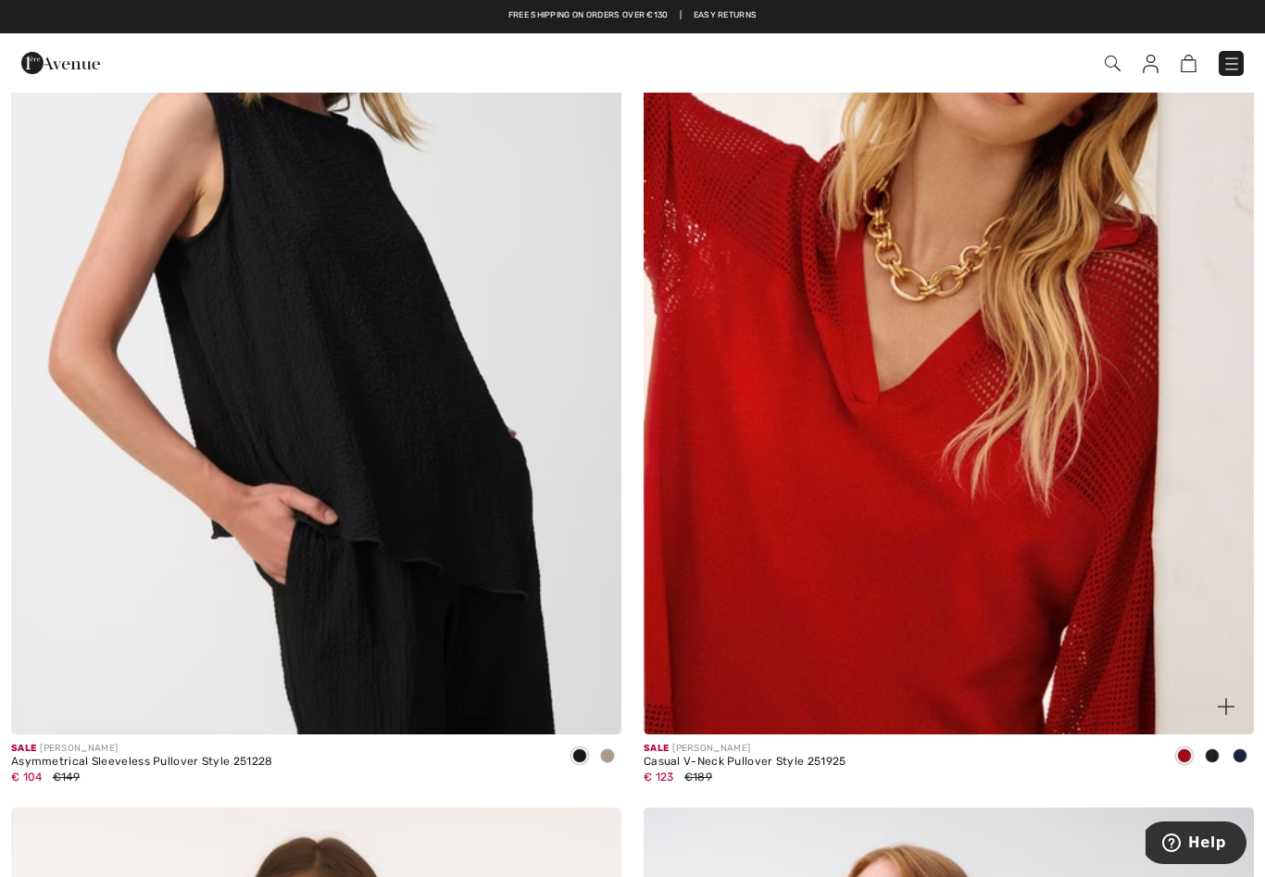
click at [936, 601] on img at bounding box center [948, 277] width 610 height 916
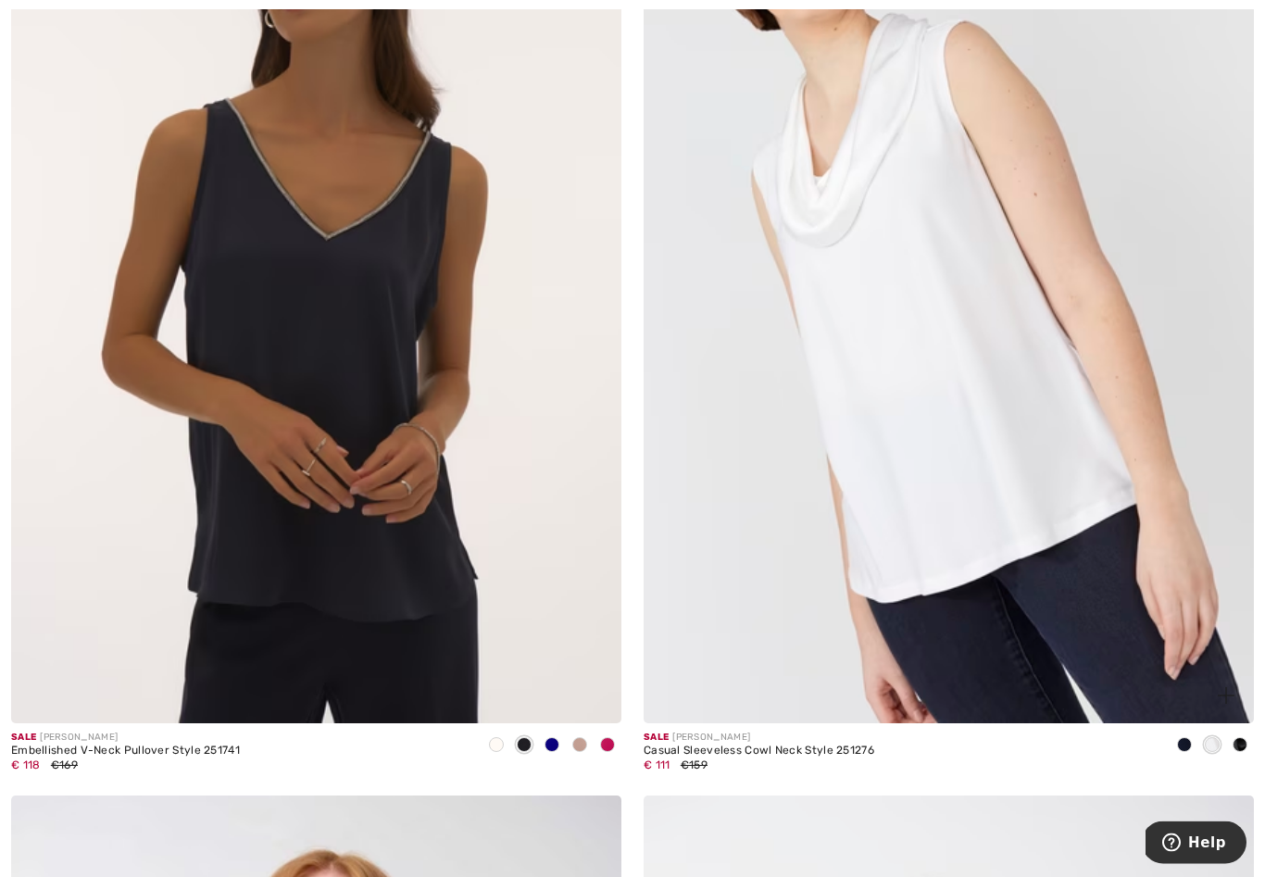
scroll to position [13756, 0]
click at [1030, 443] on img at bounding box center [948, 265] width 610 height 916
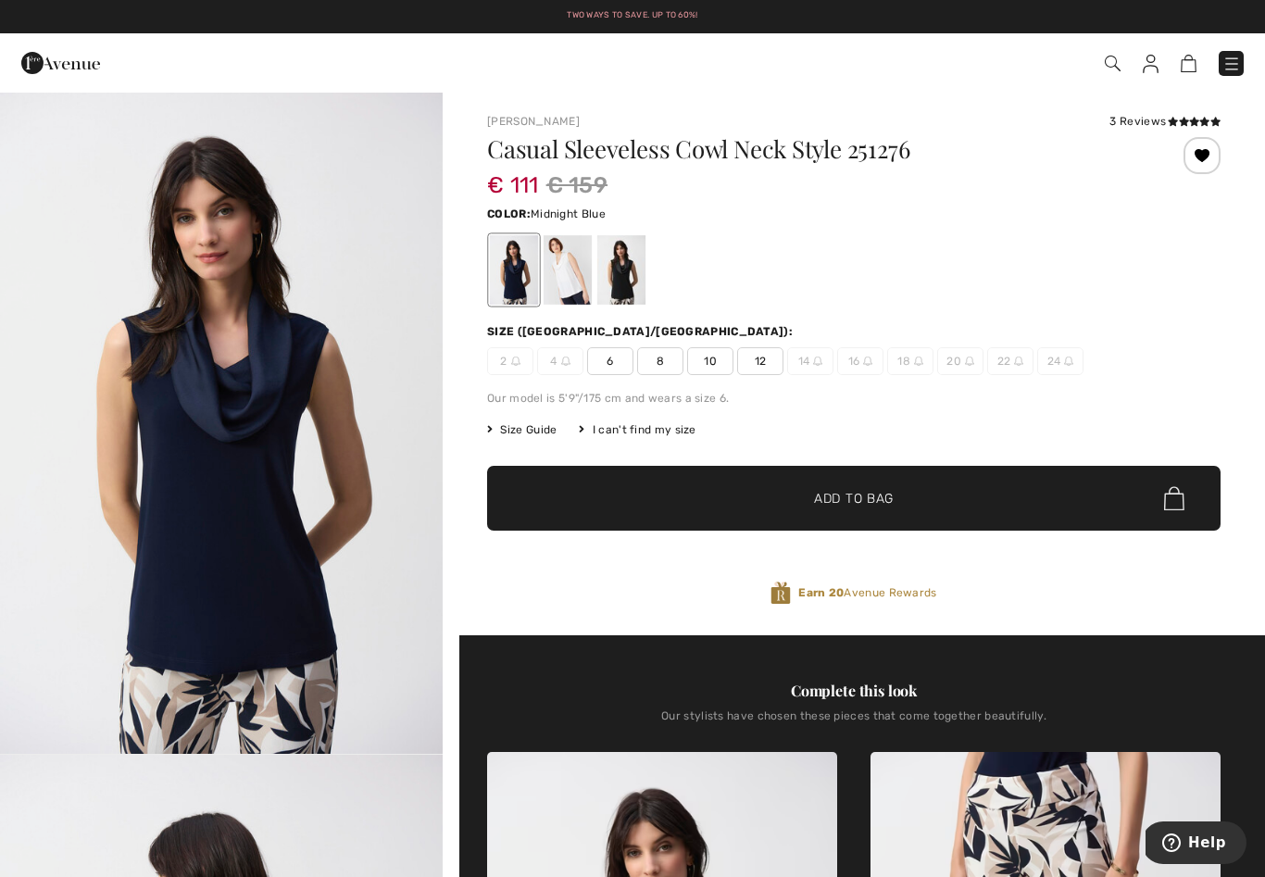
click at [757, 361] on span "12" at bounding box center [760, 361] width 46 height 28
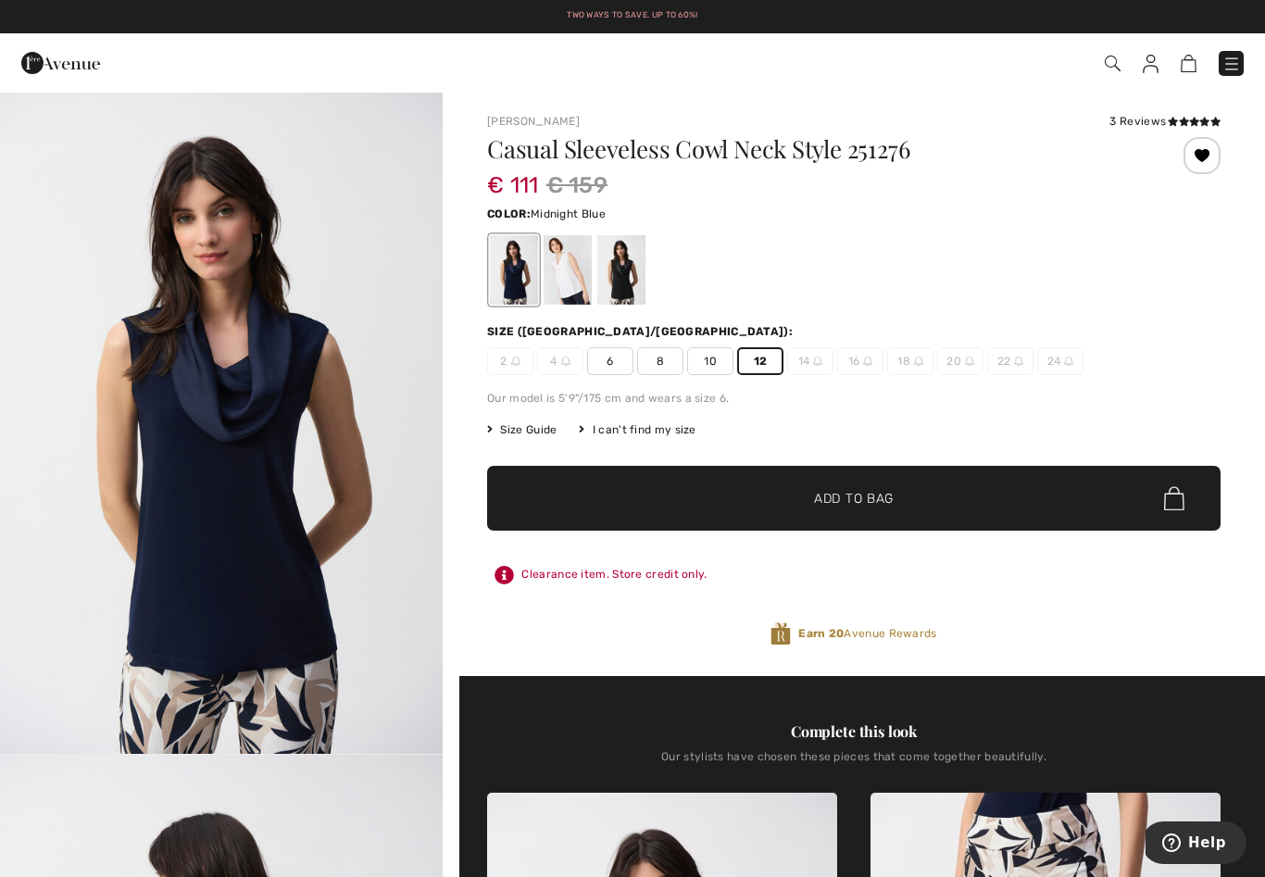
click at [1149, 60] on img at bounding box center [1150, 64] width 16 height 19
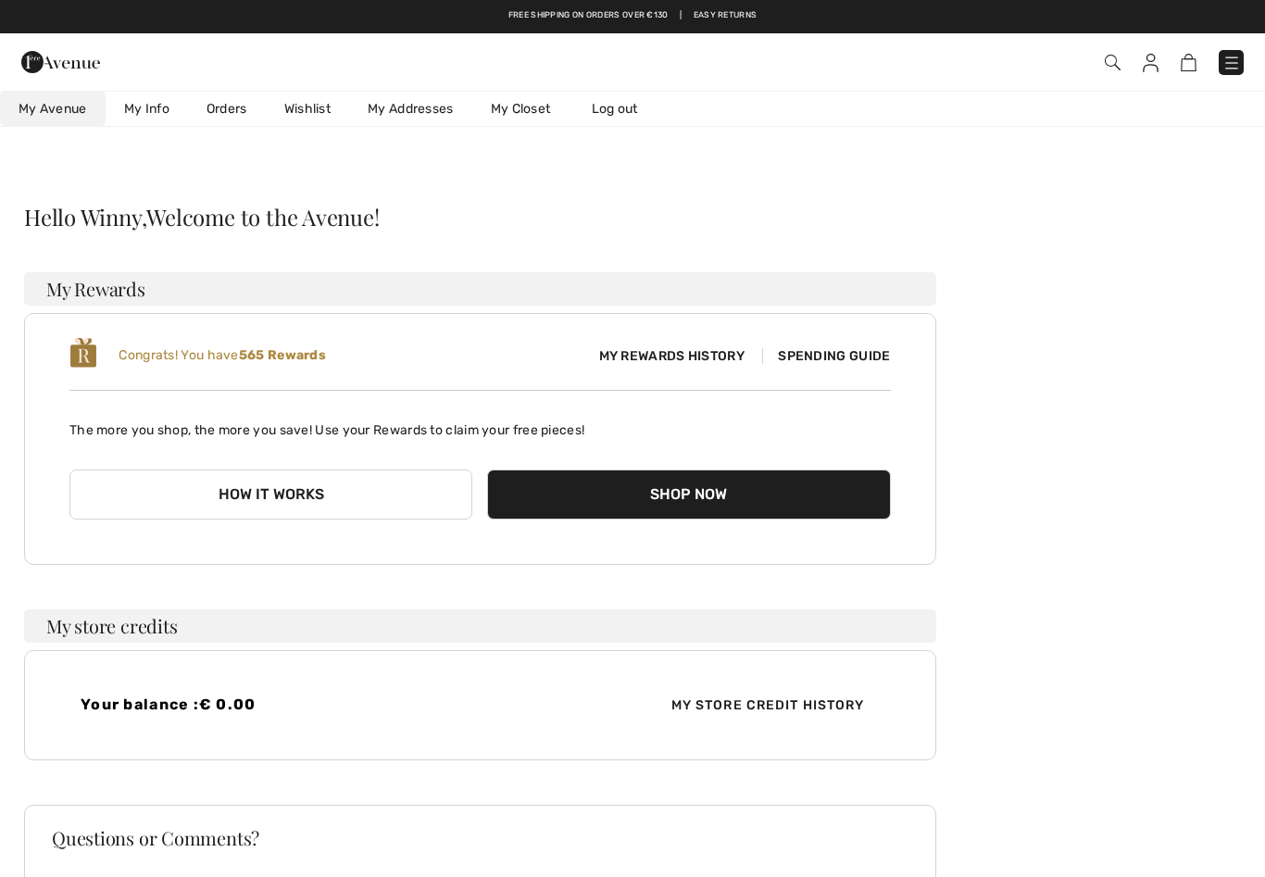
click at [311, 112] on link "Wishlist" at bounding box center [307, 109] width 83 height 34
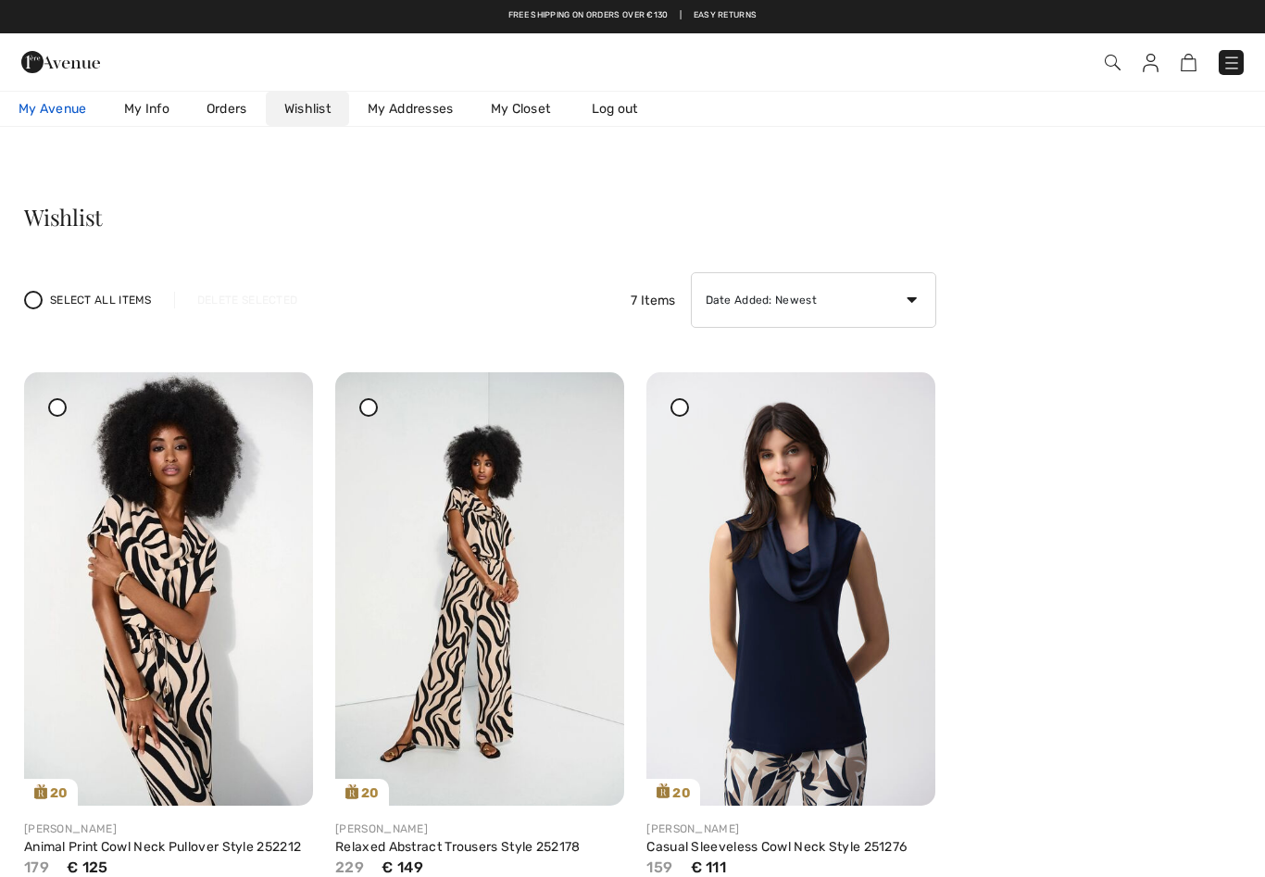
click at [69, 95] on link "My Avenue 565 Reward points" at bounding box center [53, 109] width 106 height 34
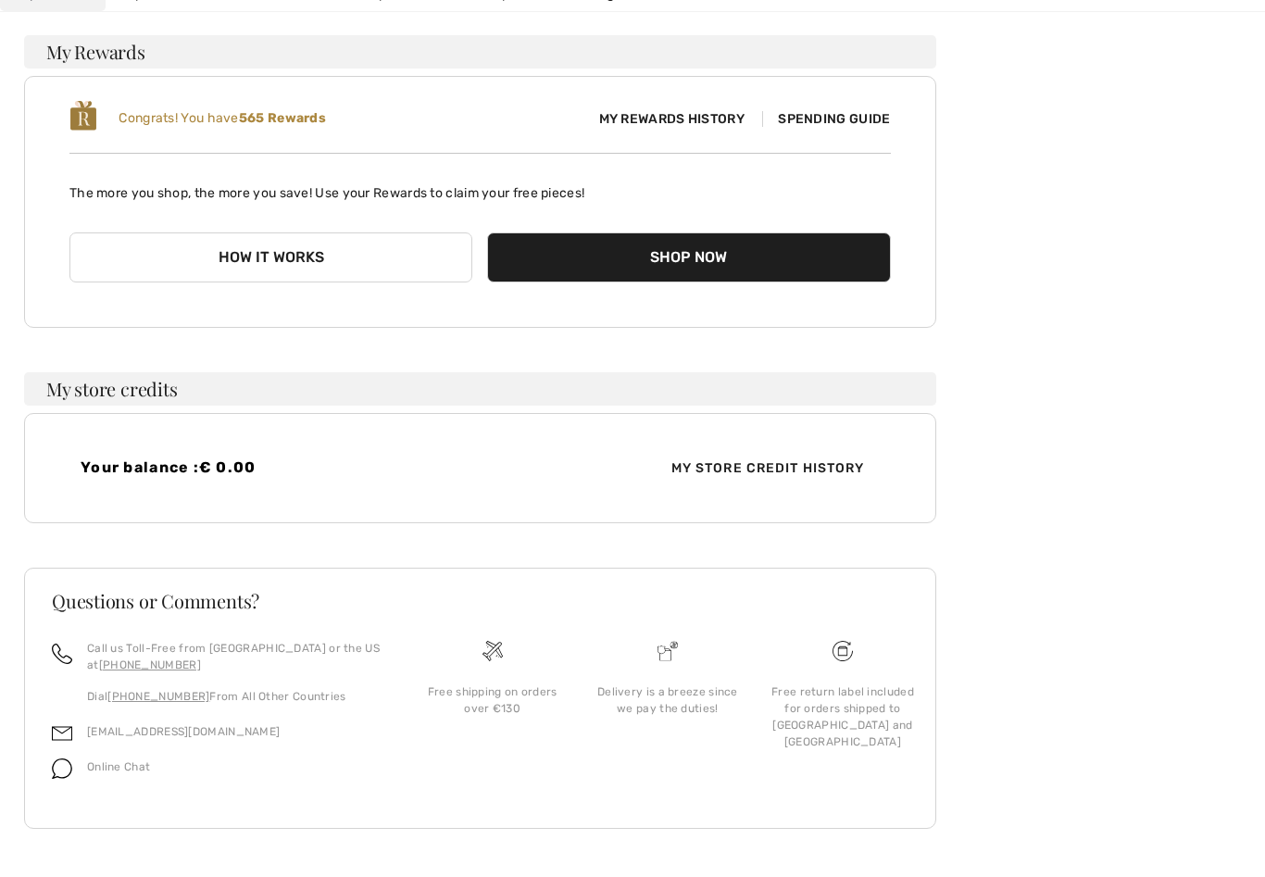
scroll to position [205, 0]
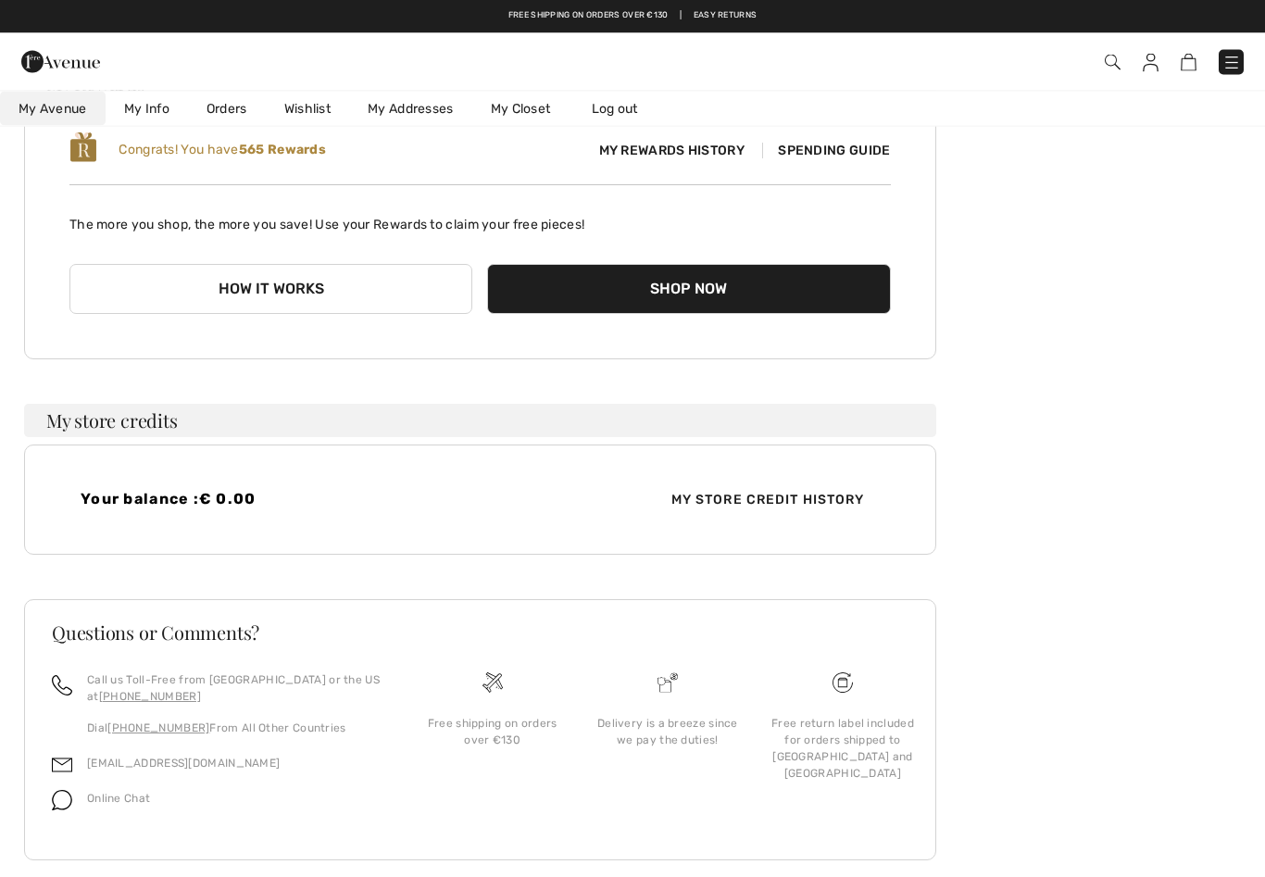
click at [492, 728] on div "Free shipping on orders over €130" at bounding box center [491, 732] width 145 height 33
click at [475, 720] on div "Free shipping on orders over €130" at bounding box center [491, 732] width 145 height 33
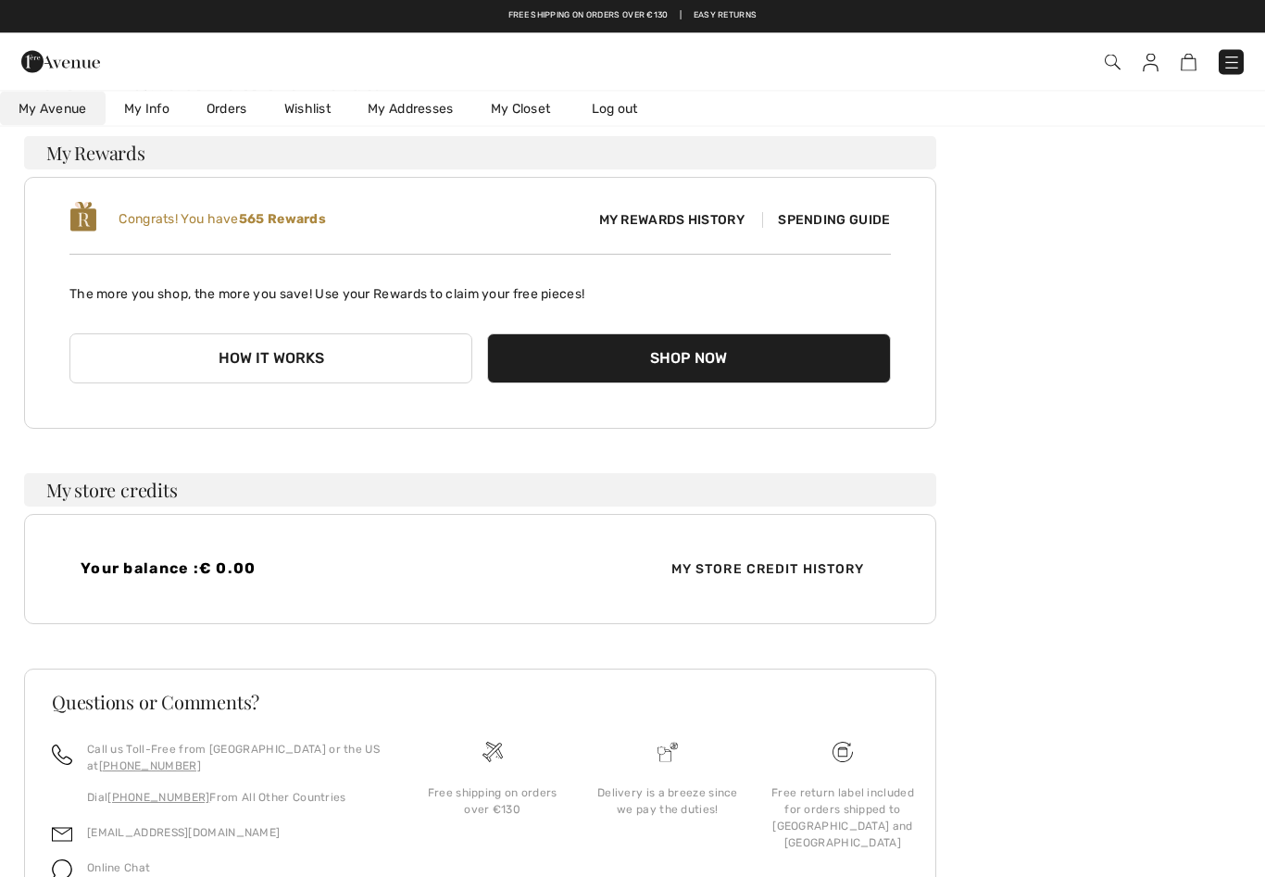
scroll to position [0, 0]
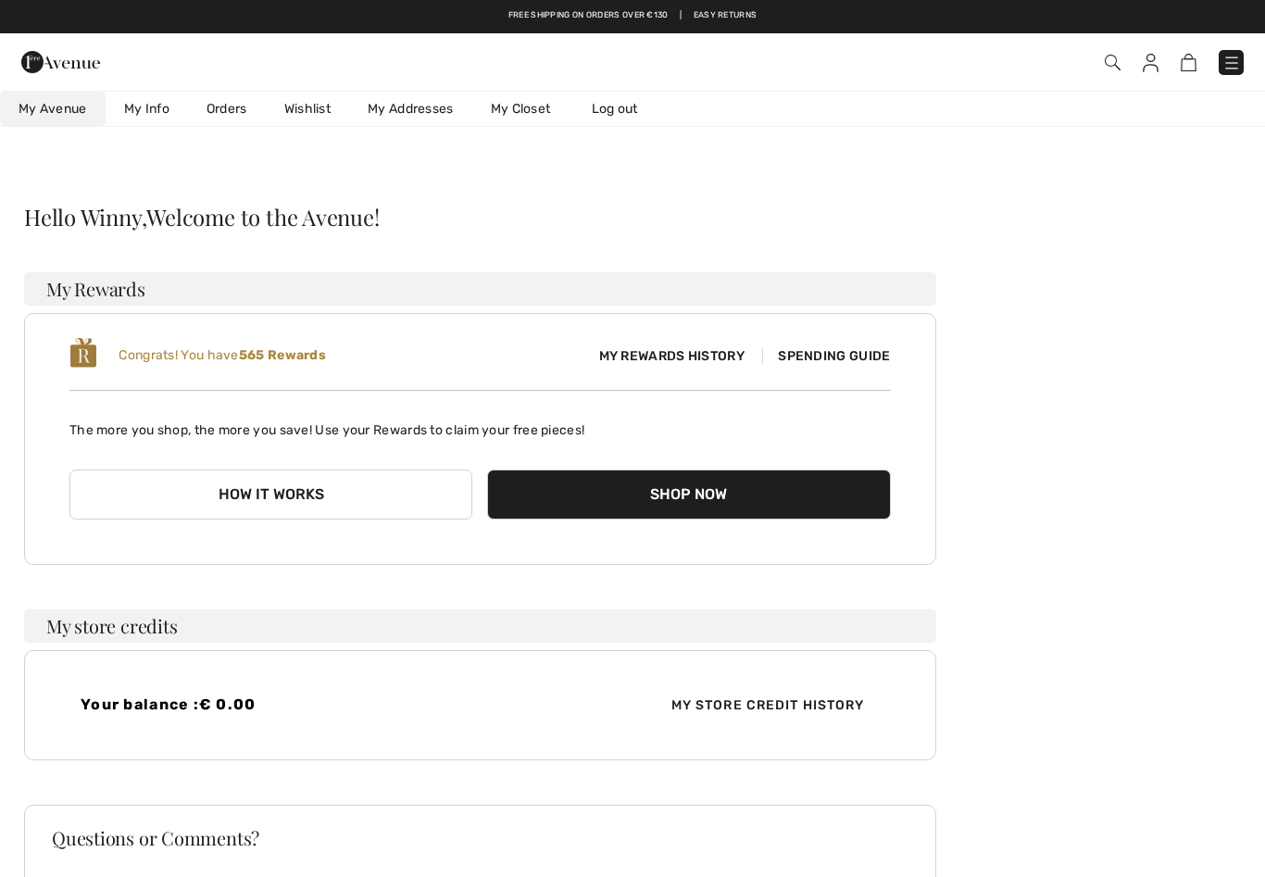
click at [143, 105] on link "My Info" at bounding box center [147, 109] width 82 height 34
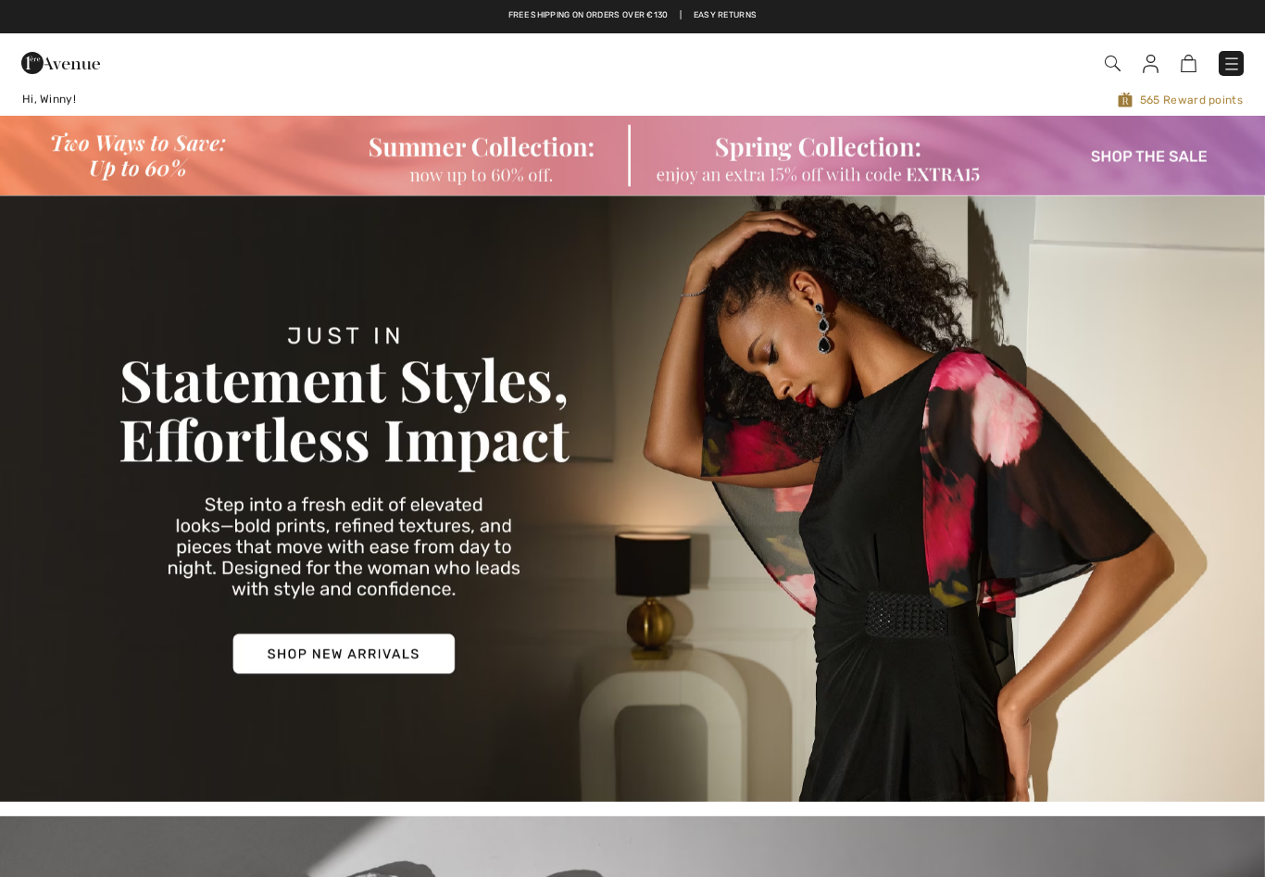
checkbox input "true"
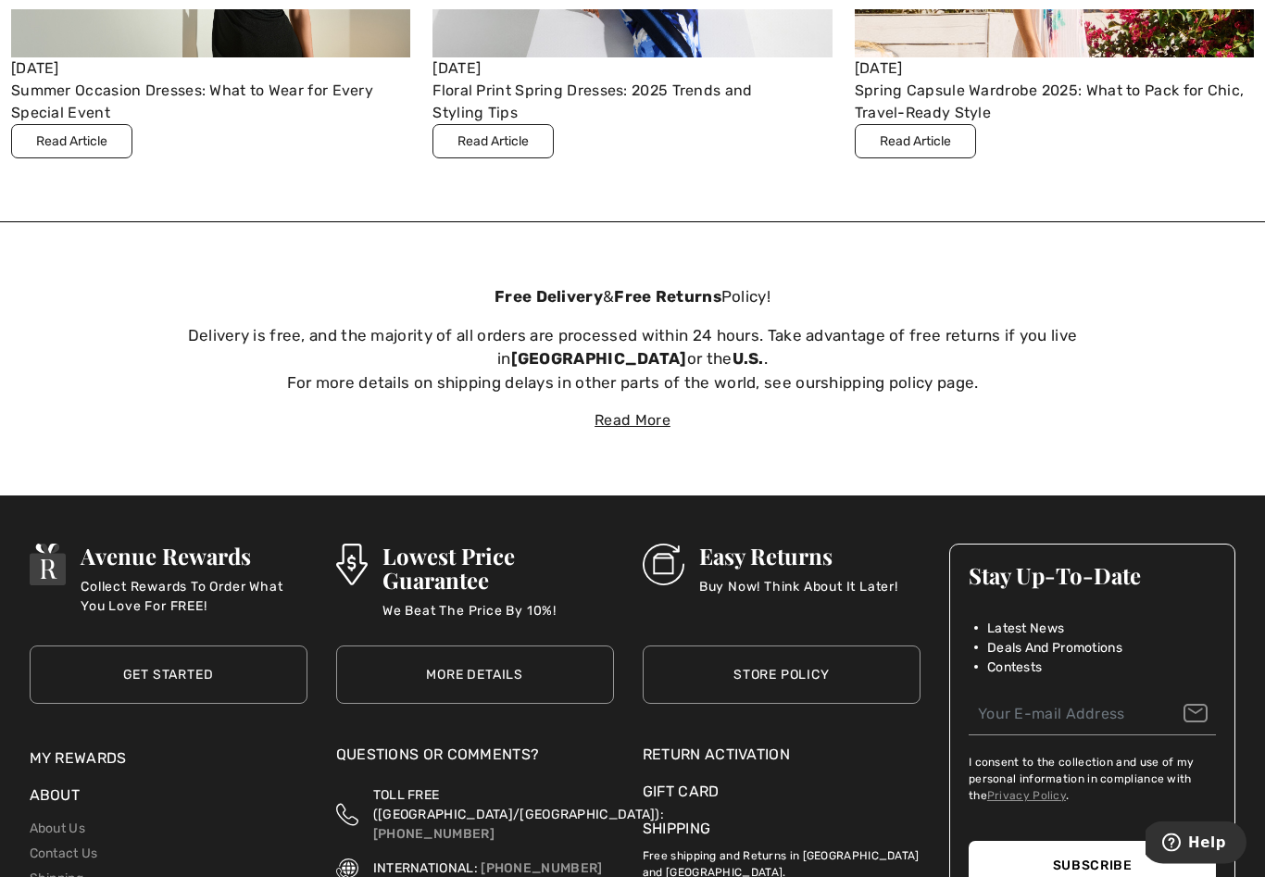
scroll to position [6050, 0]
click at [641, 411] on div "Read More" at bounding box center [632, 420] width 1265 height 22
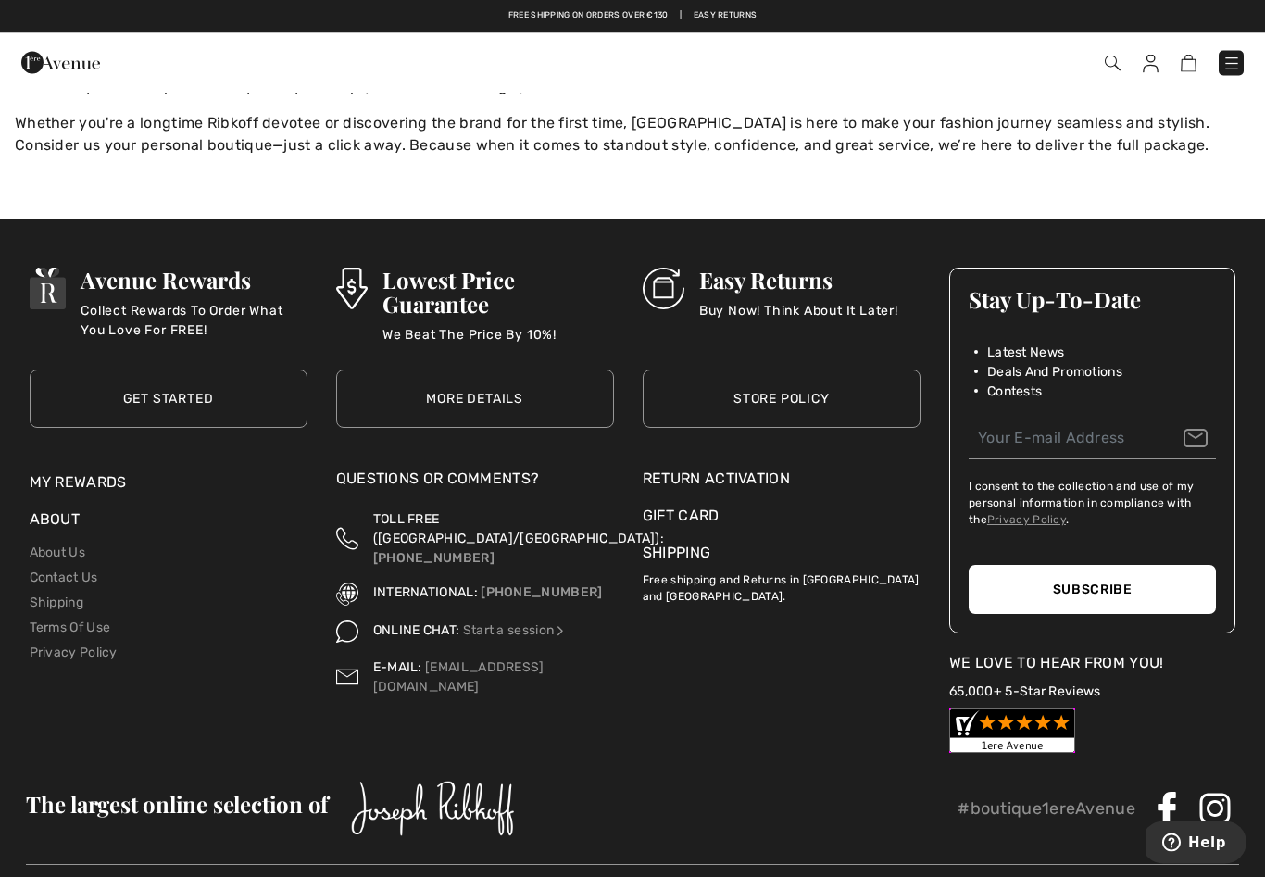
scroll to position [6965, 0]
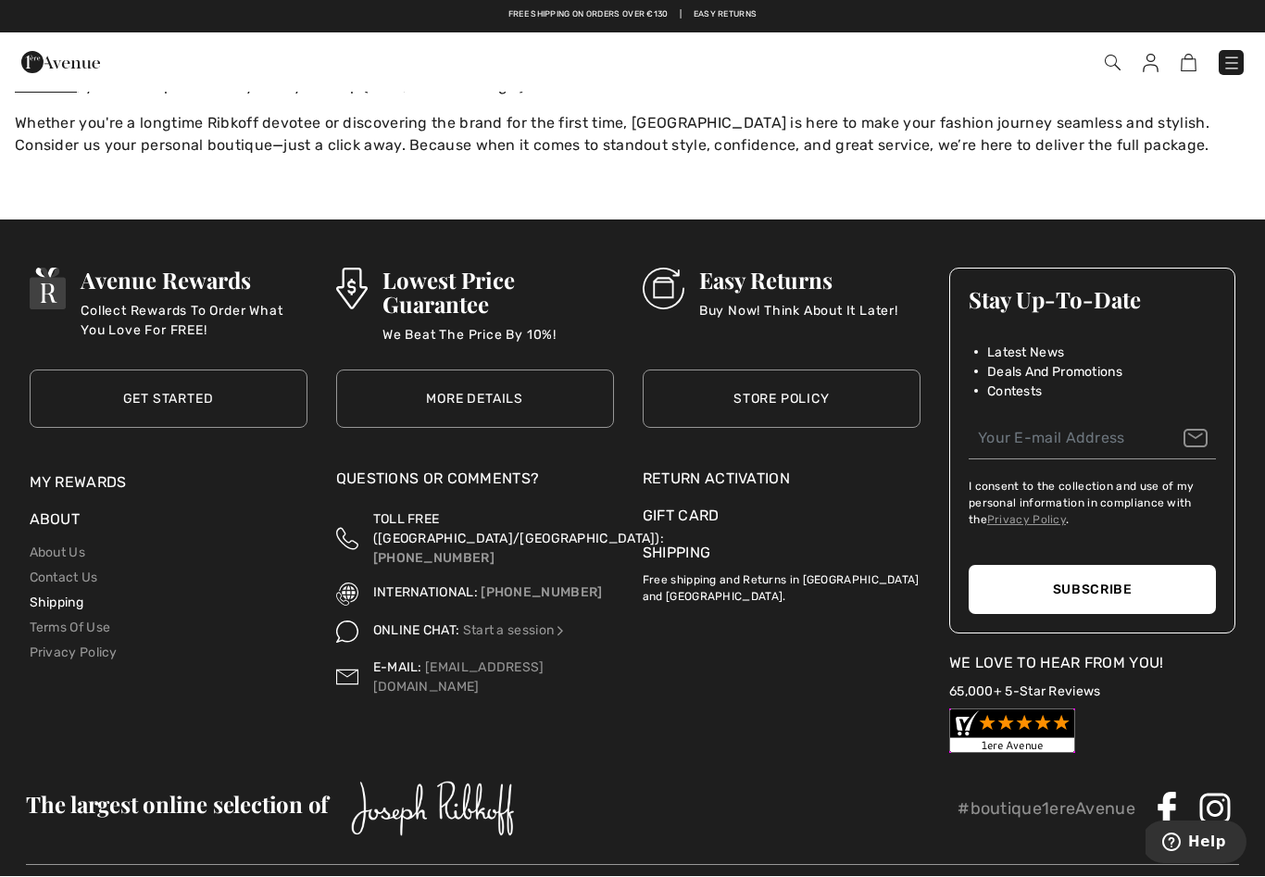
click at [72, 595] on link "Shipping" at bounding box center [57, 603] width 54 height 16
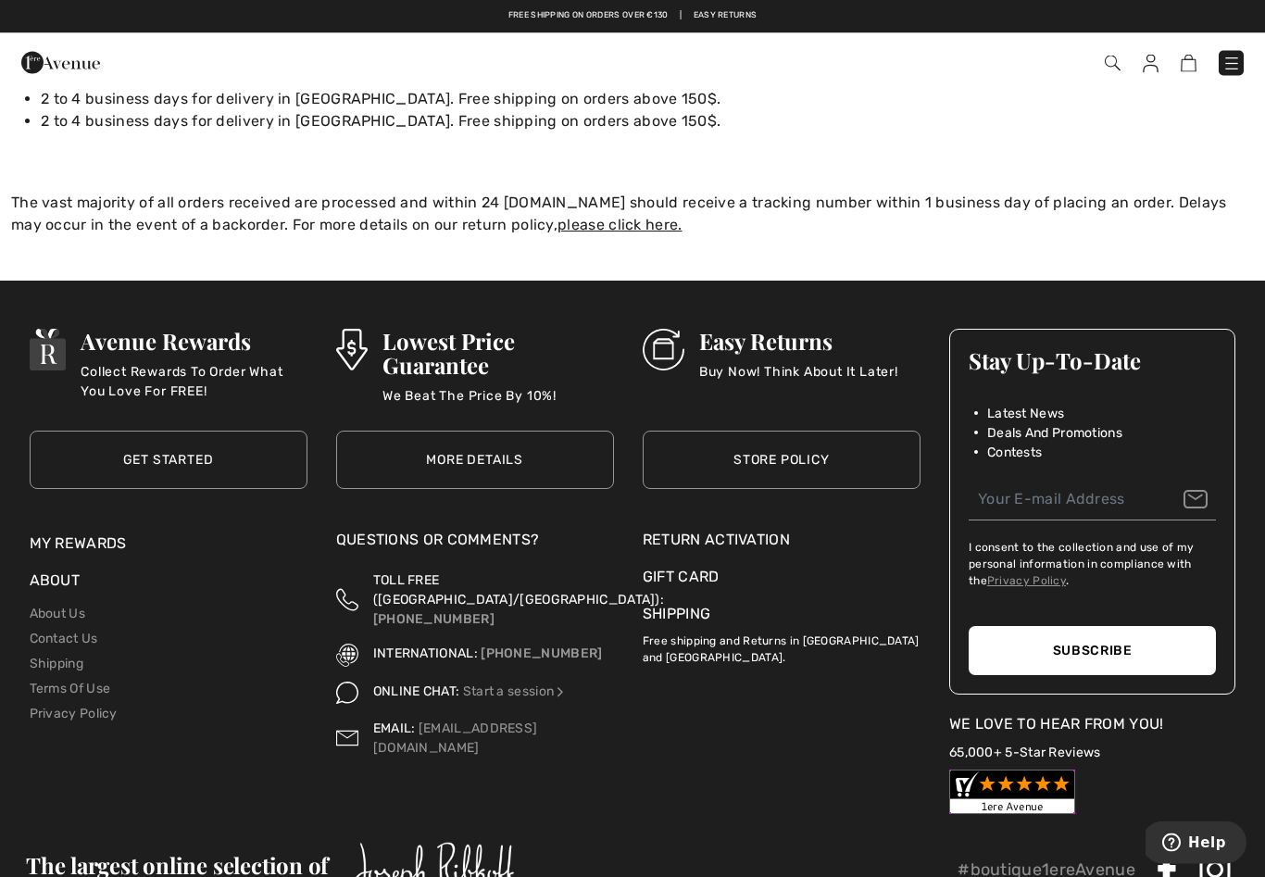
scroll to position [368, 0]
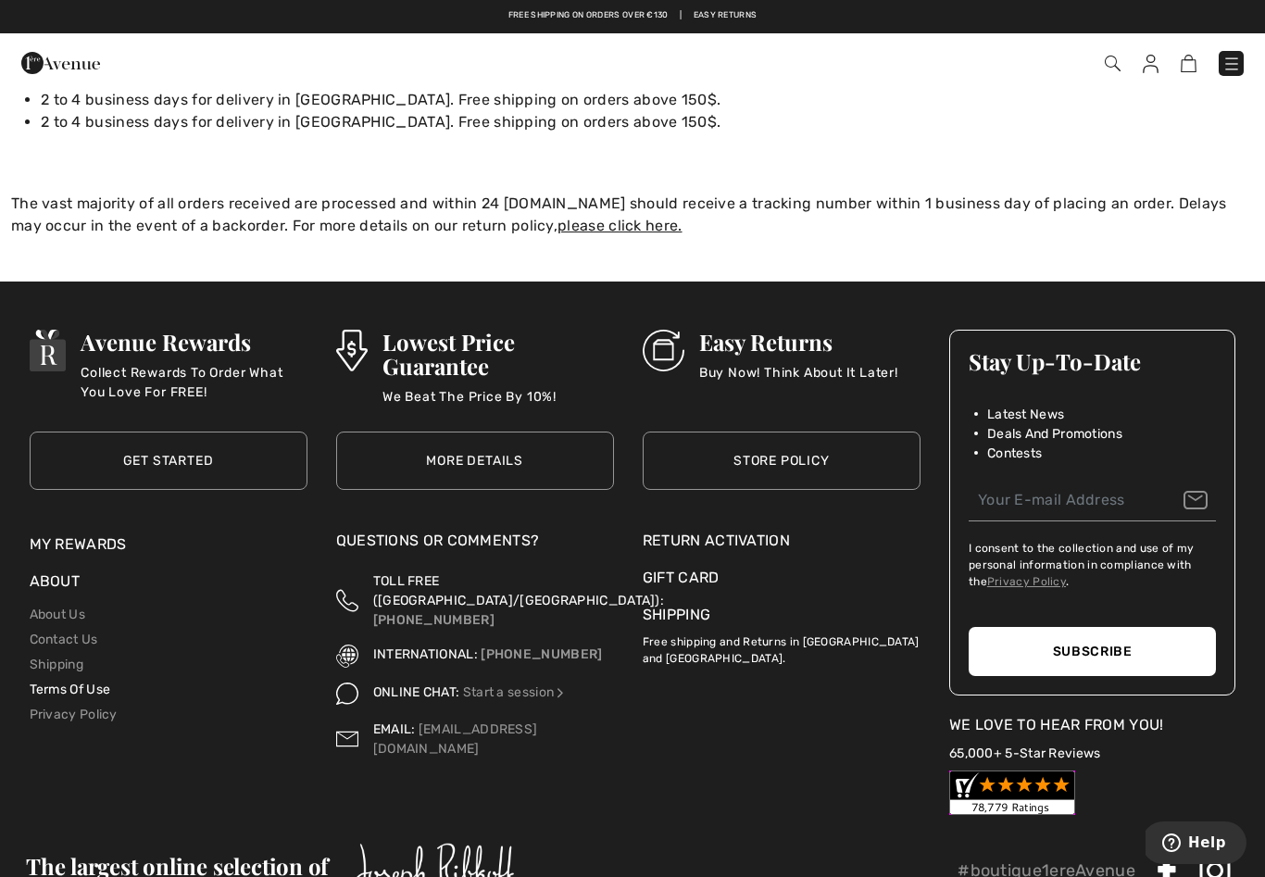
click at [82, 687] on link "Terms Of Use" at bounding box center [70, 689] width 81 height 16
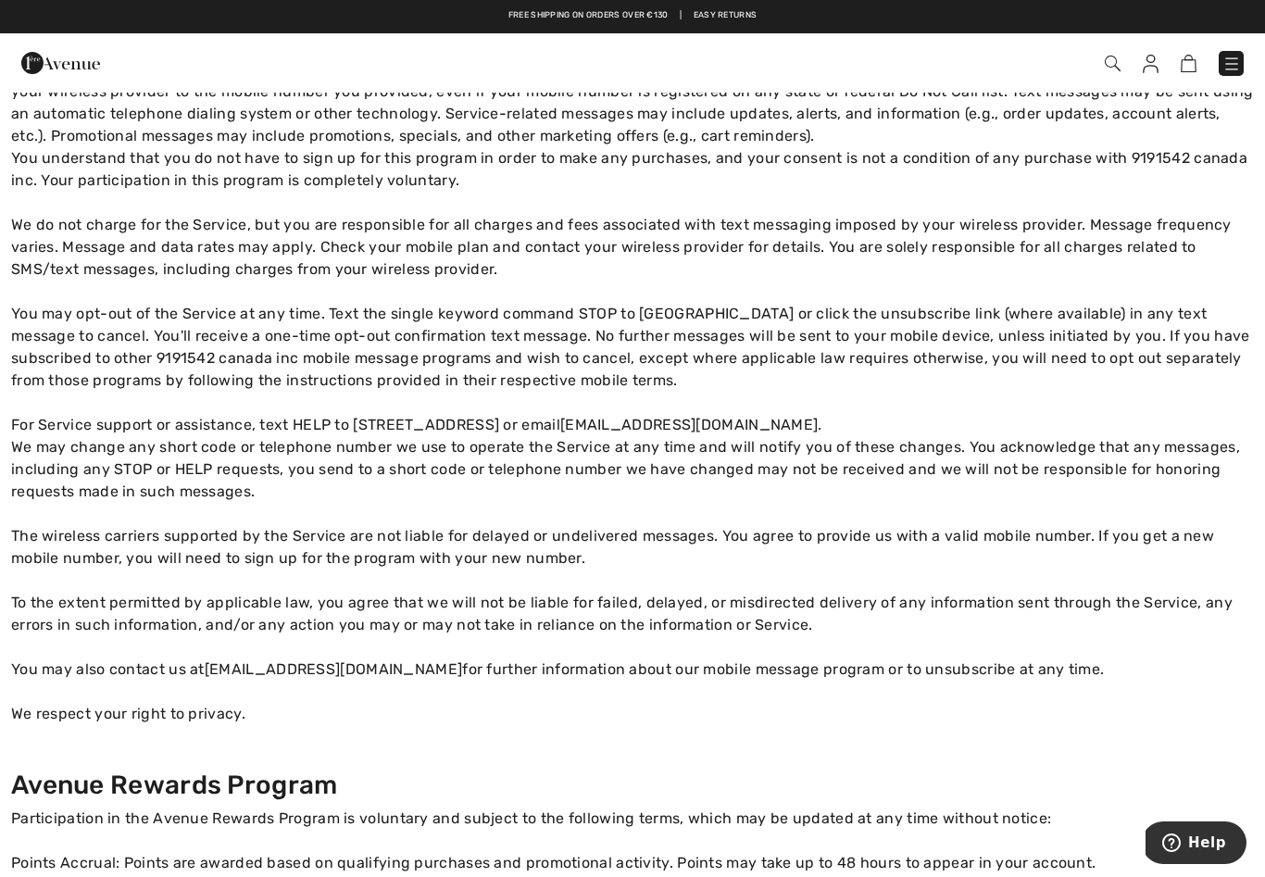
scroll to position [922, 0]
